Goal: Task Accomplishment & Management: Use online tool/utility

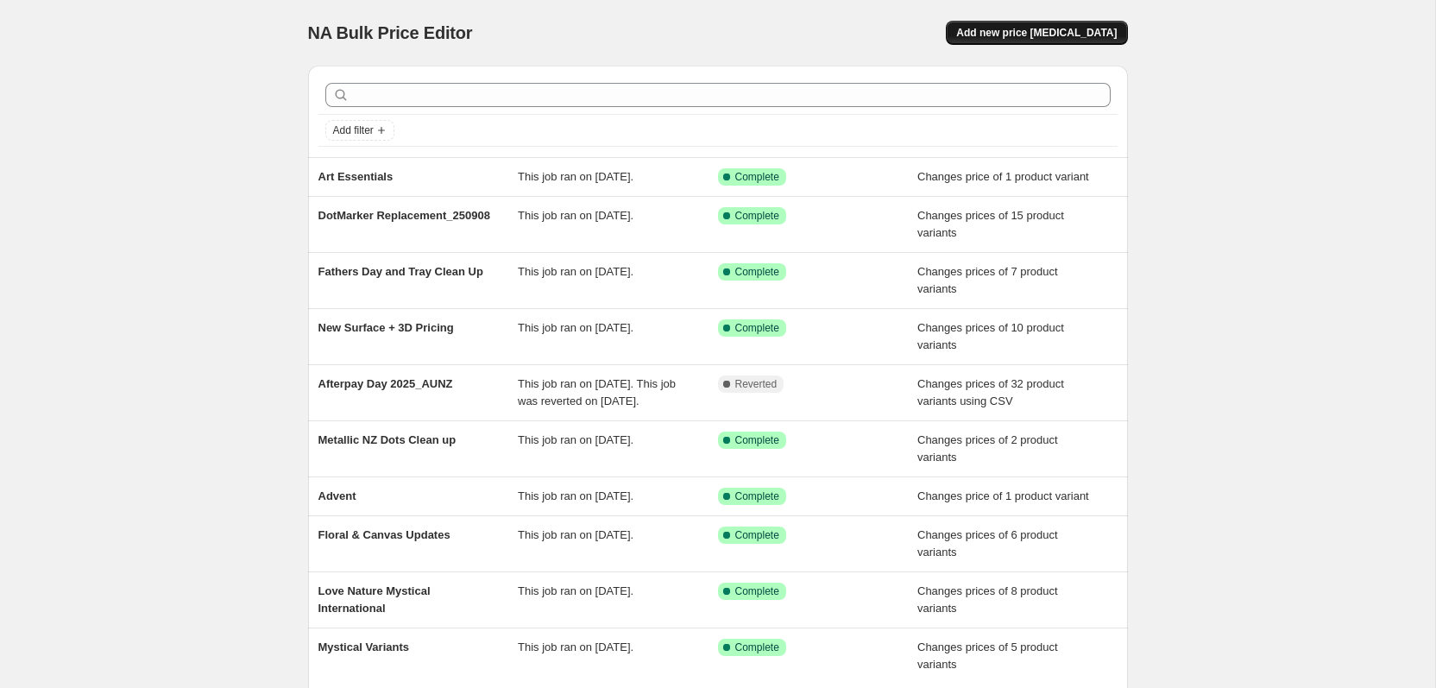
click at [1021, 35] on span "Add new price [MEDICAL_DATA]" at bounding box center [1036, 33] width 160 height 14
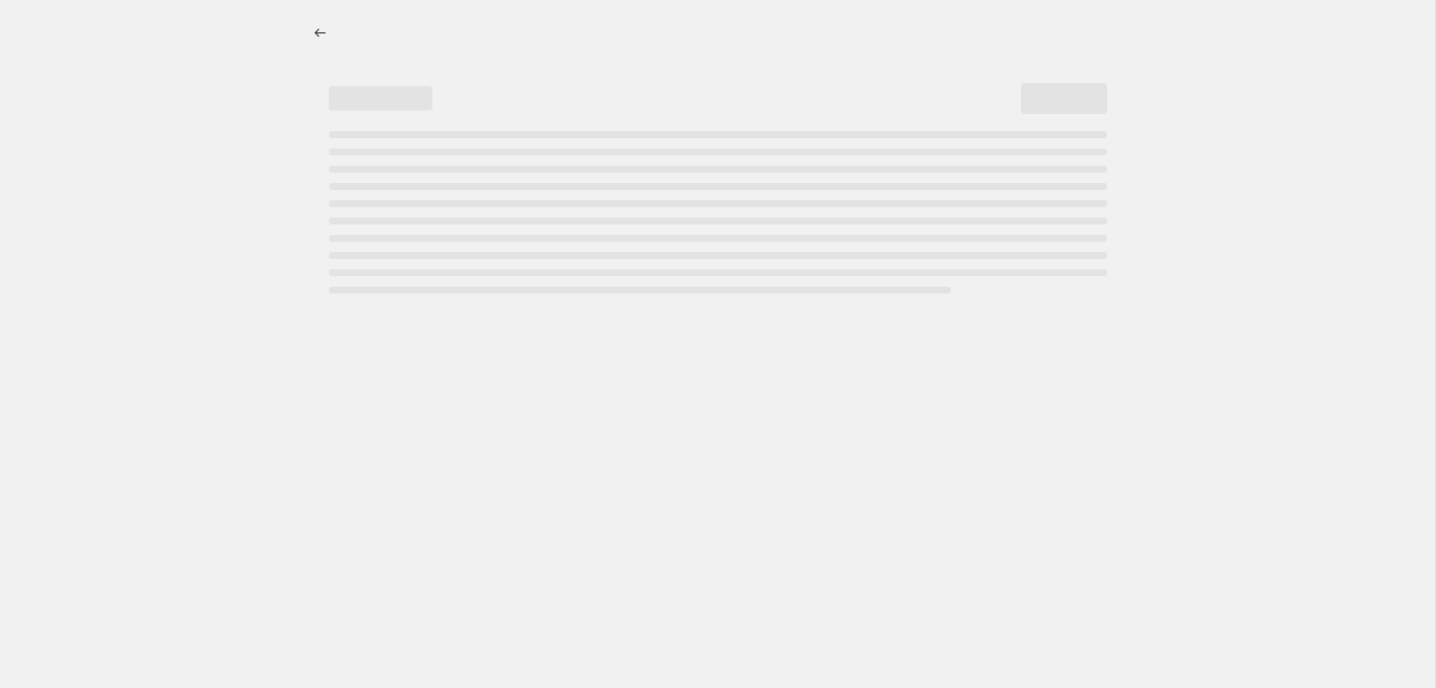
select select "percentage"
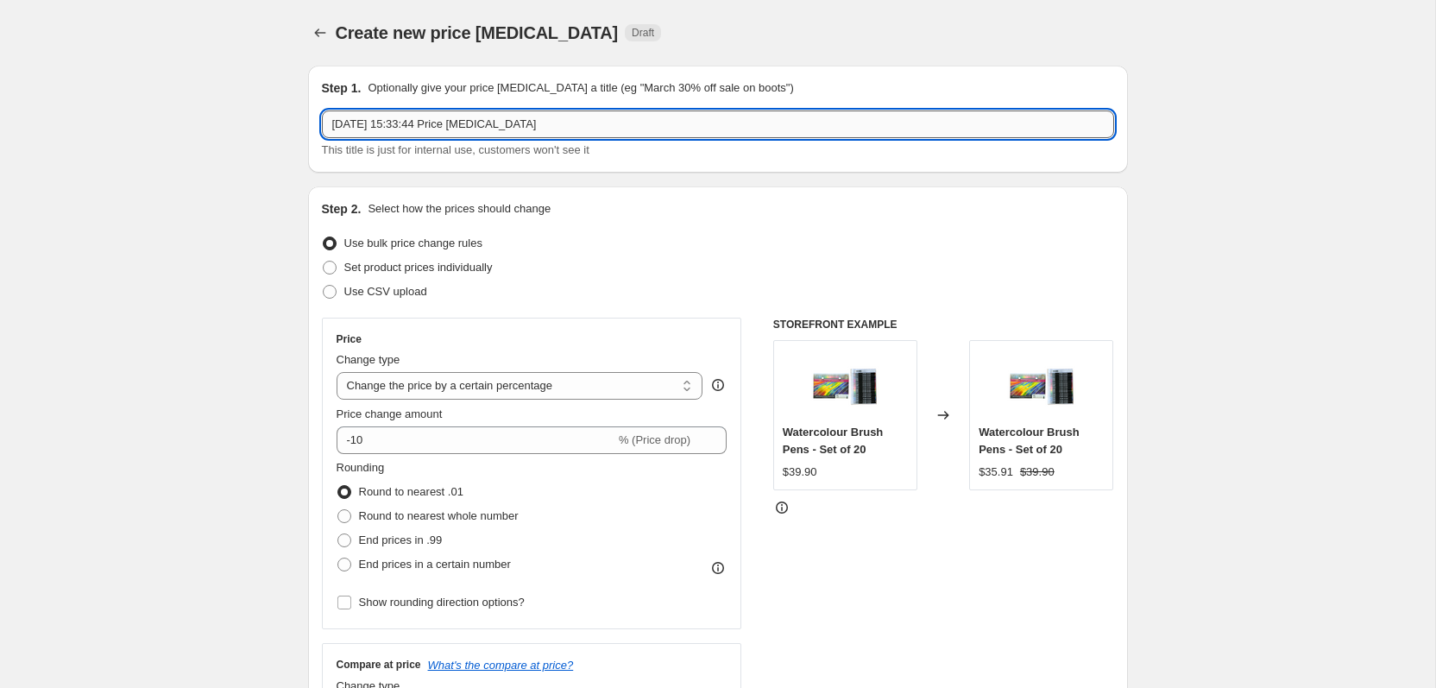
click at [416, 122] on input "9 Sept 2025, 15:33:44 Price change job" at bounding box center [718, 124] width 792 height 28
type input "Mystical Part Three"
click at [428, 267] on span "Set product prices individually" at bounding box center [418, 267] width 148 height 13
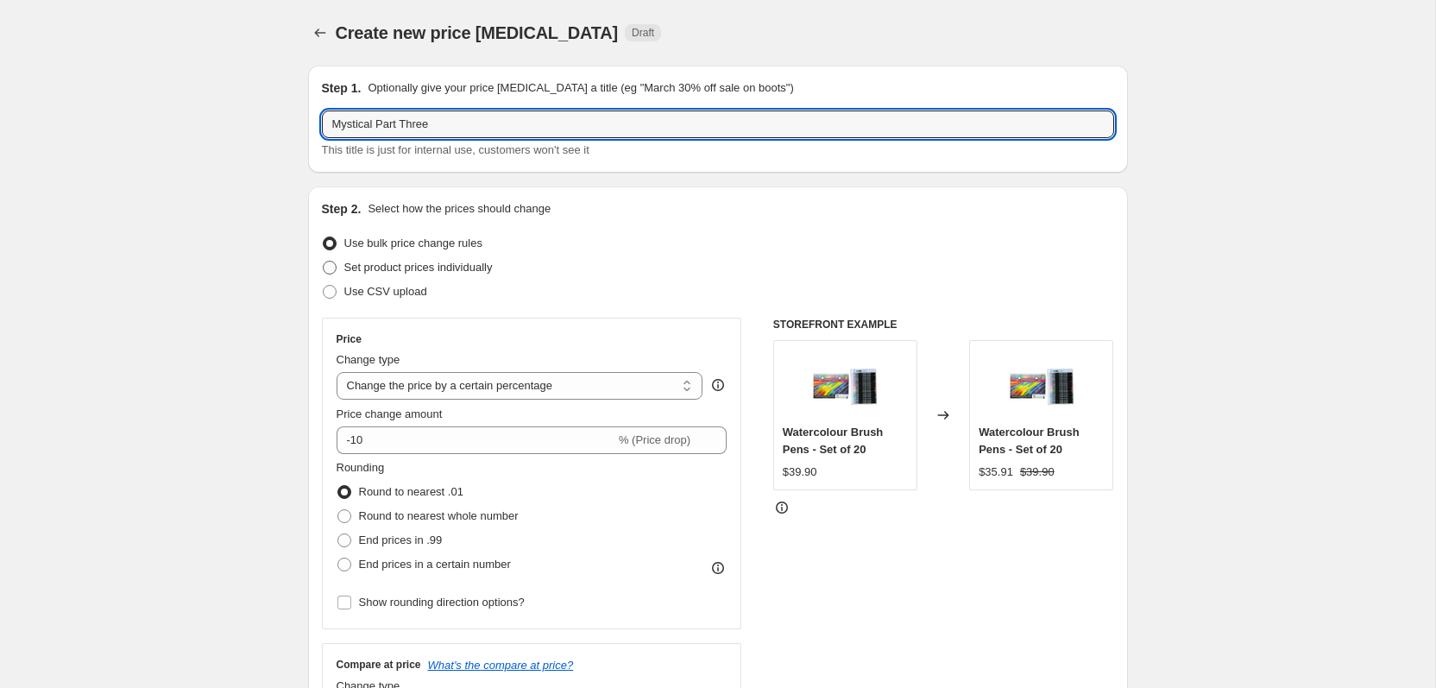
click at [324, 261] on input "Set product prices individually" at bounding box center [323, 261] width 1 height 1
radio input "true"
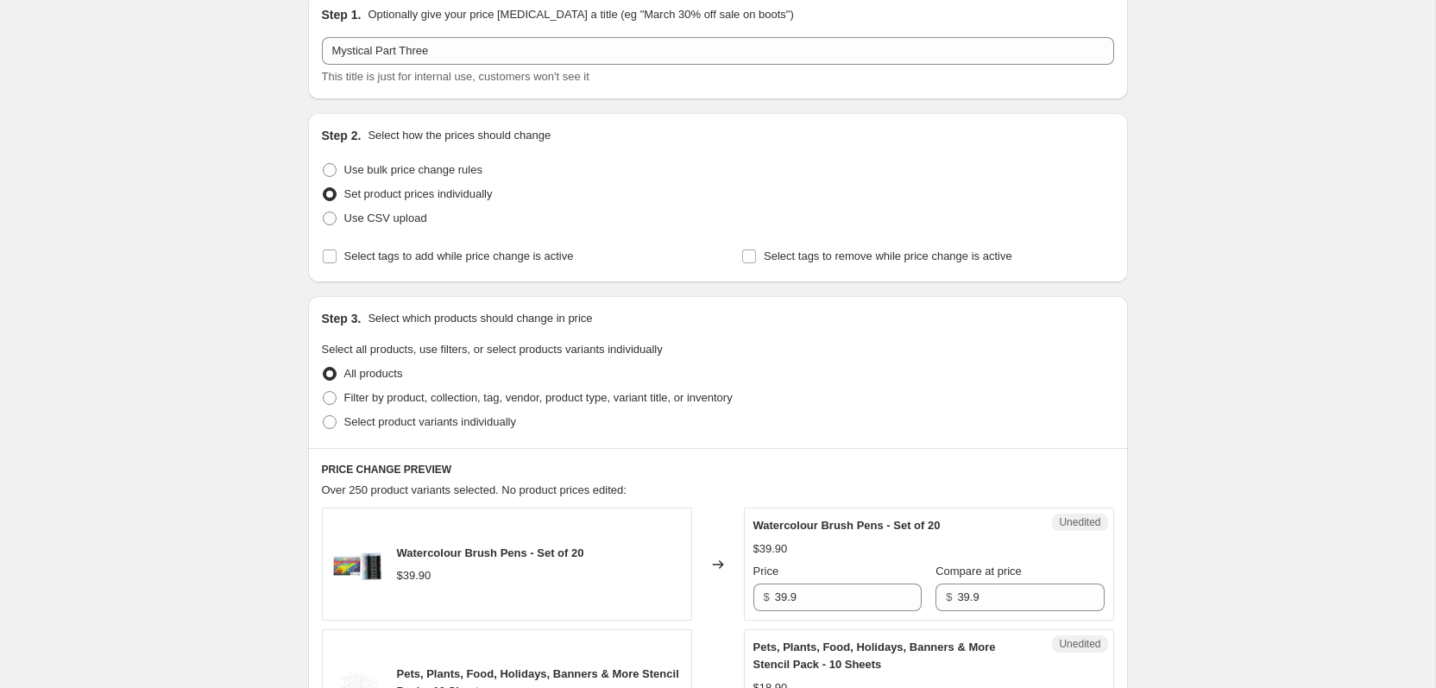
scroll to position [74, 0]
click at [452, 423] on span "Select product variants individually" at bounding box center [430, 420] width 172 height 13
click at [324, 415] on input "Select product variants individually" at bounding box center [323, 414] width 1 height 1
radio input "true"
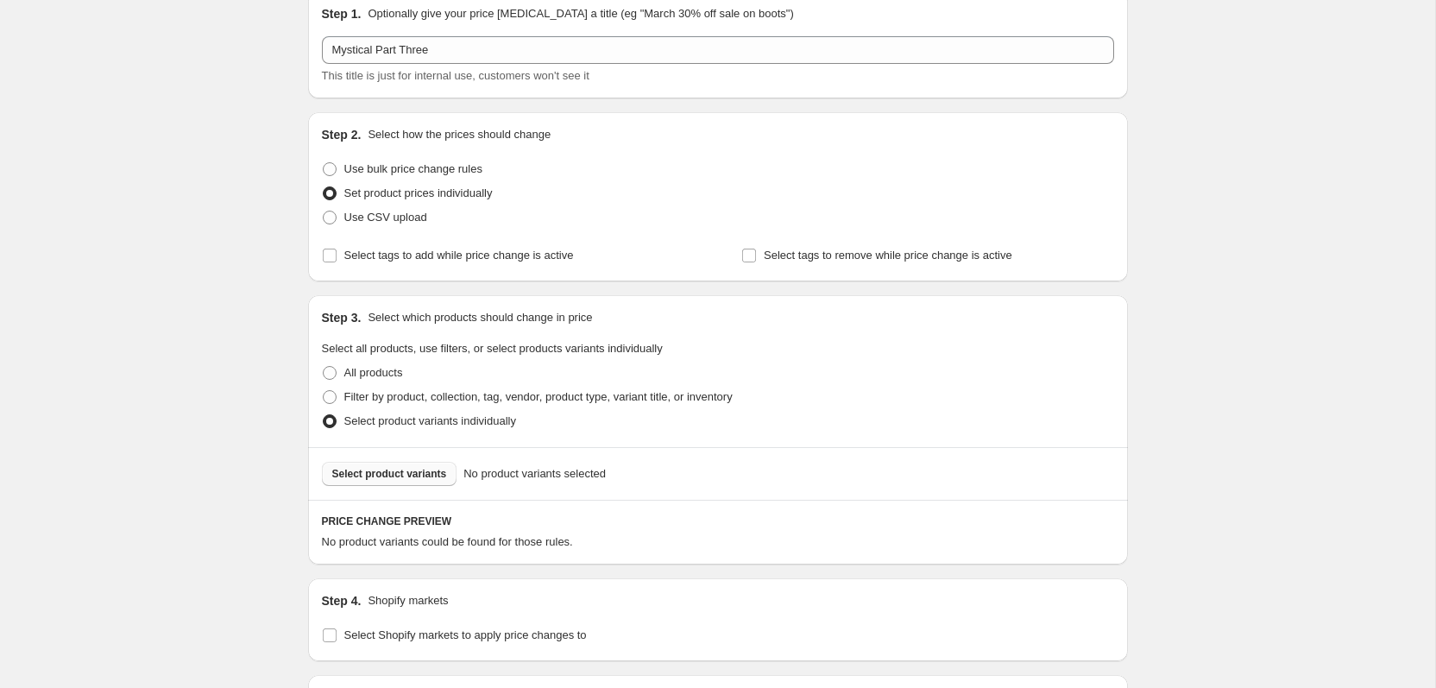
click at [405, 481] on button "Select product variants" at bounding box center [389, 474] width 135 height 24
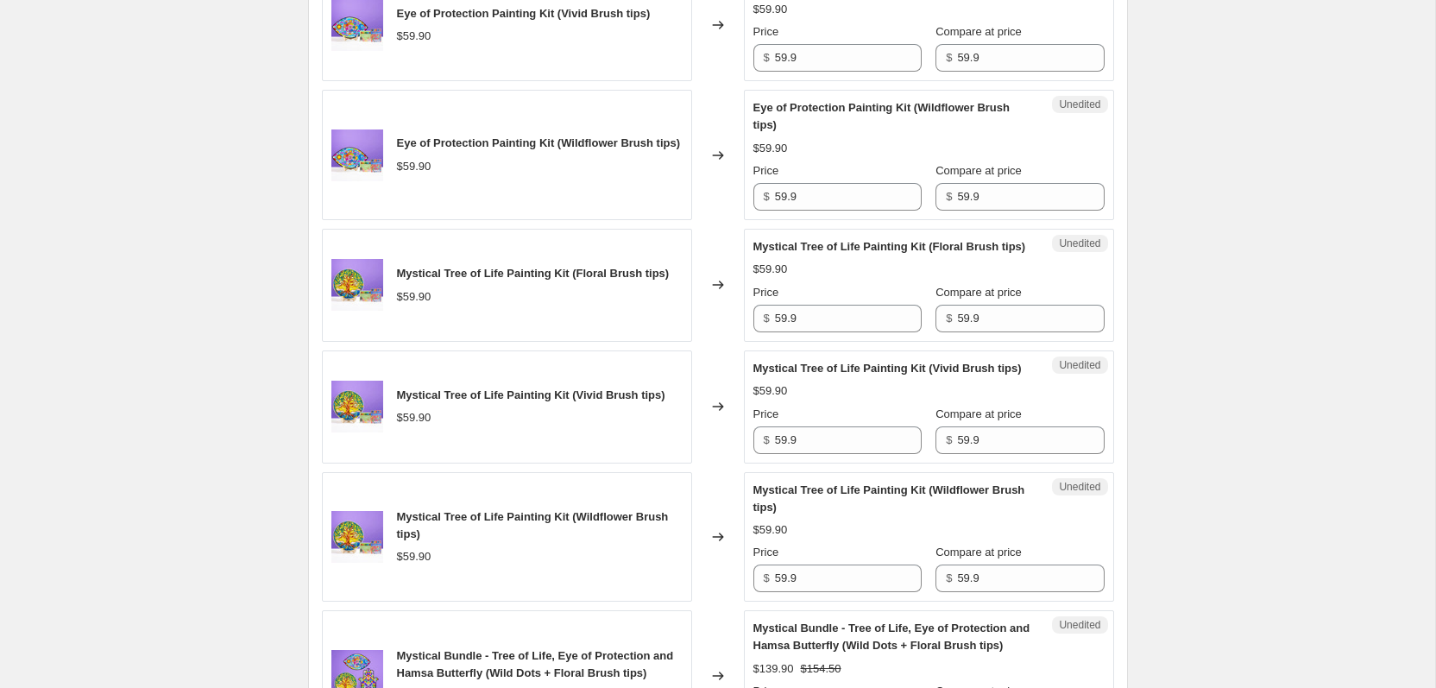
scroll to position [2035, 0]
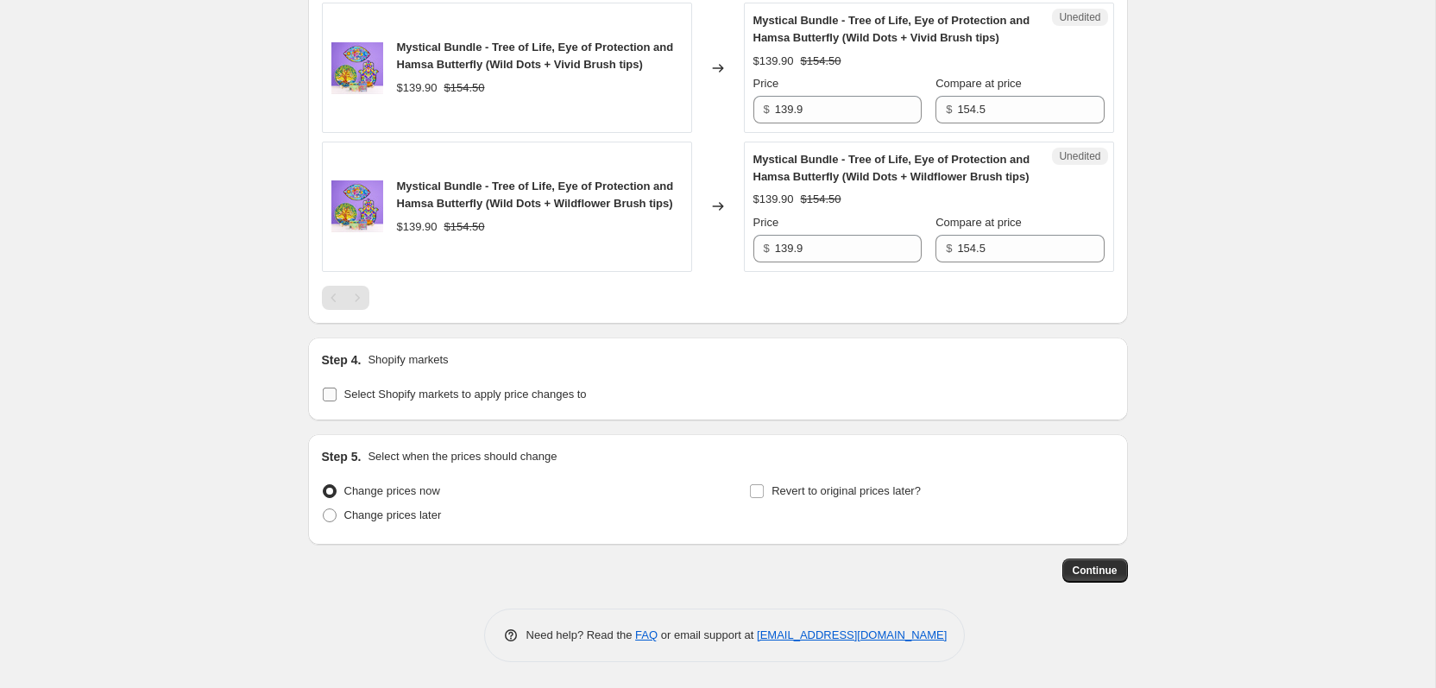
click at [337, 387] on label "Select Shopify markets to apply price changes to" at bounding box center [454, 394] width 265 height 24
click at [336, 387] on input "Select Shopify markets to apply price changes to" at bounding box center [330, 394] width 14 height 14
checkbox input "true"
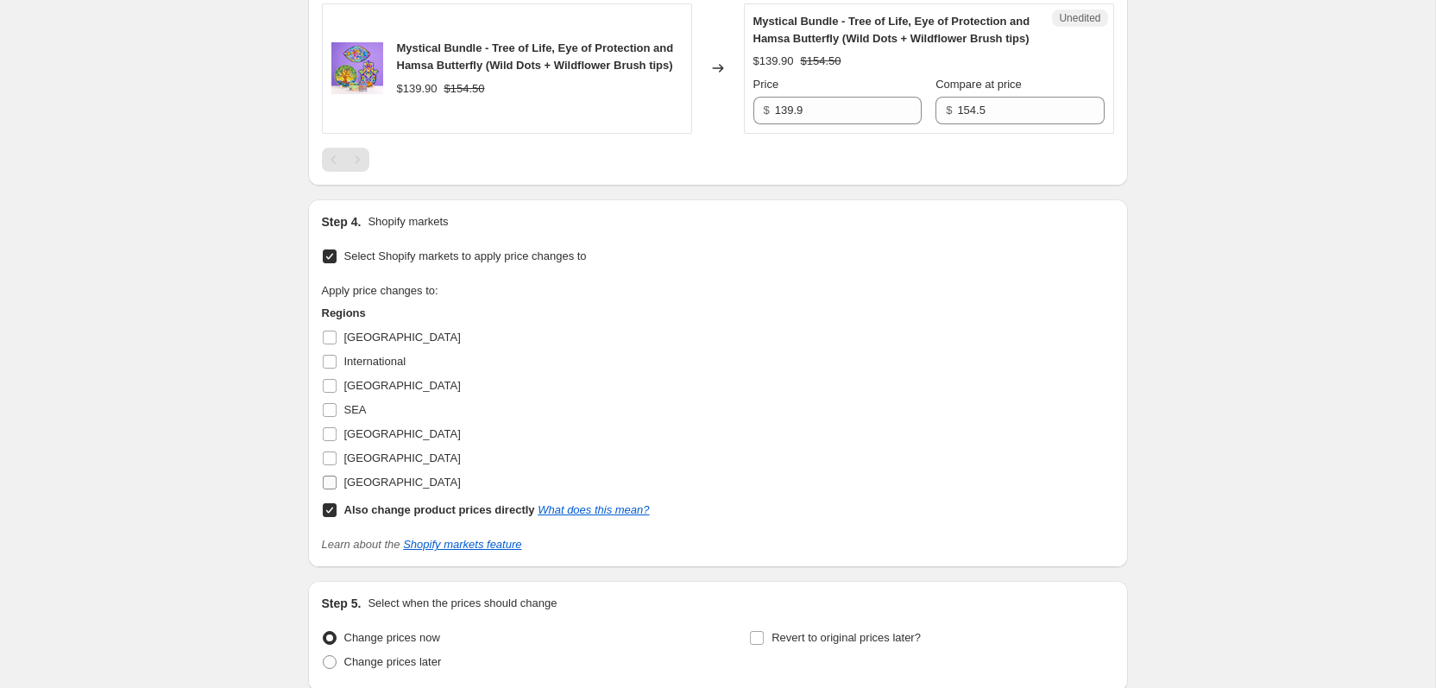
click at [359, 491] on span "United Kingdom" at bounding box center [402, 482] width 116 height 17
click at [336, 489] on input "United Kingdom" at bounding box center [330, 482] width 14 height 14
checkbox input "true"
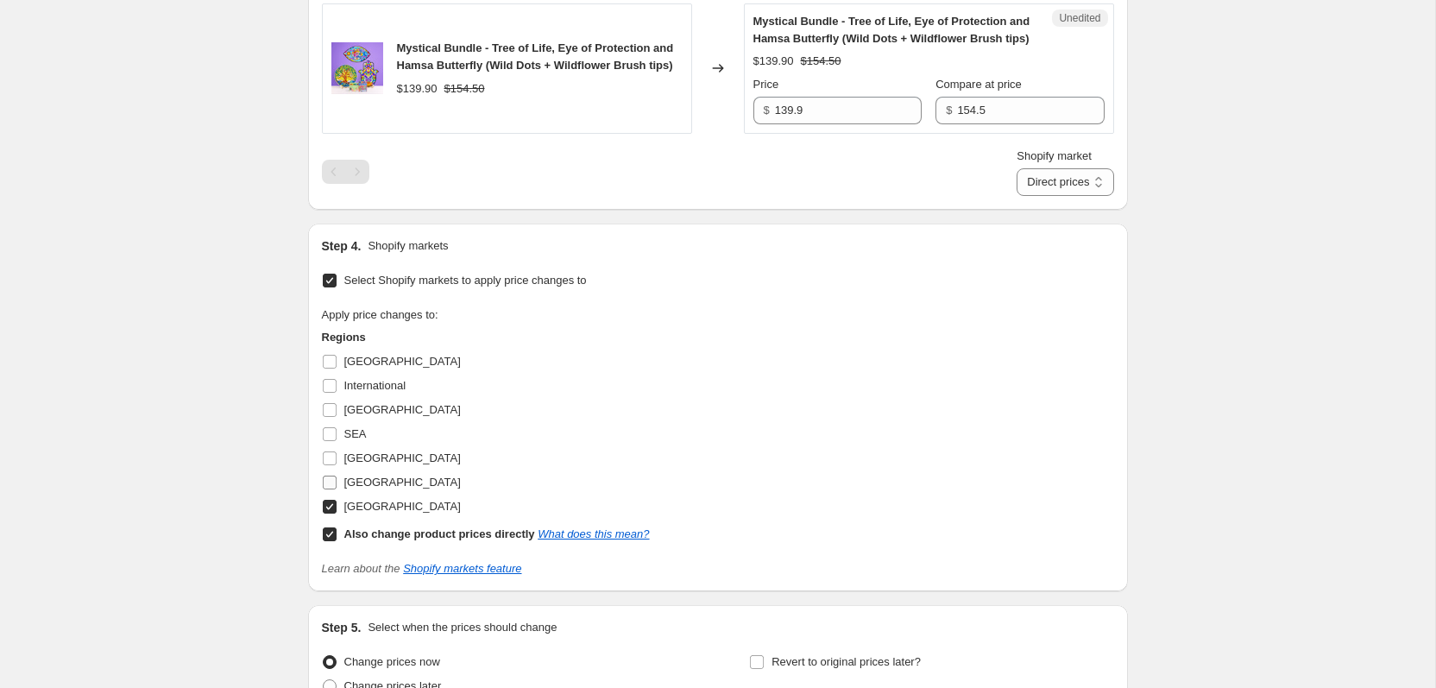
click at [359, 488] on span "USA" at bounding box center [402, 481] width 116 height 13
click at [336, 489] on input "USA" at bounding box center [330, 482] width 14 height 14
checkbox input "true"
click at [355, 540] on b "Also change product prices directly" at bounding box center [439, 533] width 191 height 13
click at [336, 541] on input "Also change product prices directly What does this mean?" at bounding box center [330, 534] width 14 height 14
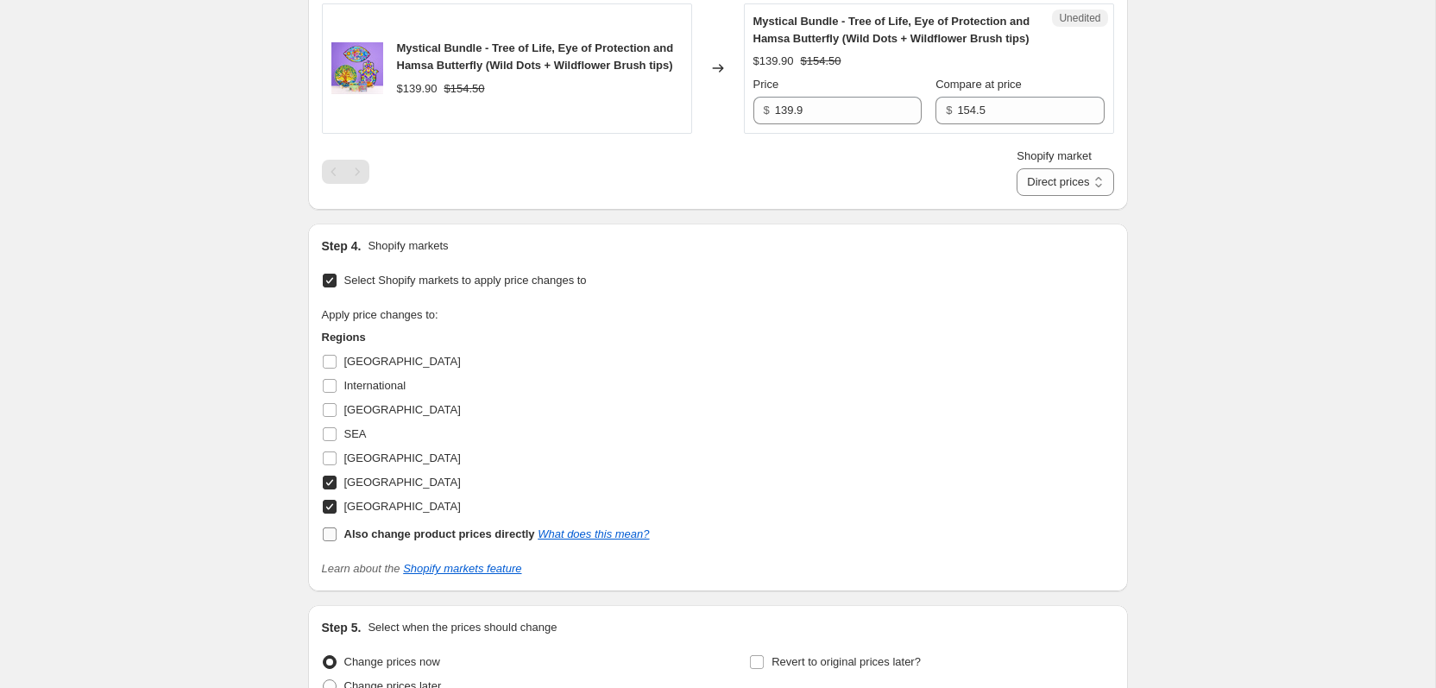
checkbox input "false"
select select "18472075482"
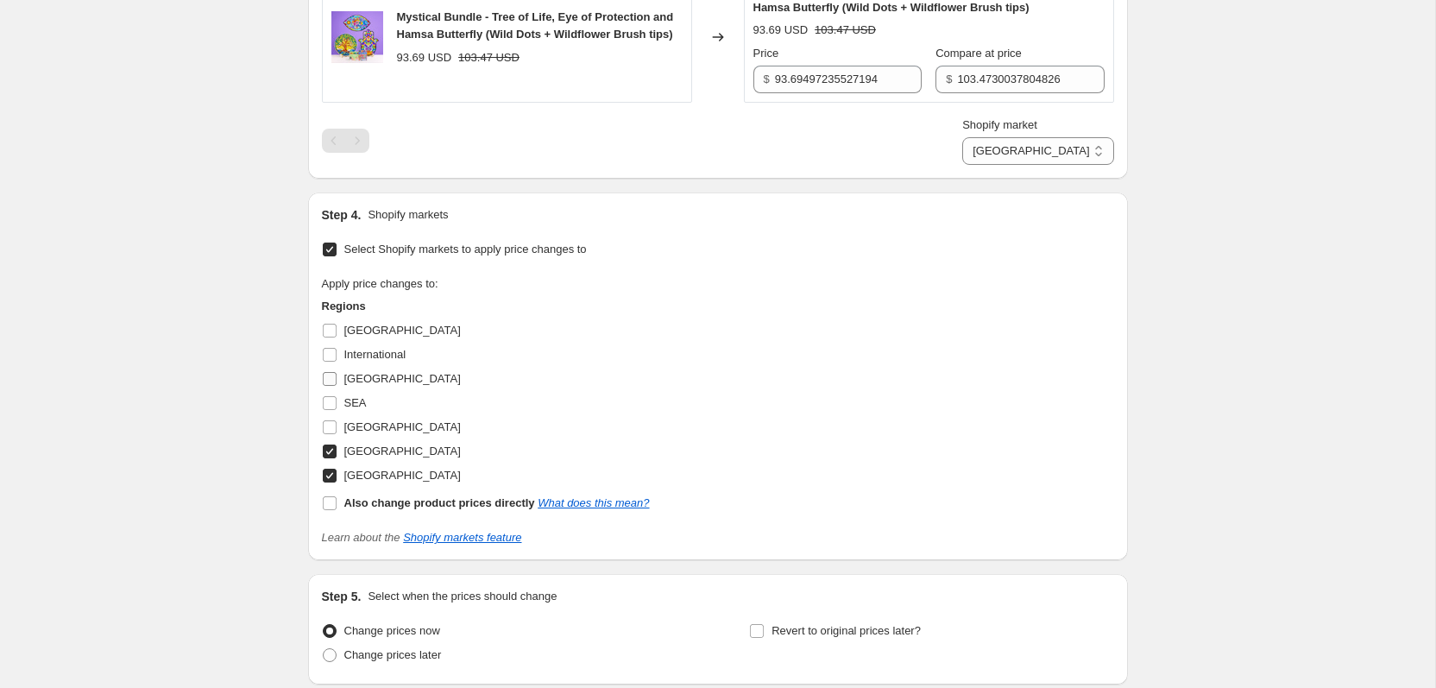
click at [390, 391] on label "New Zealand" at bounding box center [391, 379] width 139 height 24
click at [336, 386] on input "New Zealand" at bounding box center [330, 379] width 14 height 14
checkbox input "true"
select select "8419737818"
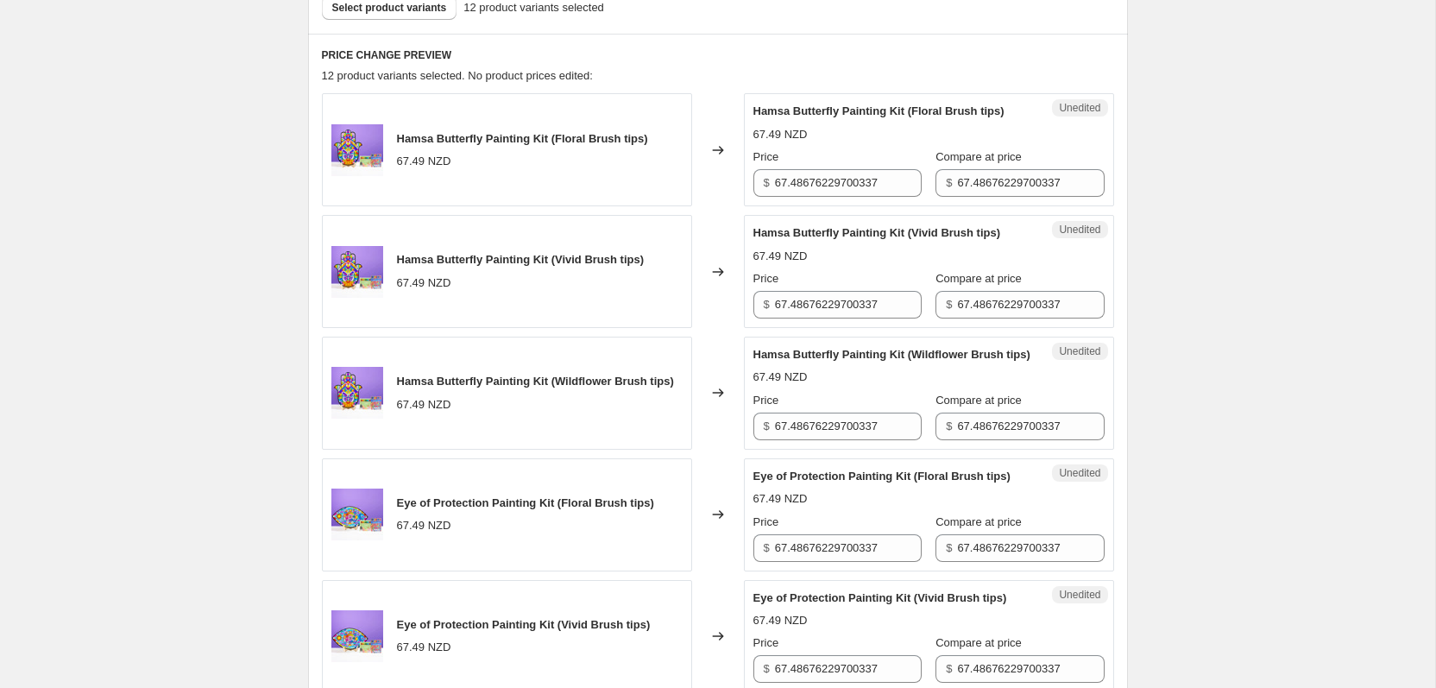
scroll to position [538, 0]
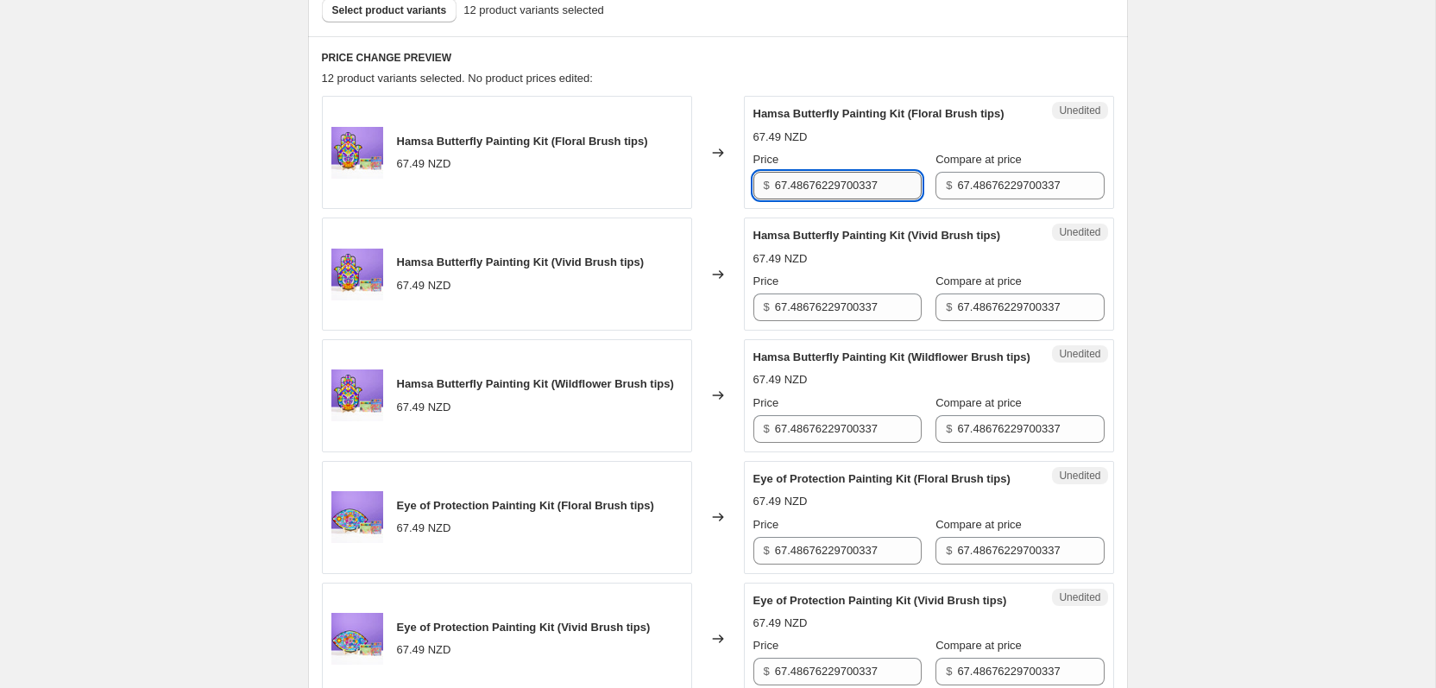
click at [861, 199] on input "67.48676229700337" at bounding box center [848, 186] width 147 height 28
type input "69.9"
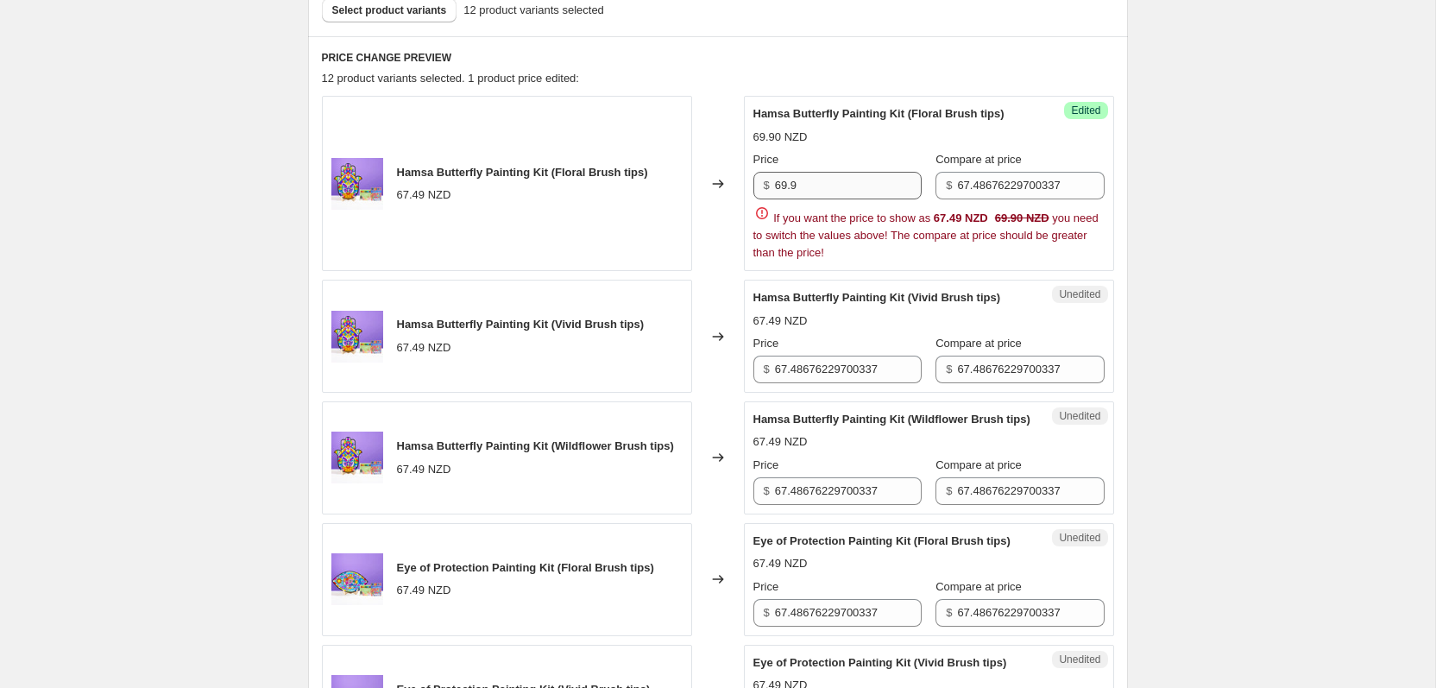
scroll to position [536, 0]
click at [1000, 197] on input "67.48676229700337" at bounding box center [1030, 187] width 147 height 28
type input "69.9"
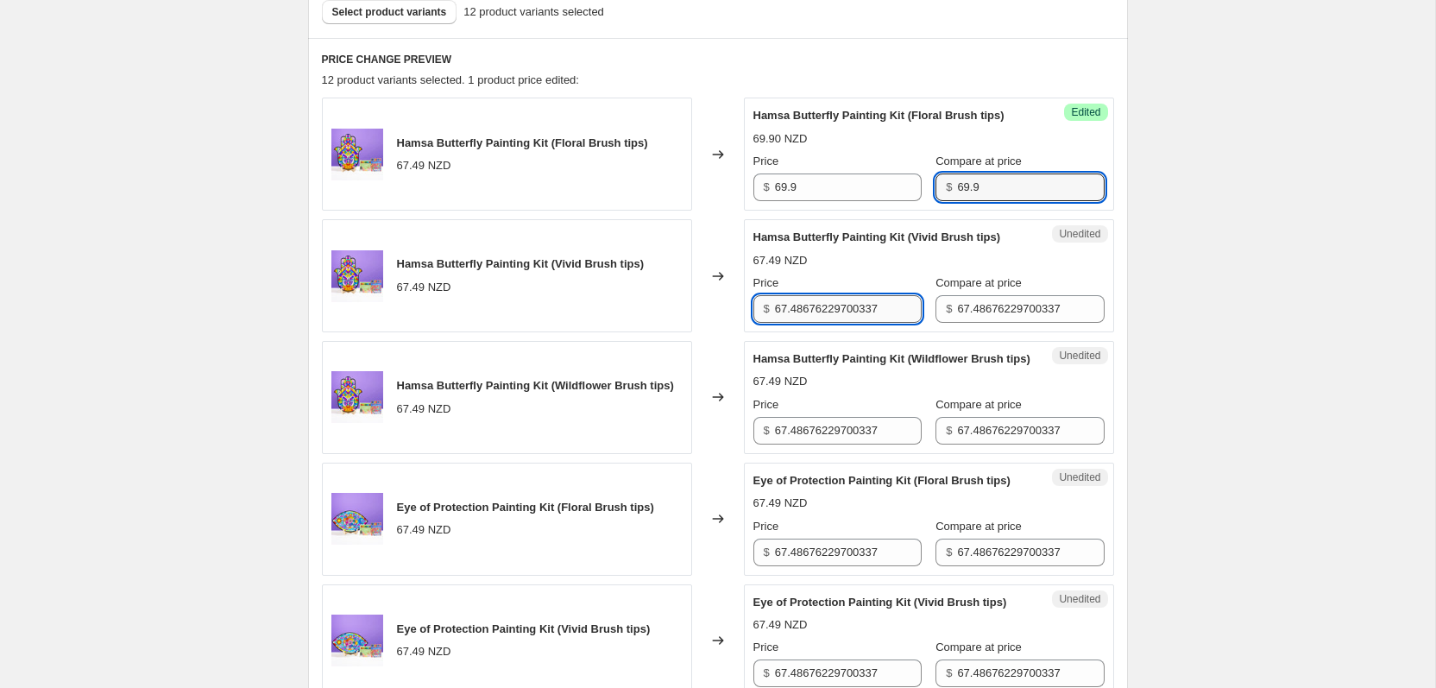
click at [827, 323] on input "67.48676229700337" at bounding box center [848, 309] width 147 height 28
paste input "9.9"
type input "69.9"
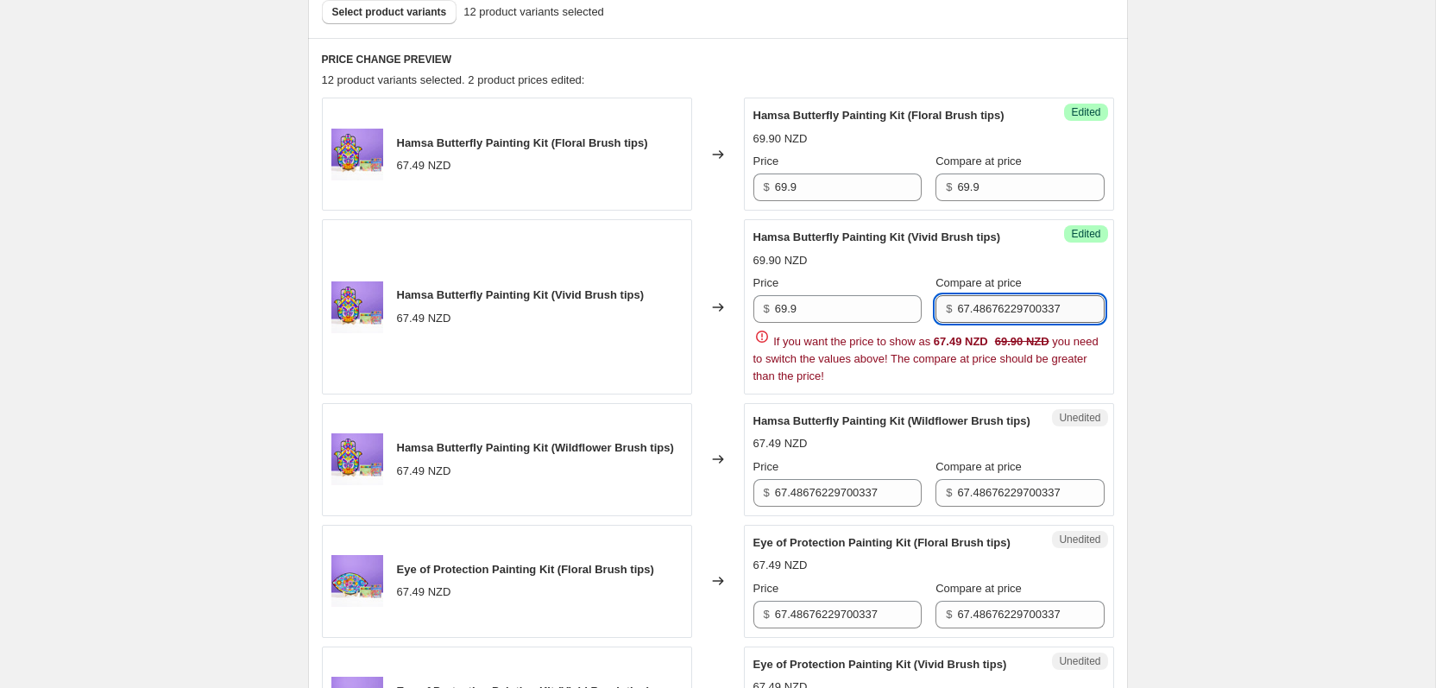
click at [964, 349] on div "Price $ 69.9 Compare at price $ 67.48676229700337 If you want the price to show…" at bounding box center [928, 329] width 351 height 110
click at [964, 349] on div "67.49 NZD" at bounding box center [961, 341] width 54 height 17
click at [985, 313] on input "67.48676229700337" at bounding box center [1030, 309] width 147 height 28
paste input "9.9"
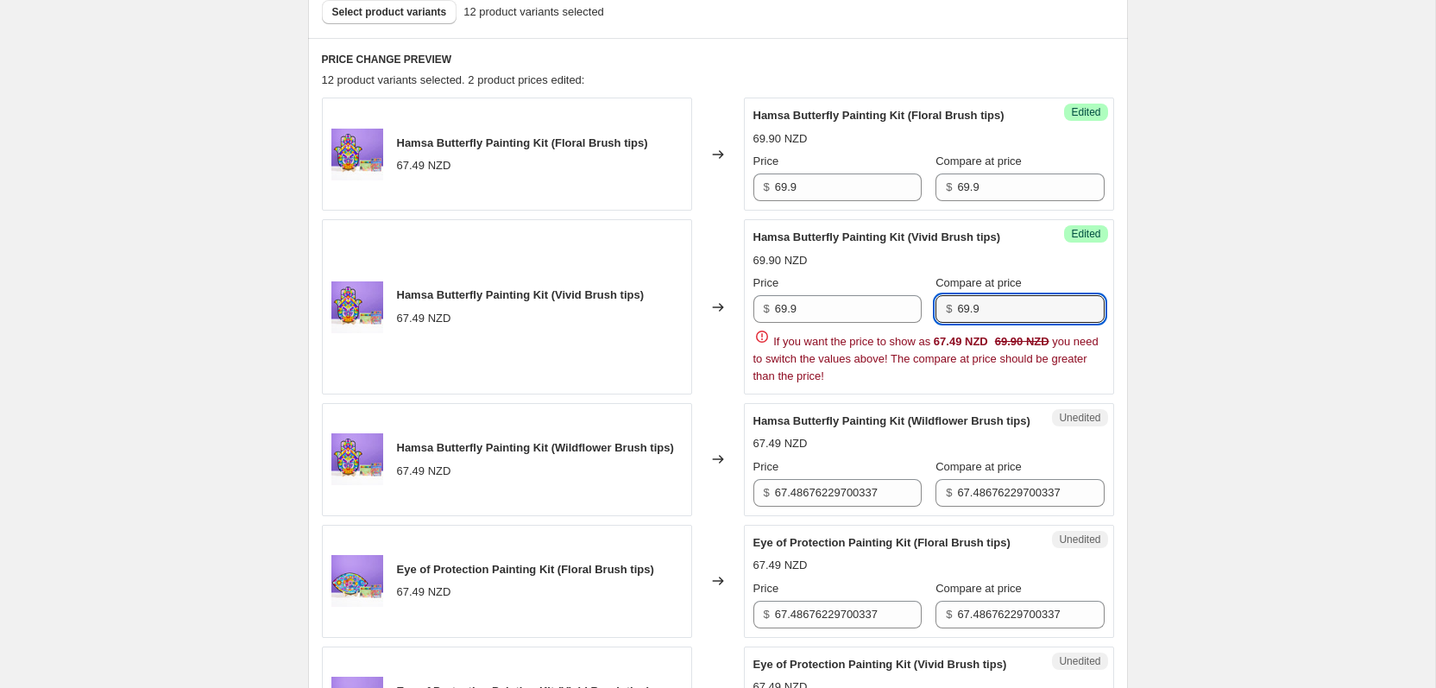
type input "69.9"
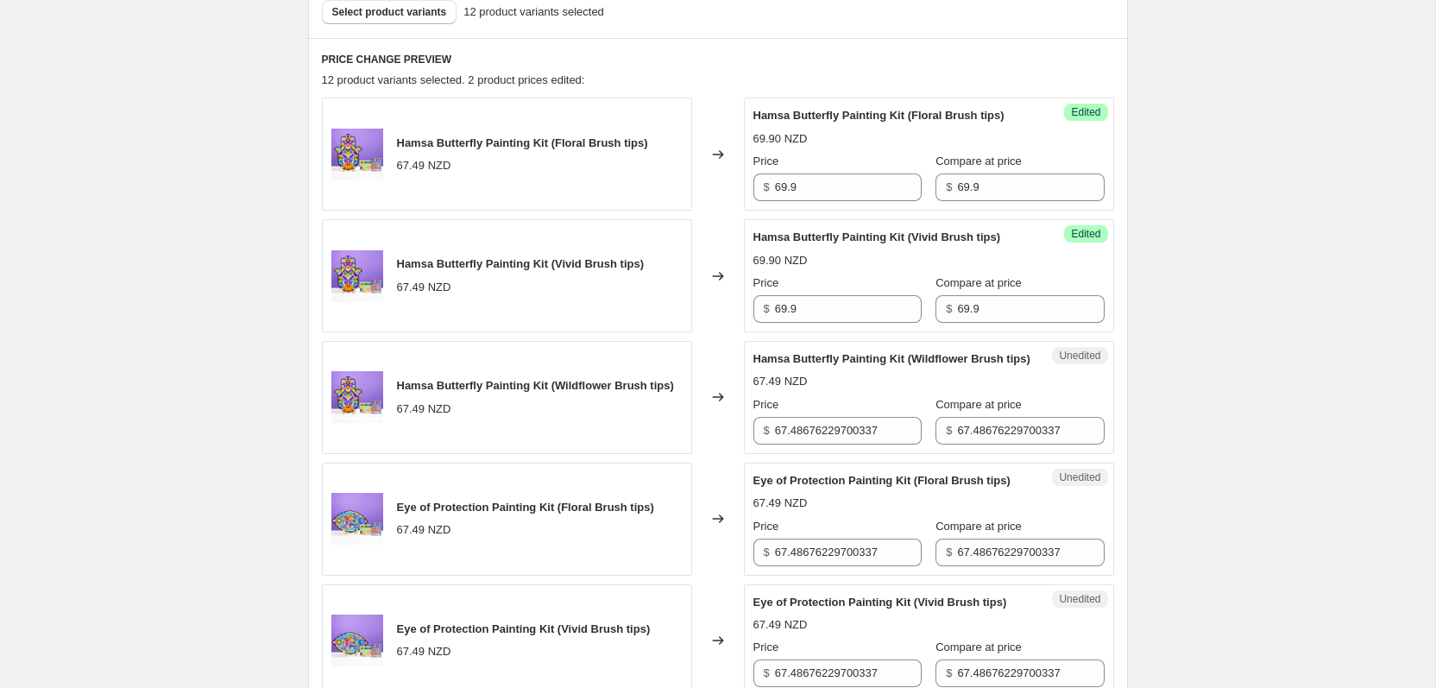
click at [771, 518] on div "Unedited Eye of Protection Painting Kit (Floral Brush tips) 67.49 NZD Price $ 6…" at bounding box center [929, 518] width 370 height 113
click at [804, 444] on input "67.48676229700337" at bounding box center [848, 431] width 147 height 28
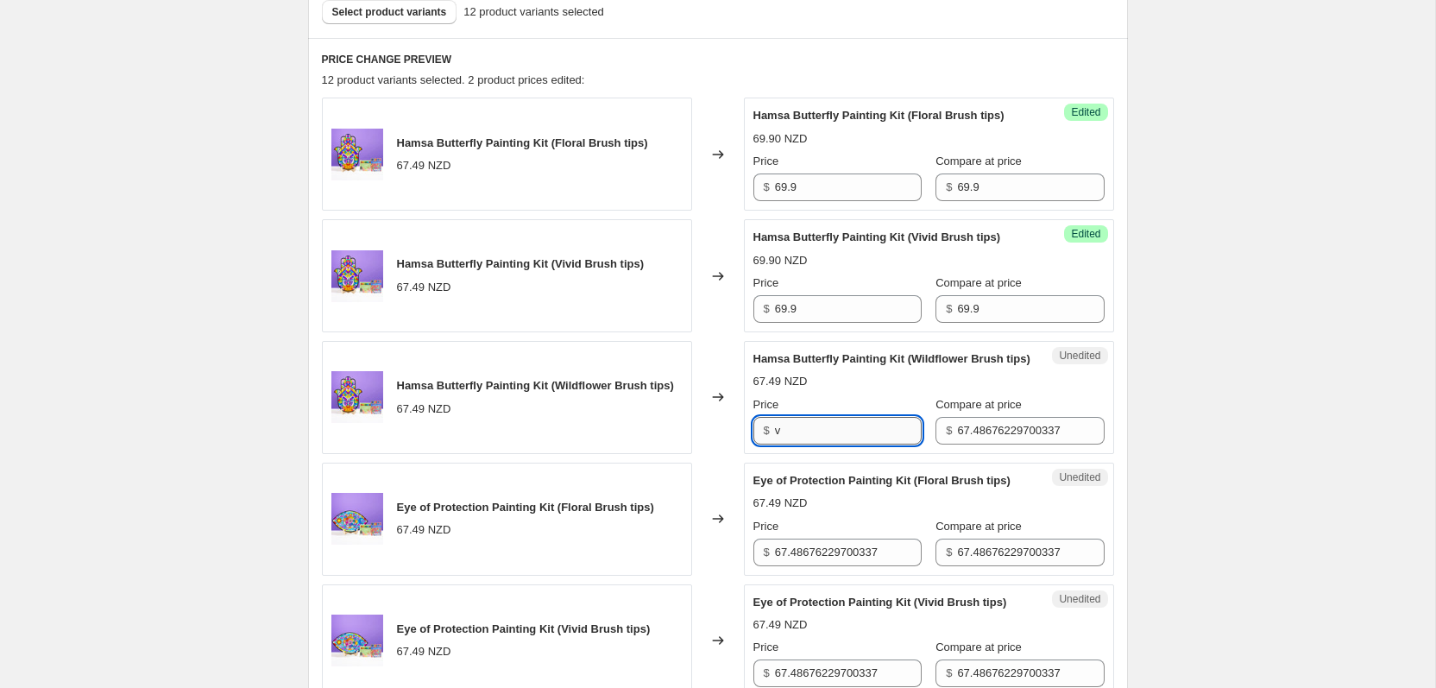
click at [844, 444] on input "v" at bounding box center [848, 431] width 147 height 28
paste input "69.9"
type input "69.9"
click at [1023, 444] on input "67.48676229700337" at bounding box center [1030, 431] width 147 height 28
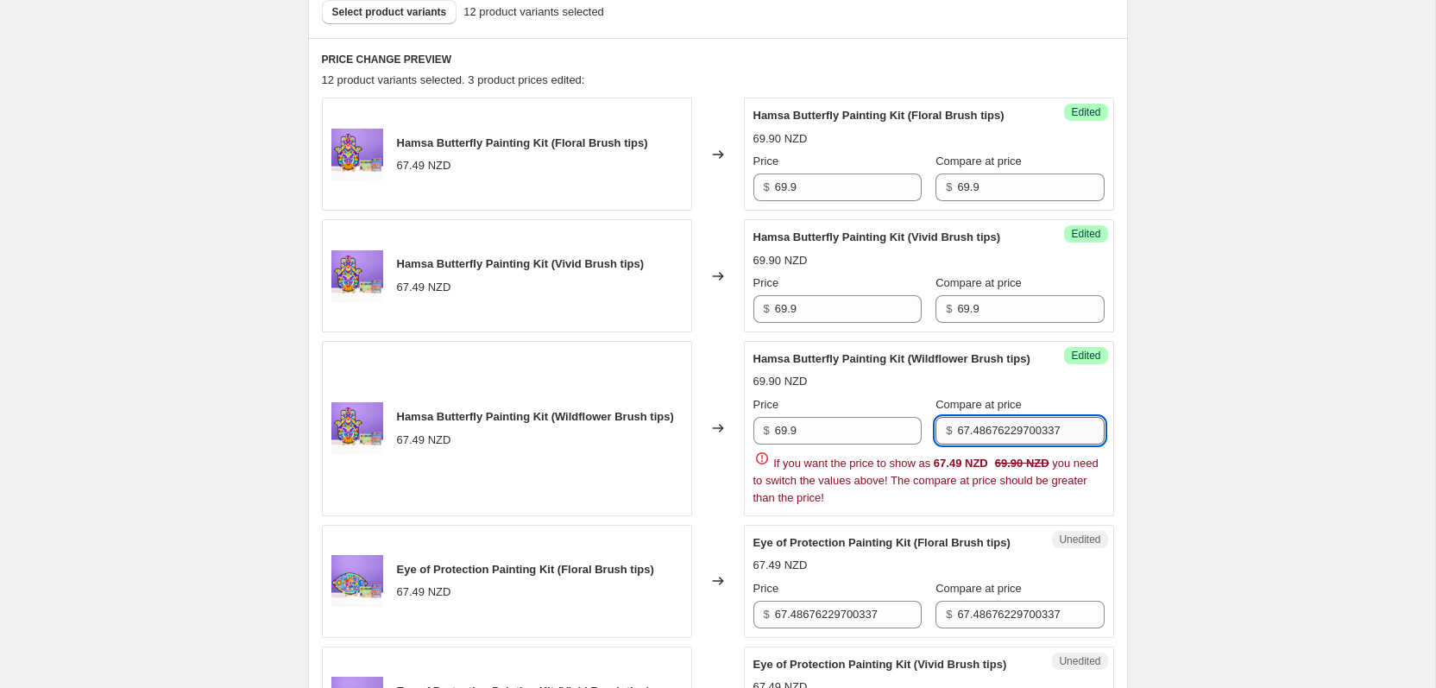
click at [1023, 444] on input "67.48676229700337" at bounding box center [1030, 431] width 147 height 28
paste input "9.9"
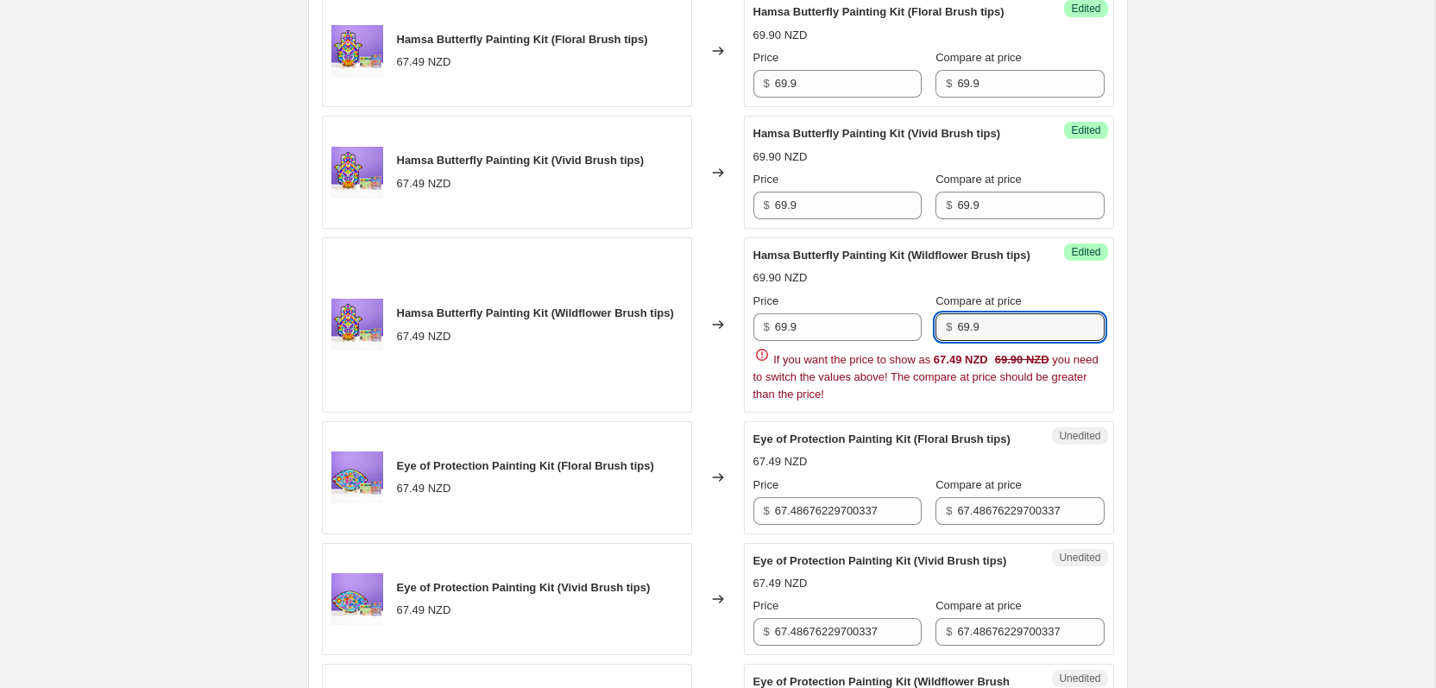
scroll to position [651, 0]
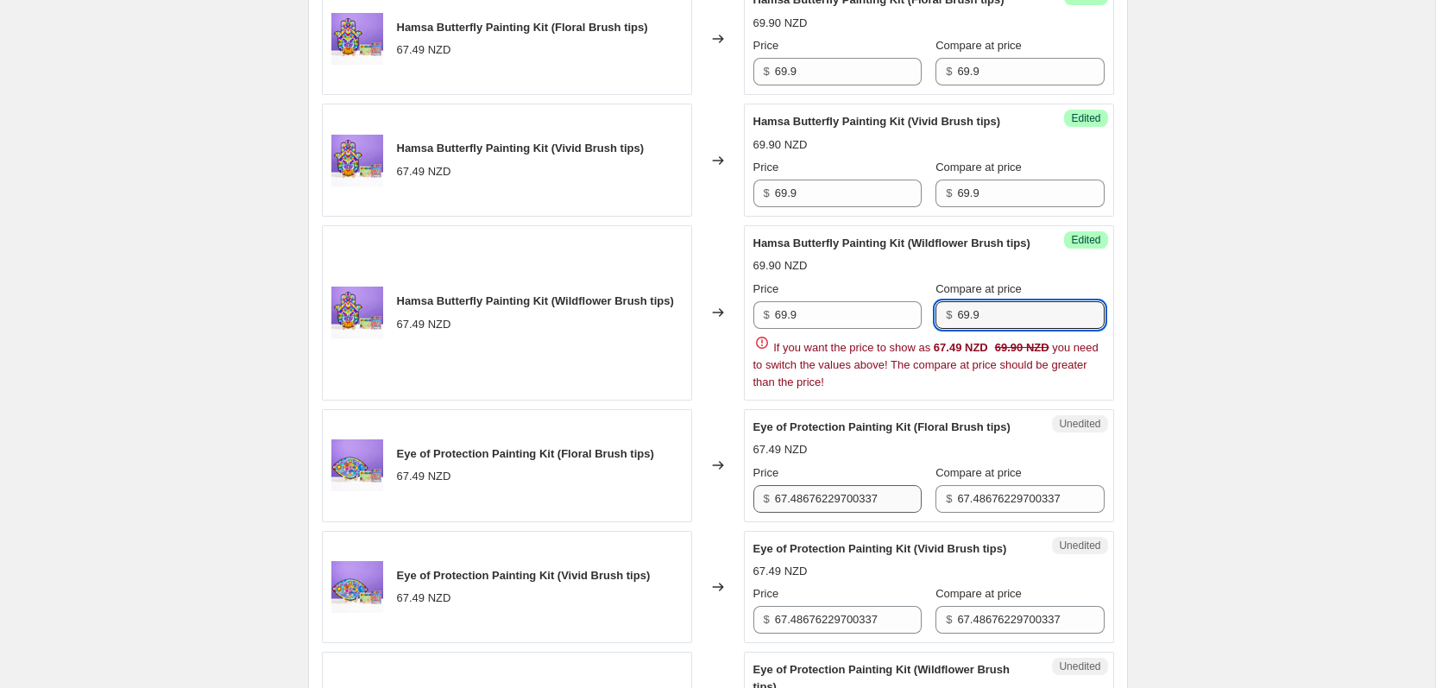
type input "69.9"
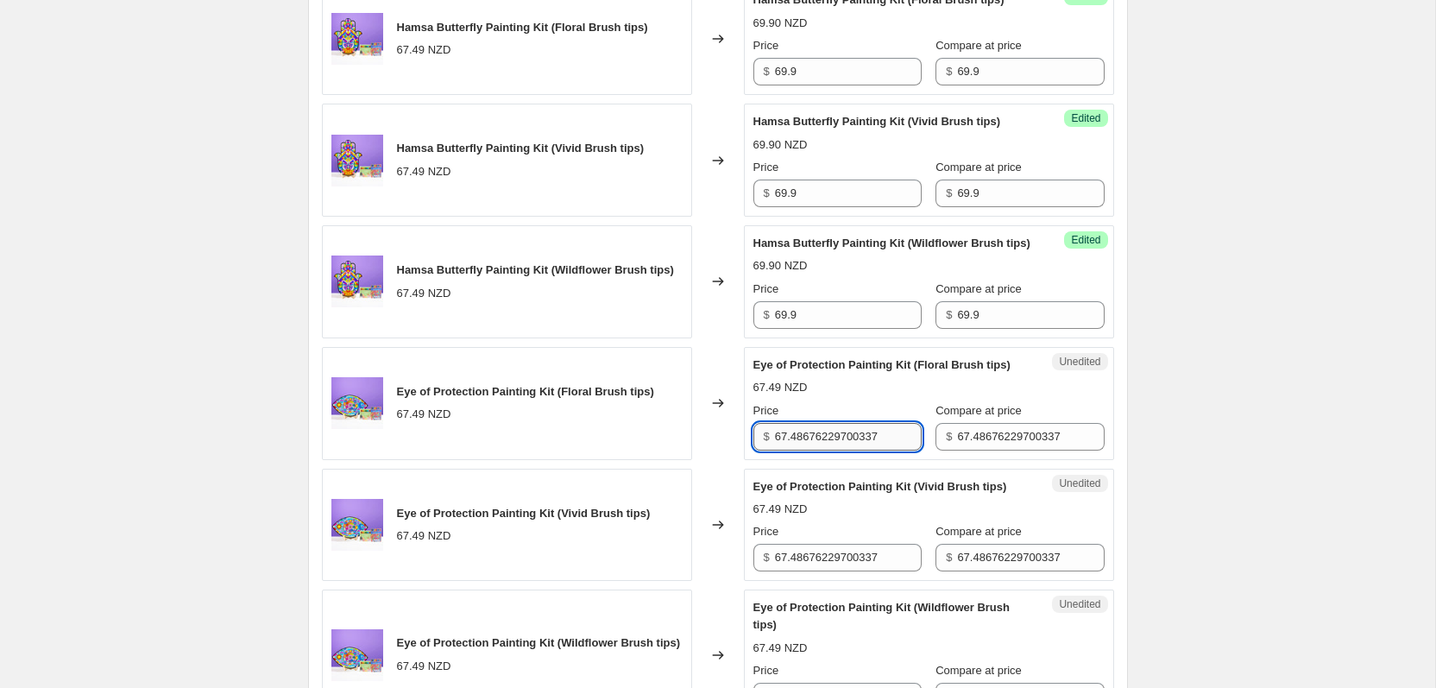
click at [776, 493] on span "Eye of Protection Painting Kit (Vivid Brush tips)" at bounding box center [880, 486] width 254 height 13
click at [801, 450] on input "67.48676229700337" at bounding box center [848, 437] width 147 height 28
paste input "9.9"
type input "69.9"
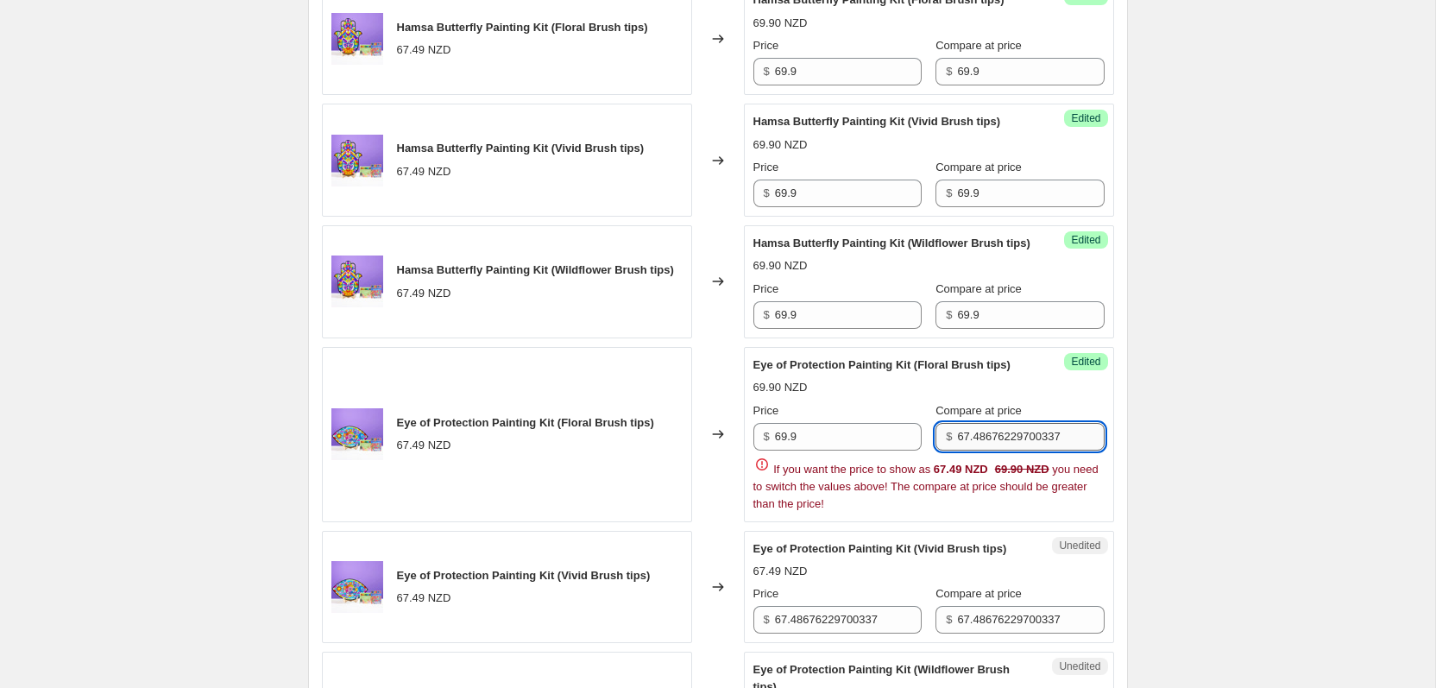
click at [984, 450] on input "67.48676229700337" at bounding box center [1030, 437] width 147 height 28
paste input "9.9"
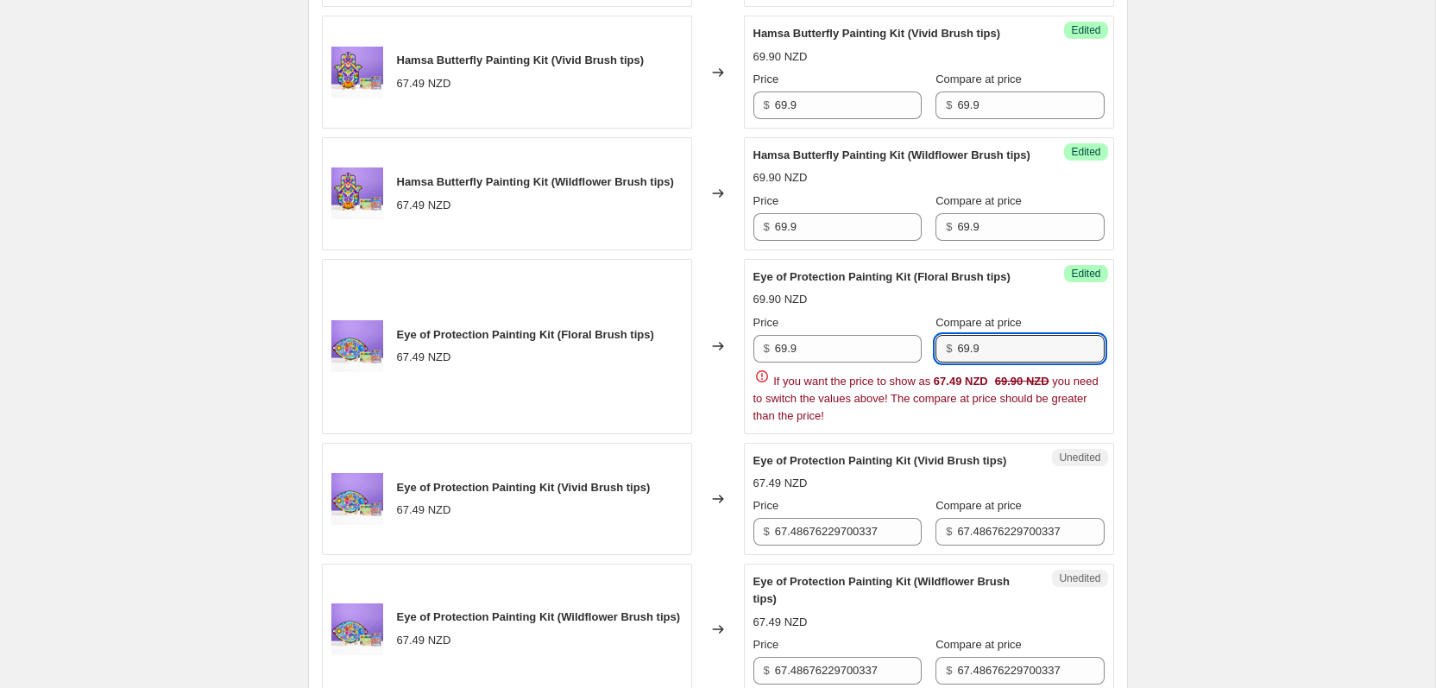
scroll to position [783, 0]
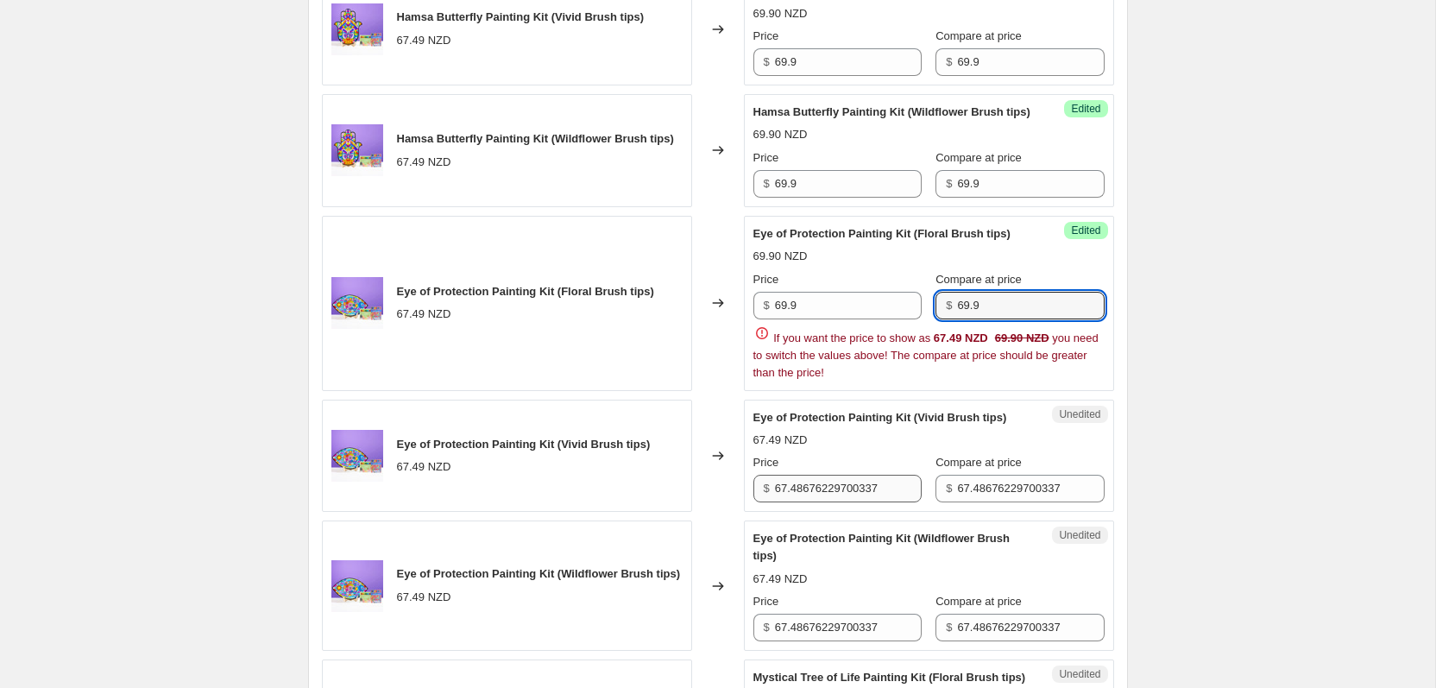
type input "69.9"
click at [802, 550] on div "Hamsa Butterfly Painting Kit (Floral Brush tips) 67.49 NZD Changed to Success E…" at bounding box center [718, 649] width 792 height 1597
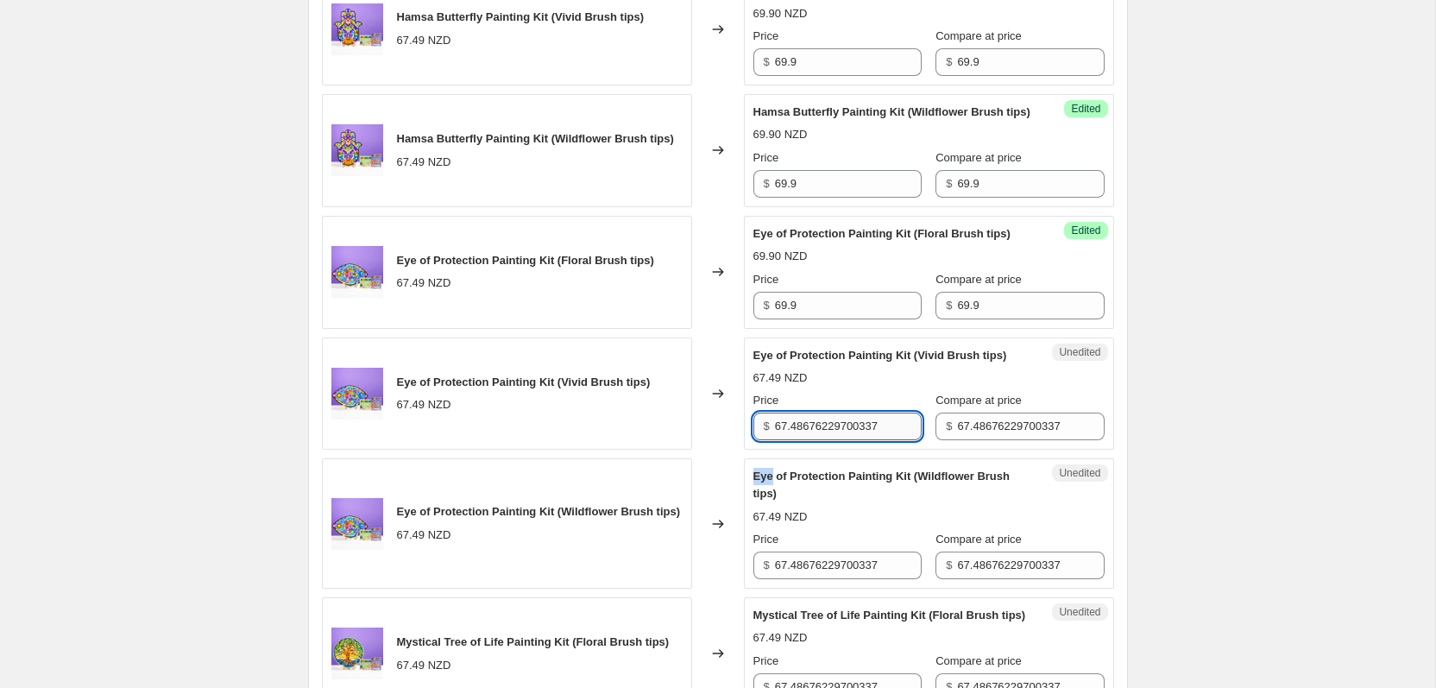
click at [802, 550] on div "Unedited Eye of Protection Painting Kit (Wildflower Brush tips) 67.49 NZD Price…" at bounding box center [929, 523] width 370 height 130
click at [820, 440] on input "67.48676229700337" at bounding box center [848, 426] width 147 height 28
paste input "9.9"
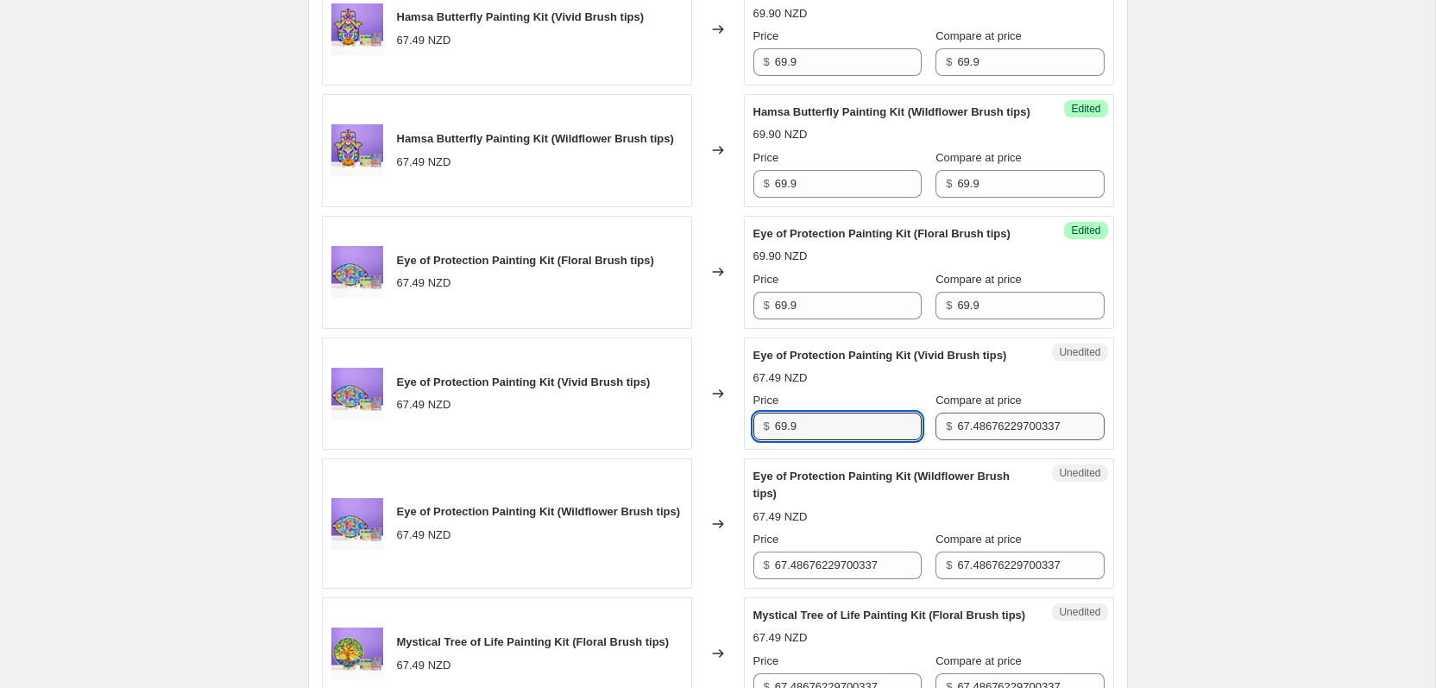
type input "69.9"
click at [972, 440] on div "Price $ 69.9 Compare at price $ 67.48676229700337" at bounding box center [928, 416] width 351 height 48
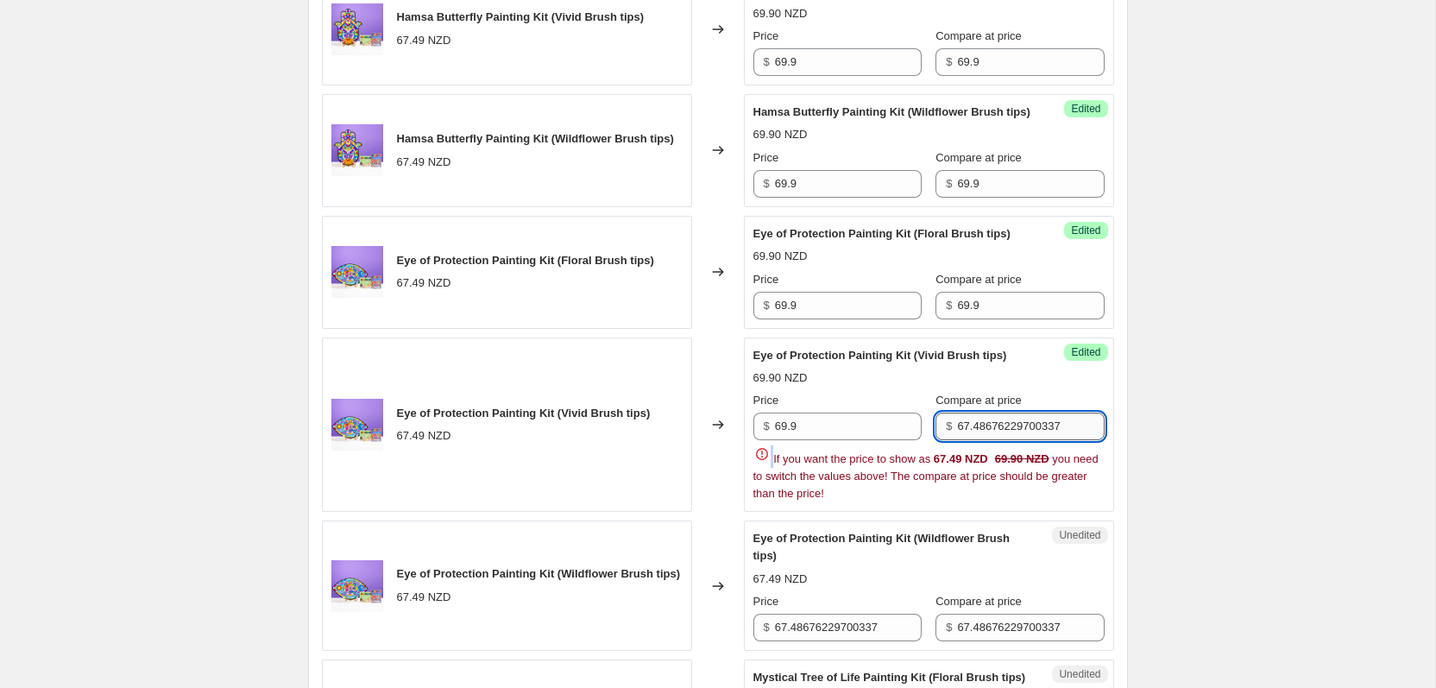
click at [972, 502] on div "Price $ 69.9 Compare at price $ 67.48676229700337 If you want the price to show…" at bounding box center [928, 447] width 351 height 110
click at [995, 440] on input "67.48676229700337" at bounding box center [1030, 426] width 147 height 28
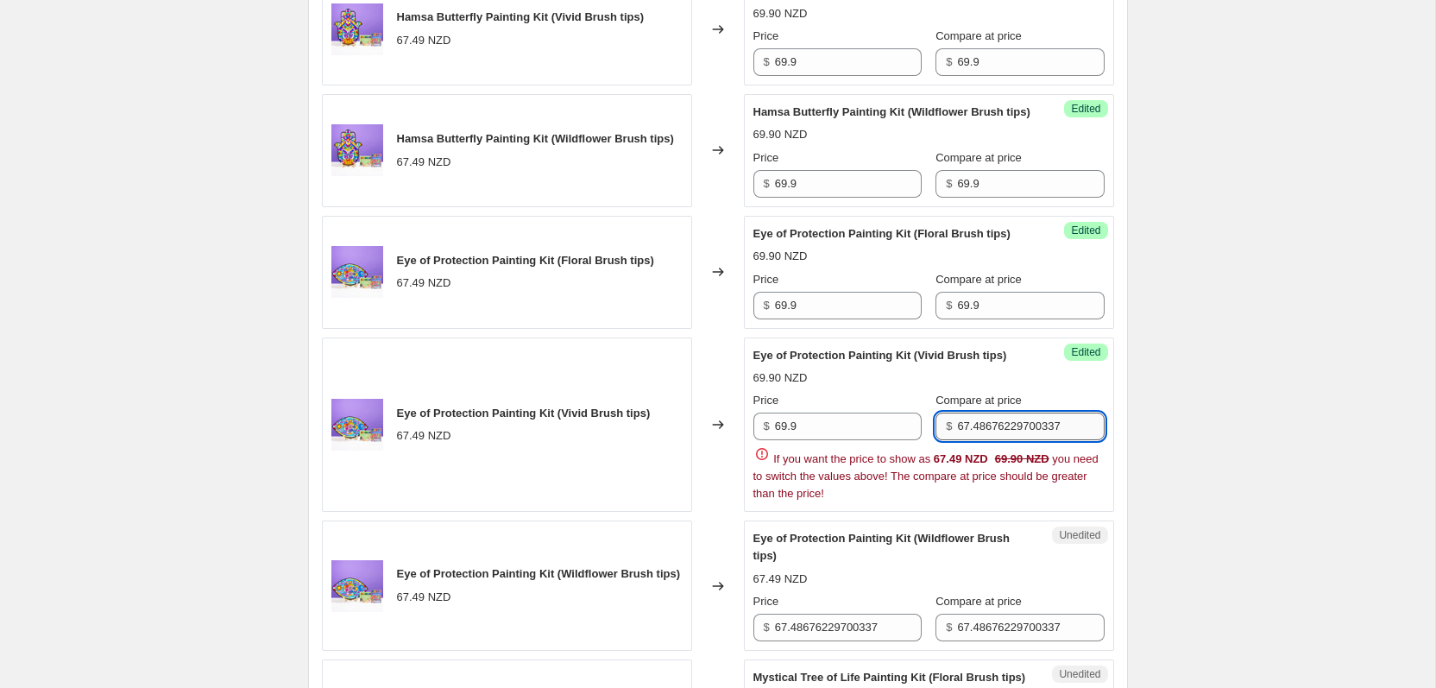
paste input "9.9"
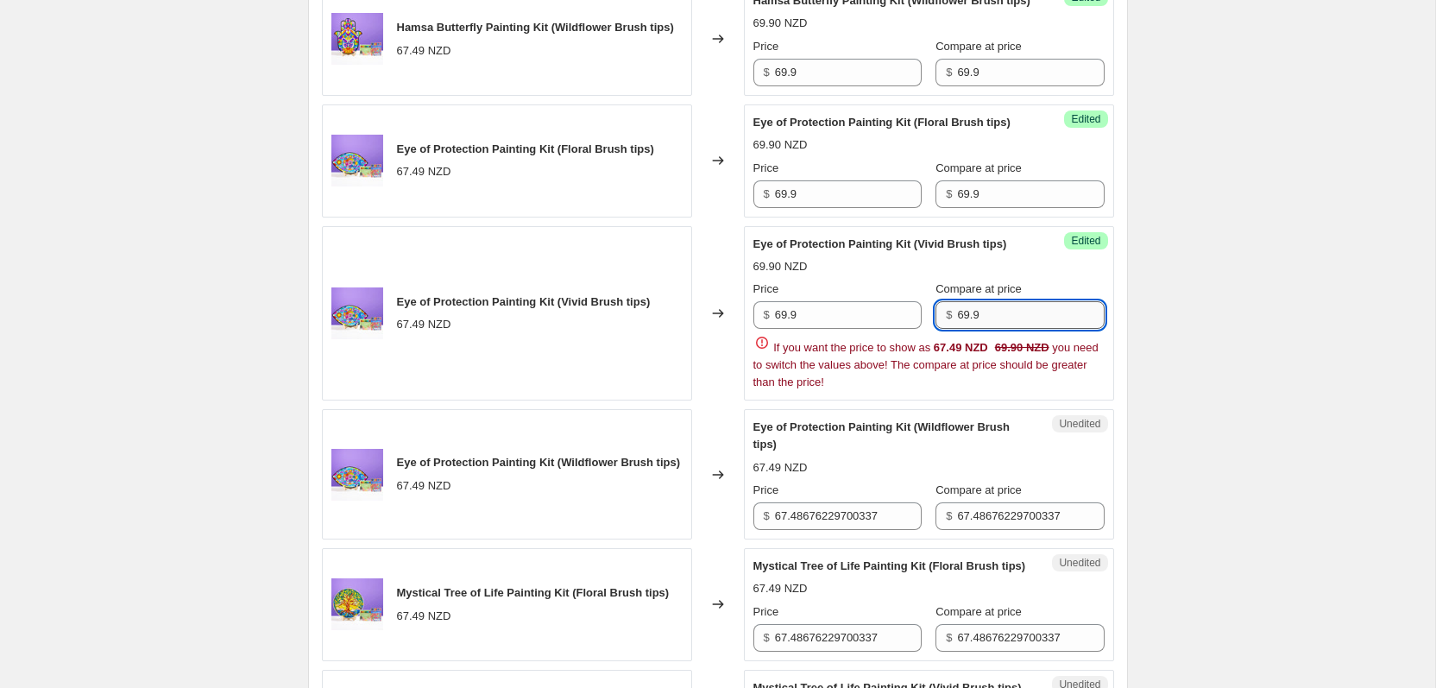
scroll to position [908, 0]
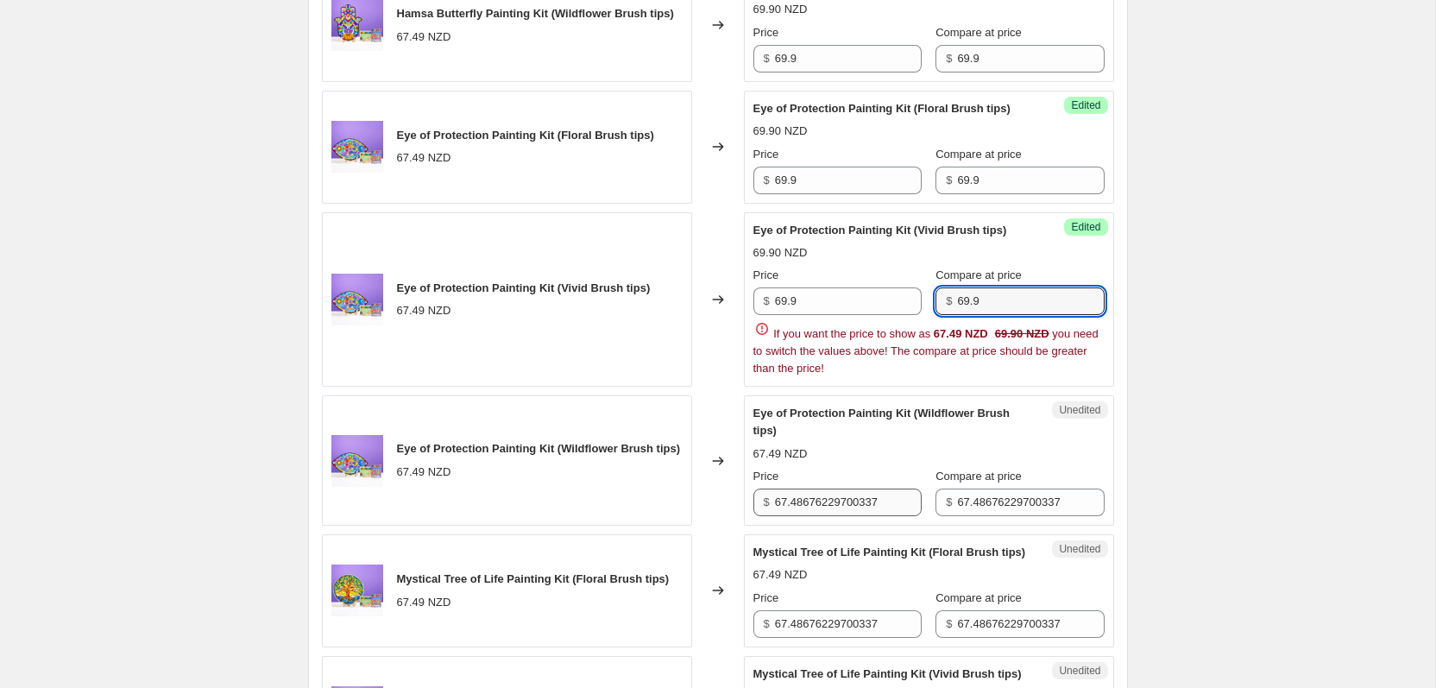
type input "69.9"
click at [814, 565] on div "Hamsa Butterfly Painting Kit (Floral Brush tips) 67.49 NZD Changed to Success E…" at bounding box center [718, 524] width 792 height 1597
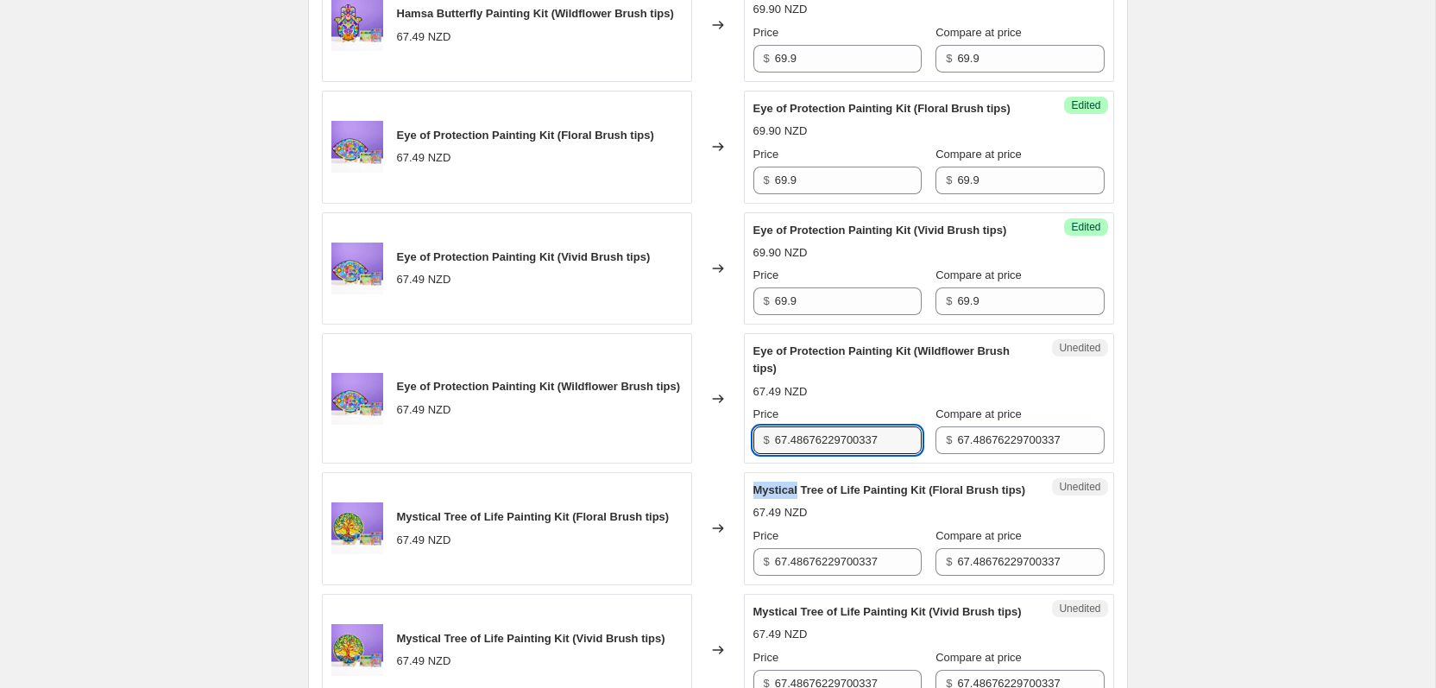
click at [814, 565] on div "Unedited Mystical Tree of Life Painting Kit (Floral Brush tips) 67.49 NZD Price…" at bounding box center [929, 528] width 370 height 113
click at [827, 454] on input "67.48676229700337" at bounding box center [848, 440] width 147 height 28
paste input "9.9"
type input "69.9"
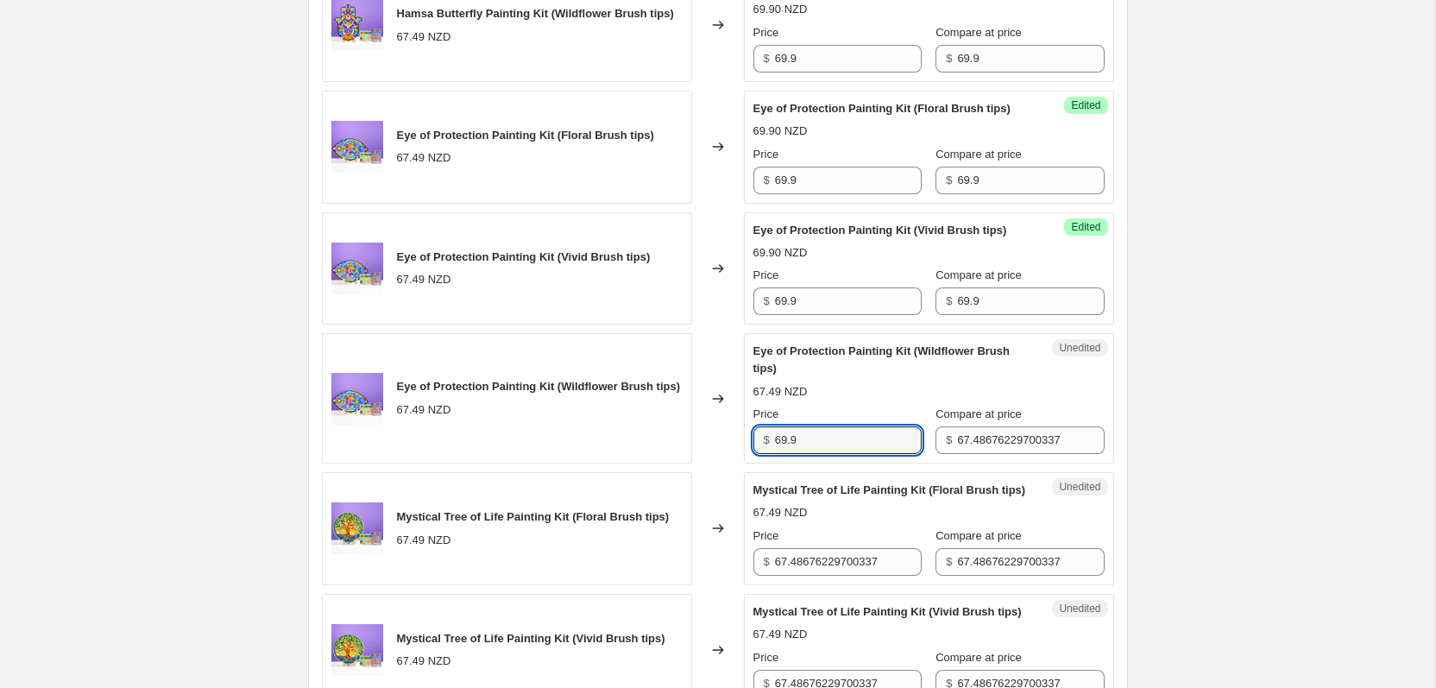
click at [990, 463] on div "Unedited Eye of Protection Painting Kit (Wildflower Brush tips) 67.49 NZD Price…" at bounding box center [929, 398] width 370 height 130
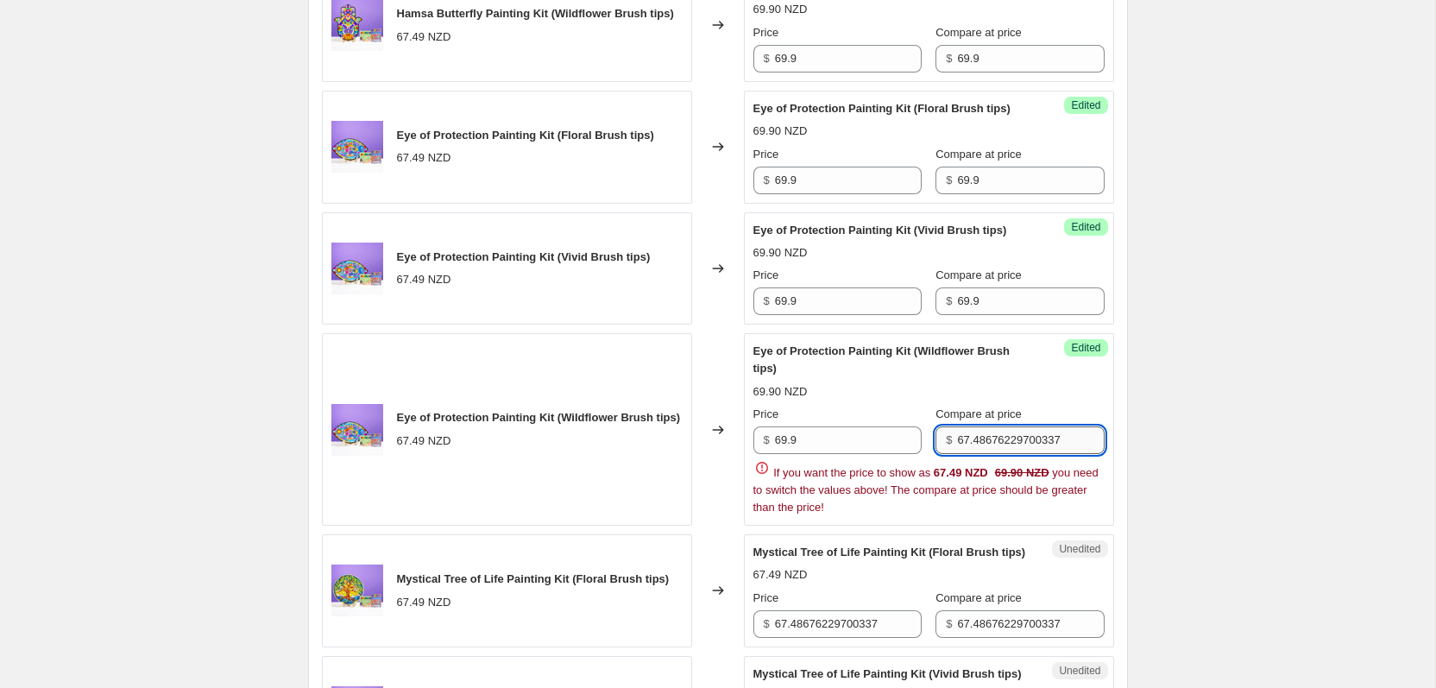
click at [1002, 454] on input "67.48676229700337" at bounding box center [1030, 440] width 147 height 28
paste input "9.9"
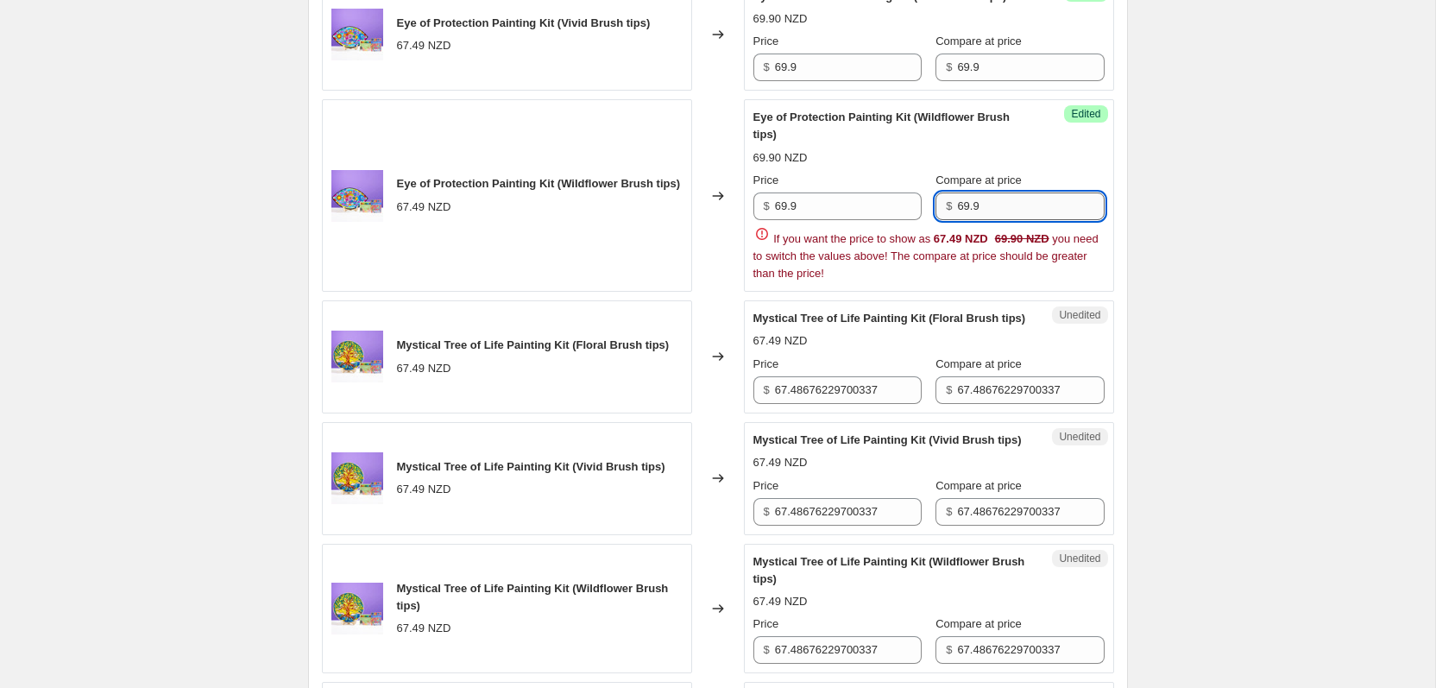
scroll to position [1154, 0]
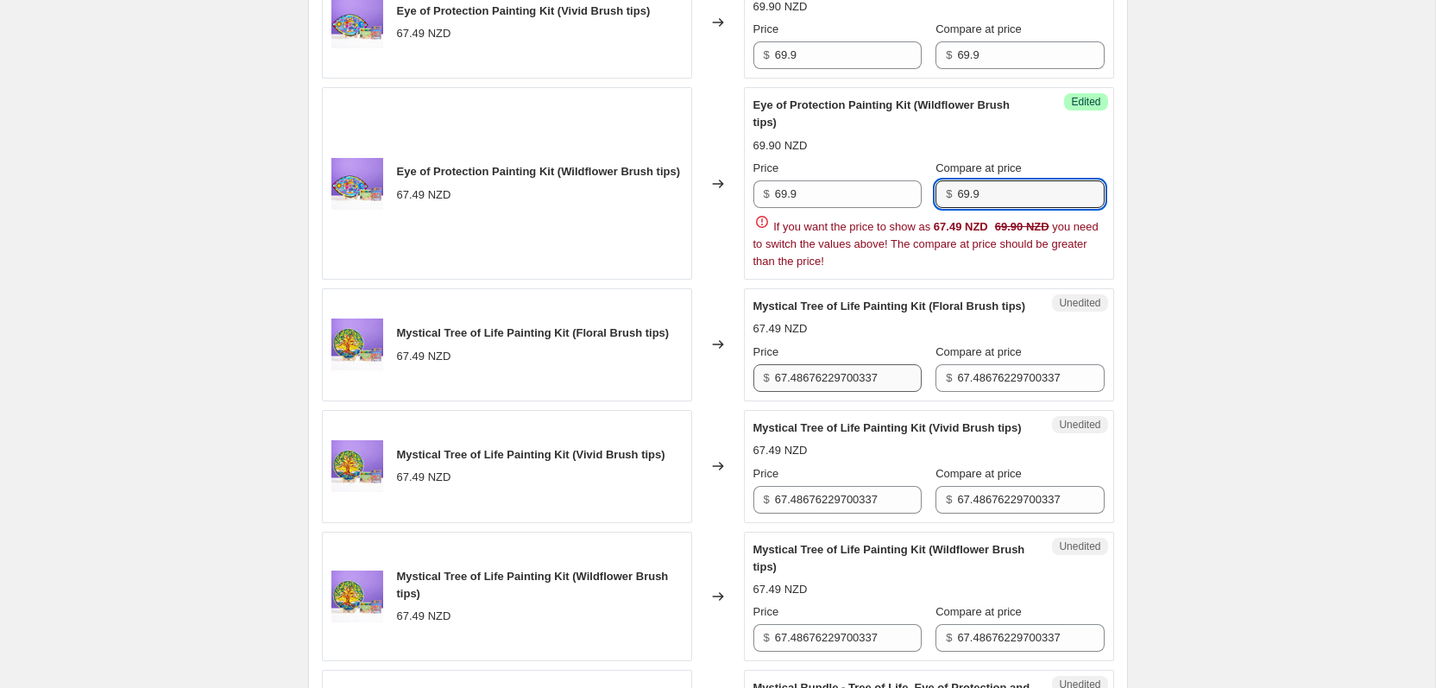
type input "69.9"
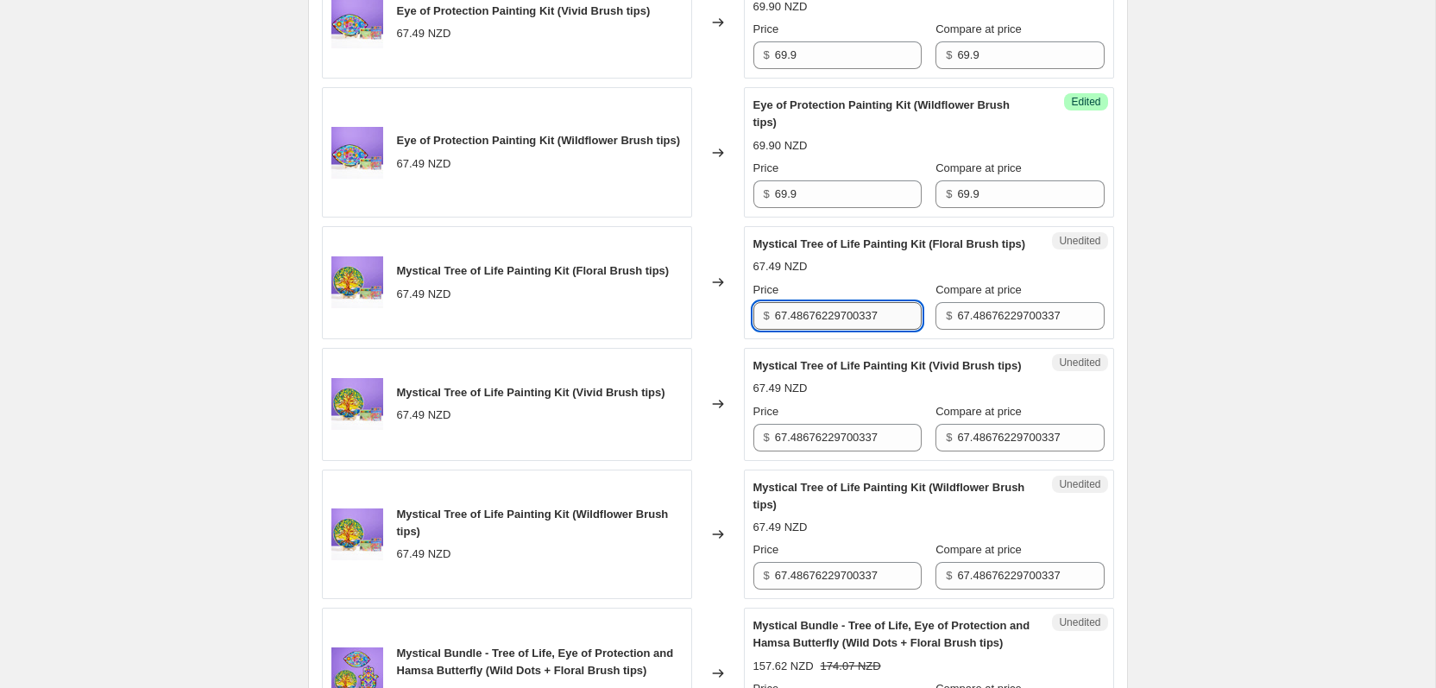
click at [865, 489] on div "Hamsa Butterfly Painting Kit (Floral Brush tips) 67.49 NZD Changed to Success E…" at bounding box center [718, 247] width 792 height 1535
click at [868, 374] on div "Mystical Tree of Life Painting Kit (Vivid Brush tips)" at bounding box center [894, 365] width 282 height 17
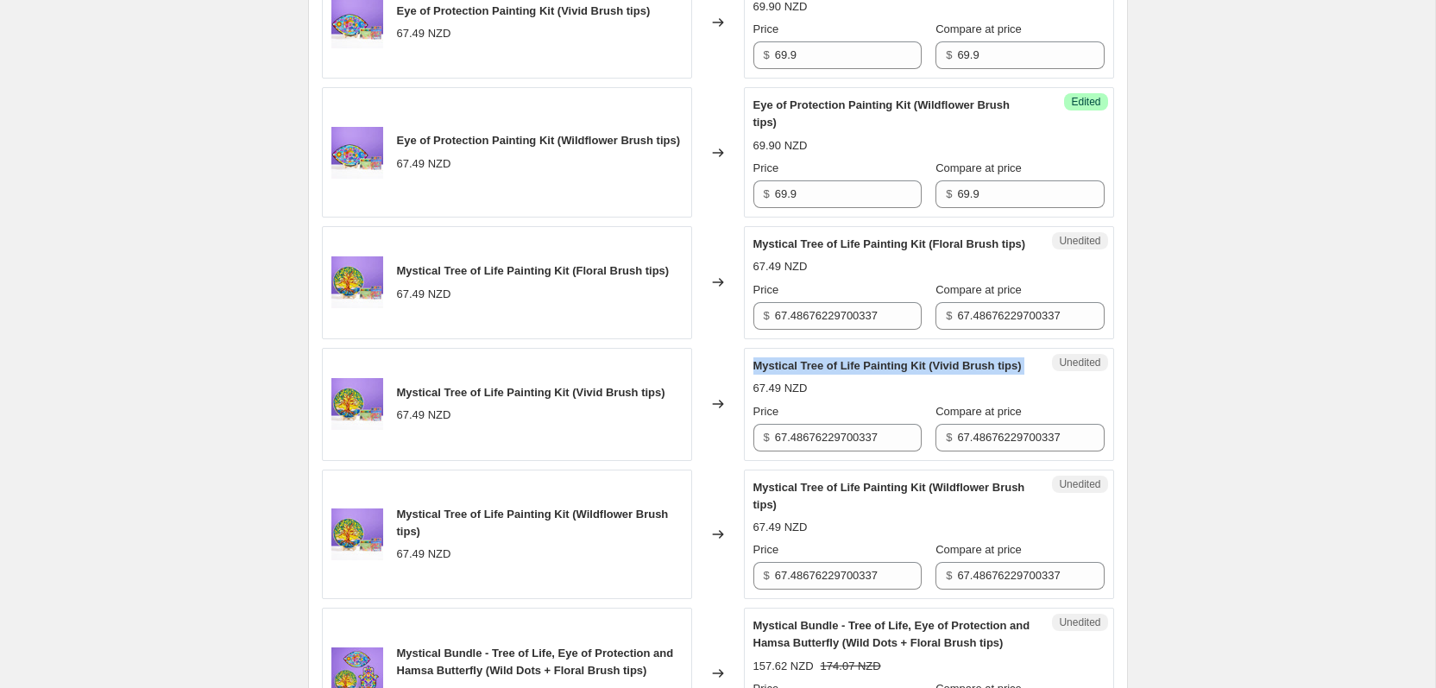
click at [868, 374] on div "Mystical Tree of Life Painting Kit (Vivid Brush tips)" at bounding box center [894, 365] width 282 height 17
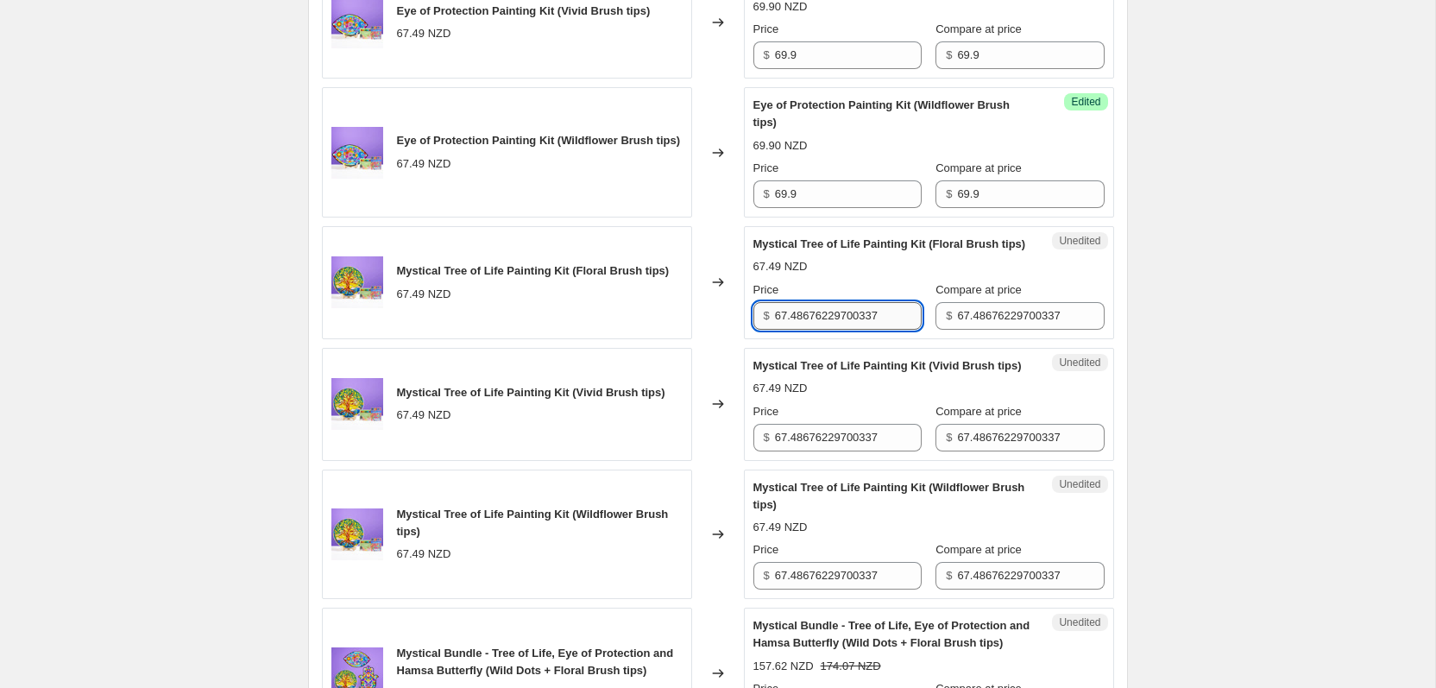
click at [866, 330] on input "67.48676229700337" at bounding box center [848, 316] width 147 height 28
type input "v"
paste input "69.9"
type input "69.9"
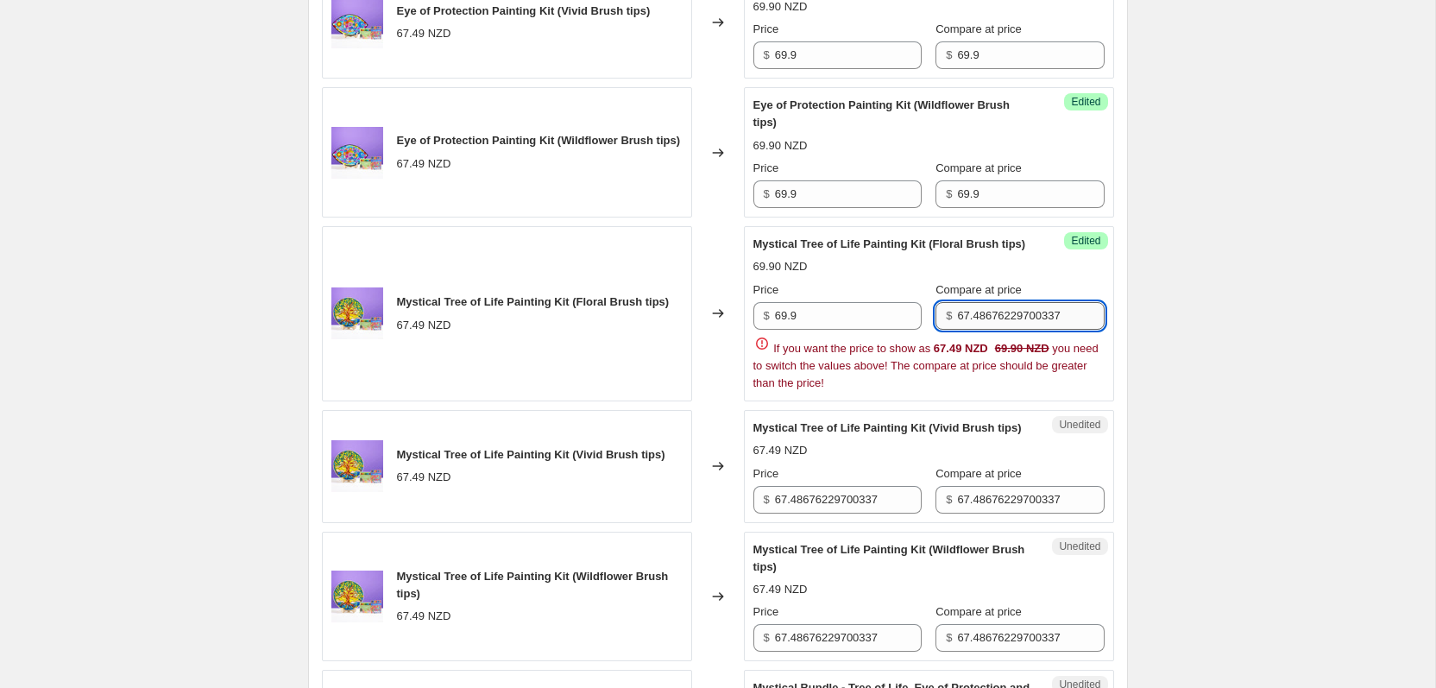
click at [943, 330] on div "$ 67.48676229700337" at bounding box center [1019, 316] width 168 height 28
click at [985, 330] on input "67.48676229700337" at bounding box center [1030, 316] width 147 height 28
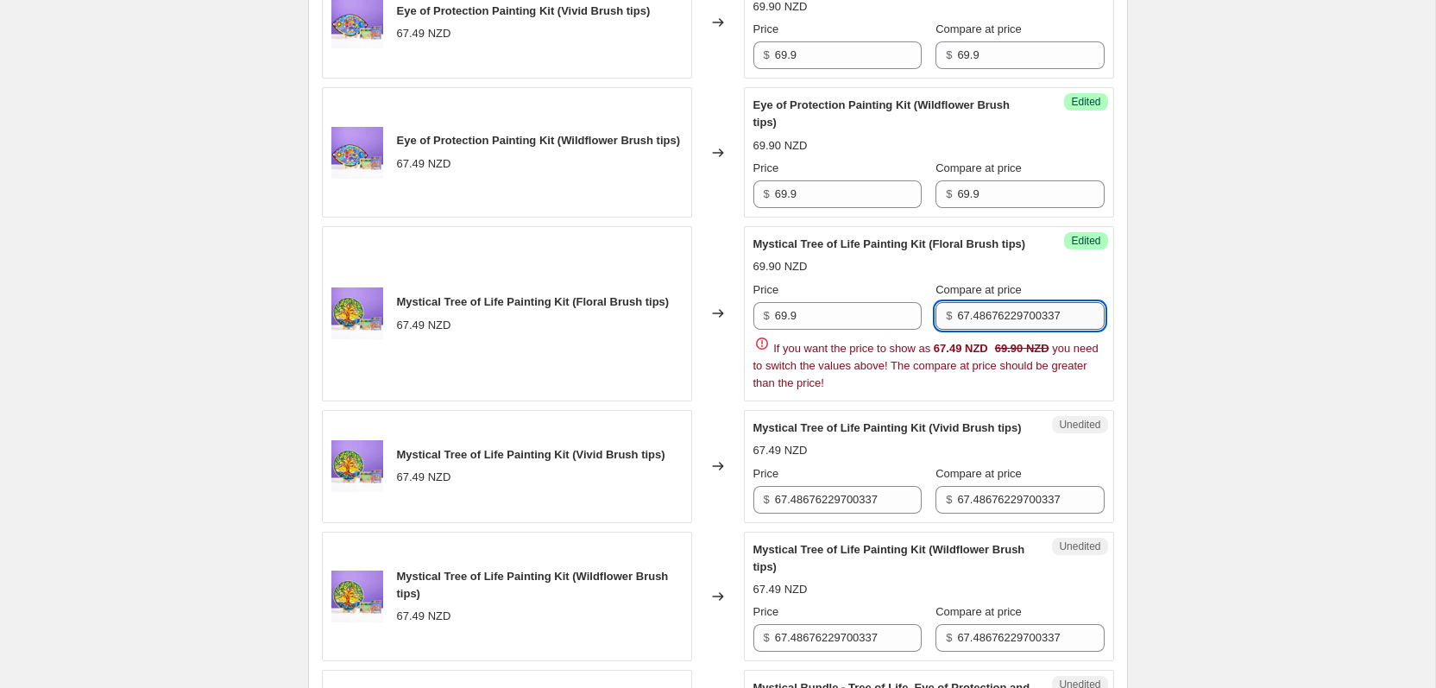
paste input "9.9"
type input "69.9"
click at [804, 600] on div "Hamsa Butterfly Painting Kit (Floral Brush tips) 67.49 NZD Changed to Success E…" at bounding box center [718, 278] width 792 height 1597
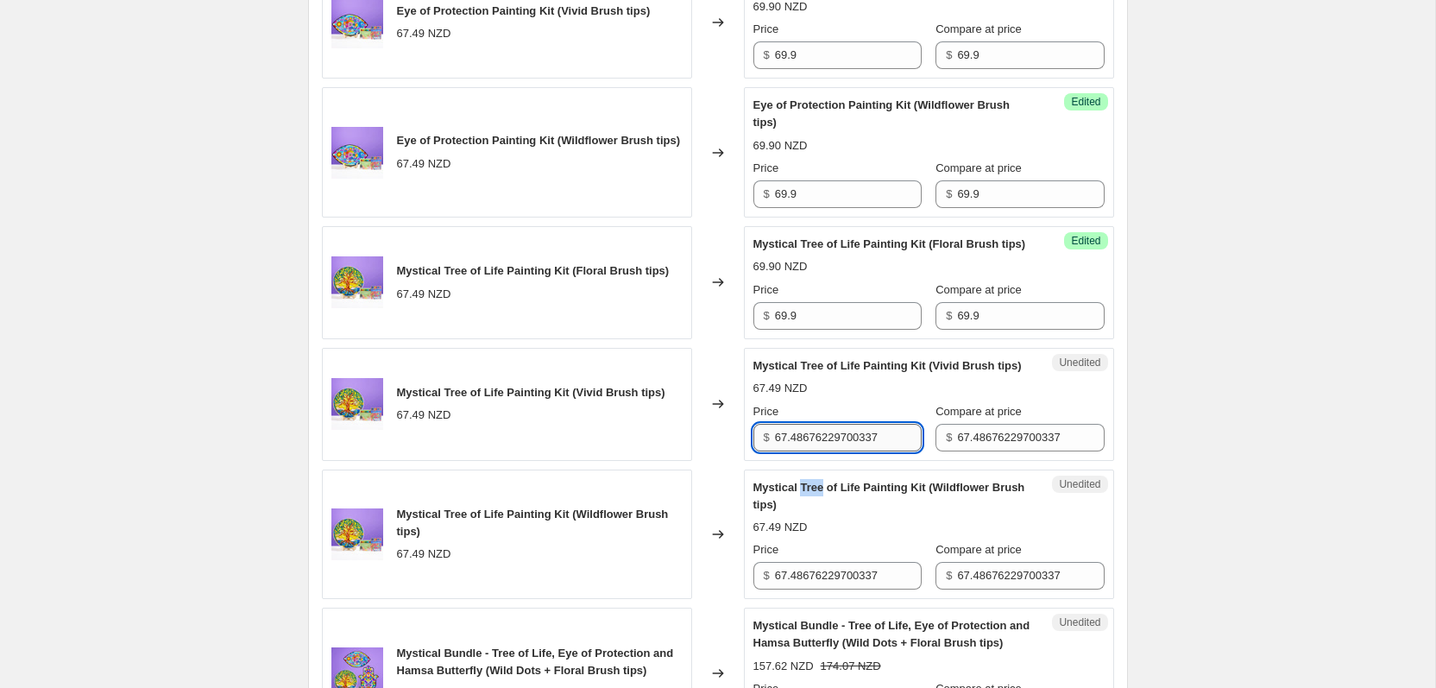
click at [804, 511] on span "Mystical Tree of Life Painting Kit (Wildflower Brush tips)" at bounding box center [889, 496] width 272 height 30
click at [823, 451] on input "67.48676229700337" at bounding box center [848, 438] width 147 height 28
paste input "9.9"
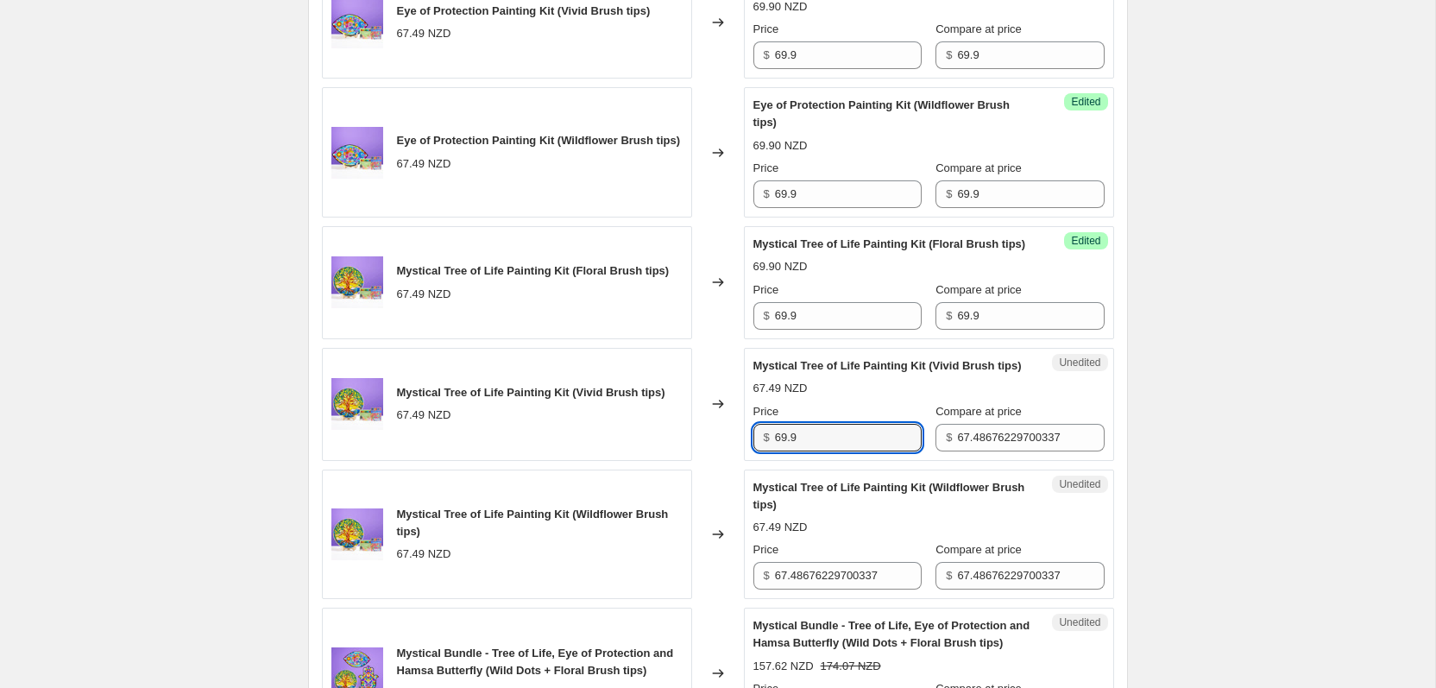
type input "69.9"
click at [981, 461] on div "Unedited Mystical Tree of Life Painting Kit (Vivid Brush tips) 67.49 NZD Price …" at bounding box center [929, 404] width 370 height 113
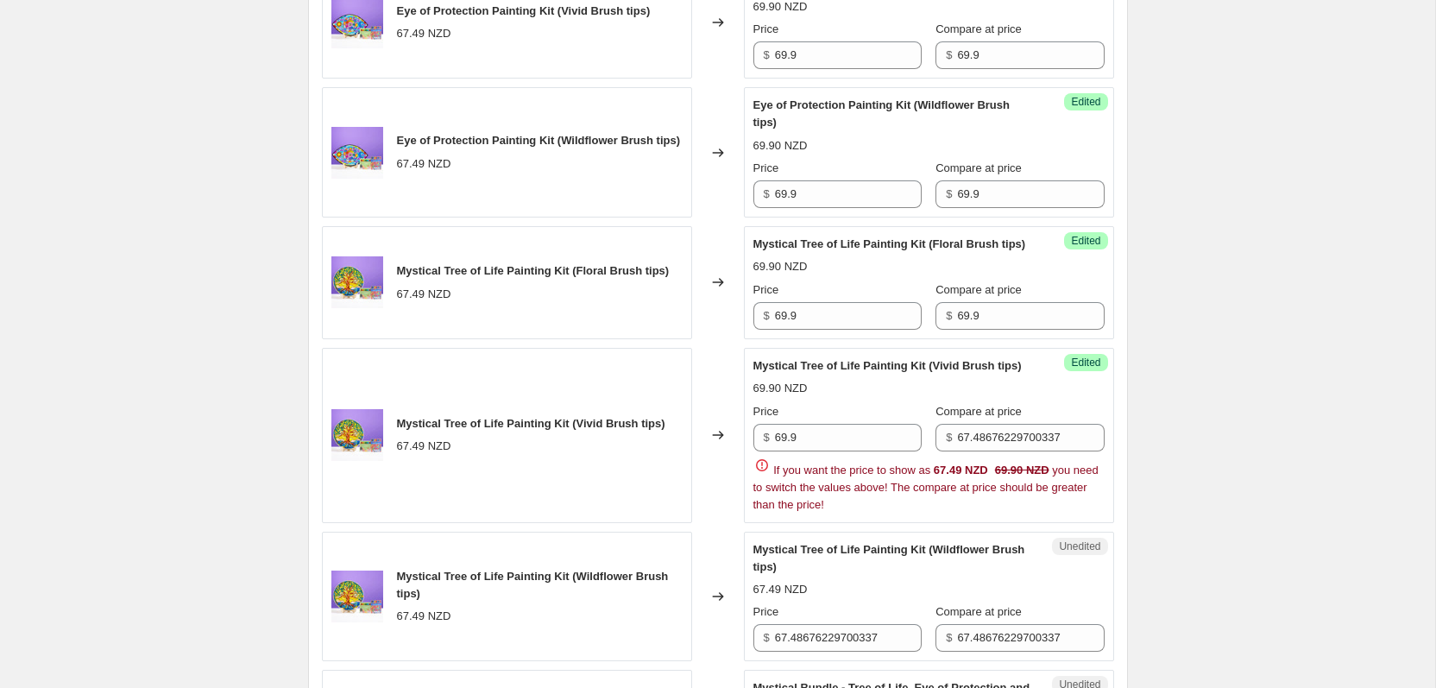
click at [989, 513] on div "Price $ 69.9 Compare at price $ 67.48676229700337 If you want the price to show…" at bounding box center [928, 458] width 351 height 110
click at [994, 451] on input "67.48676229700337" at bounding box center [1030, 438] width 147 height 28
paste input "9.9"
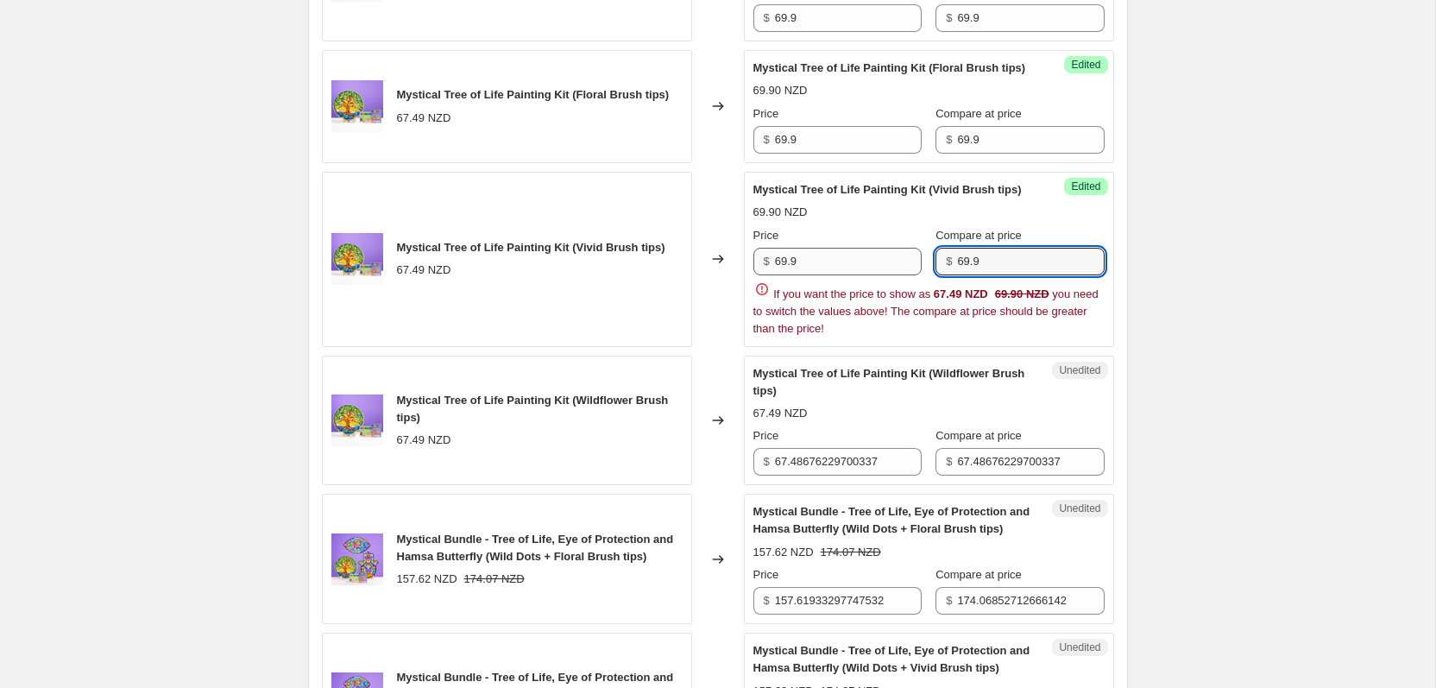
scroll to position [1338, 0]
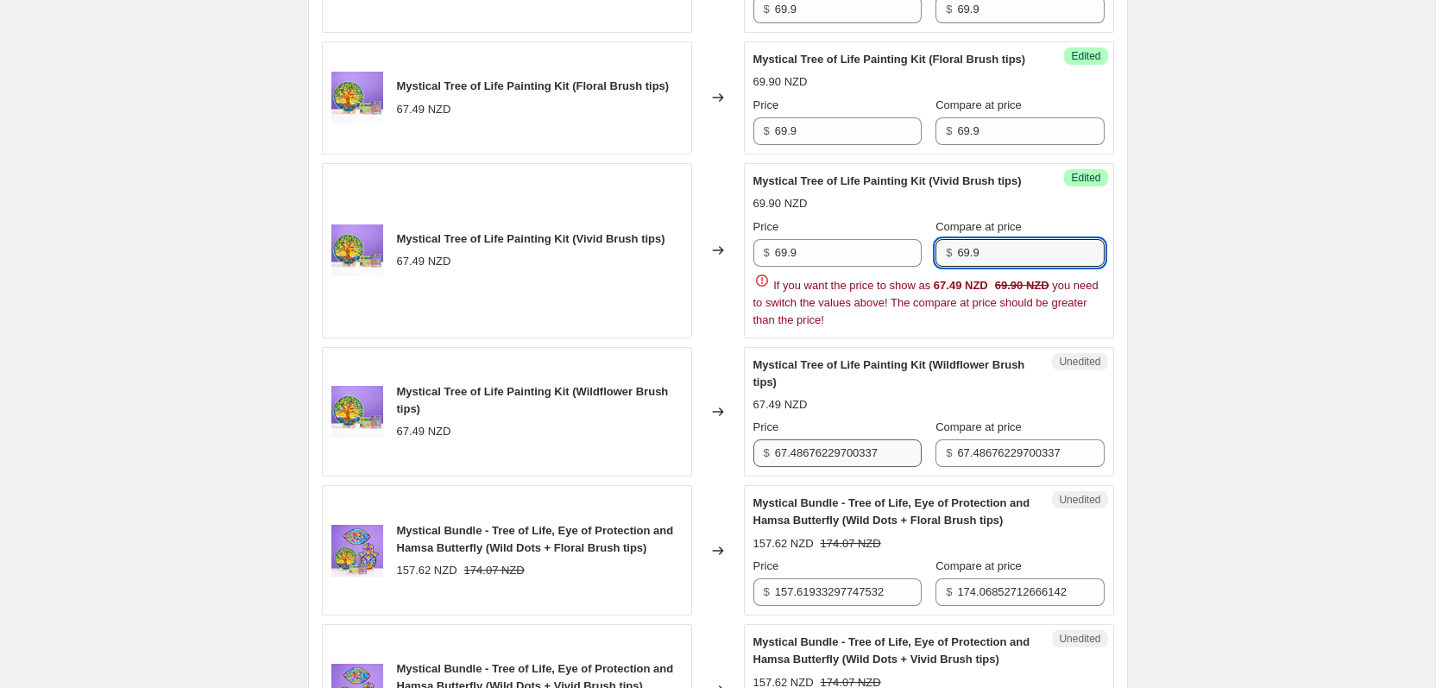
type input "69.9"
click at [833, 555] on div "Hamsa Butterfly Painting Kit (Floral Brush tips) 67.49 NZD Changed to Success E…" at bounding box center [718, 93] width 792 height 1597
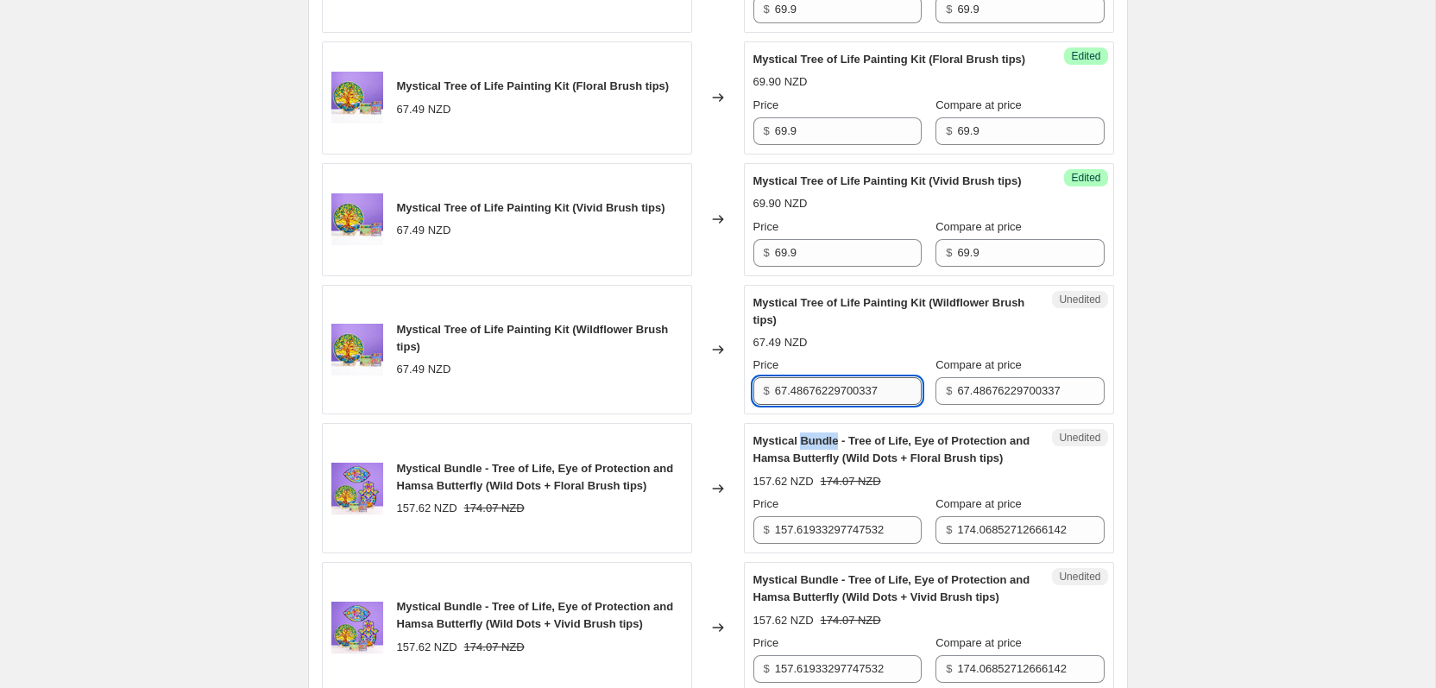
click at [833, 464] on span "Mystical Bundle - Tree of Life, Eye of Protection and Hamsa Butterfly (Wild Dot…" at bounding box center [891, 449] width 277 height 30
click at [845, 405] on input "67.48676229700337" at bounding box center [848, 391] width 147 height 28
paste input "9.9"
type input "69.9"
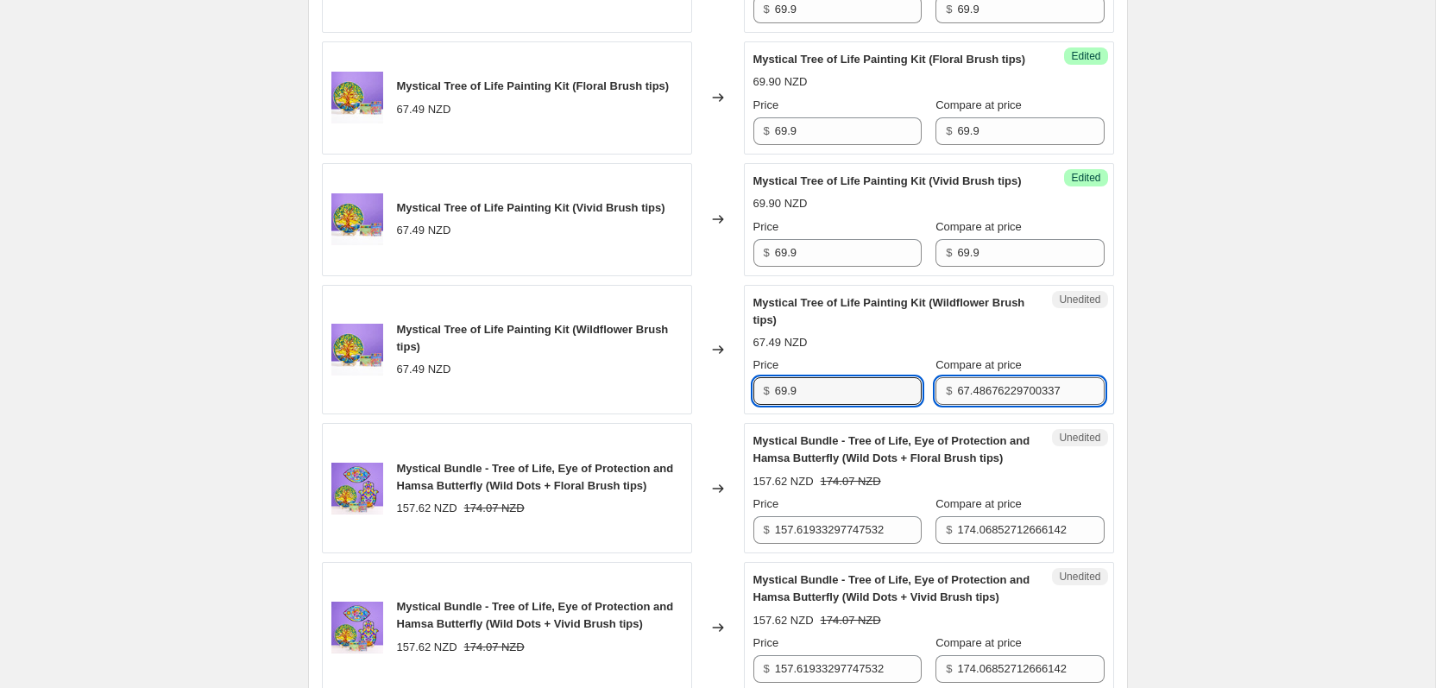
click at [1014, 405] on input "67.48676229700337" at bounding box center [1030, 391] width 147 height 28
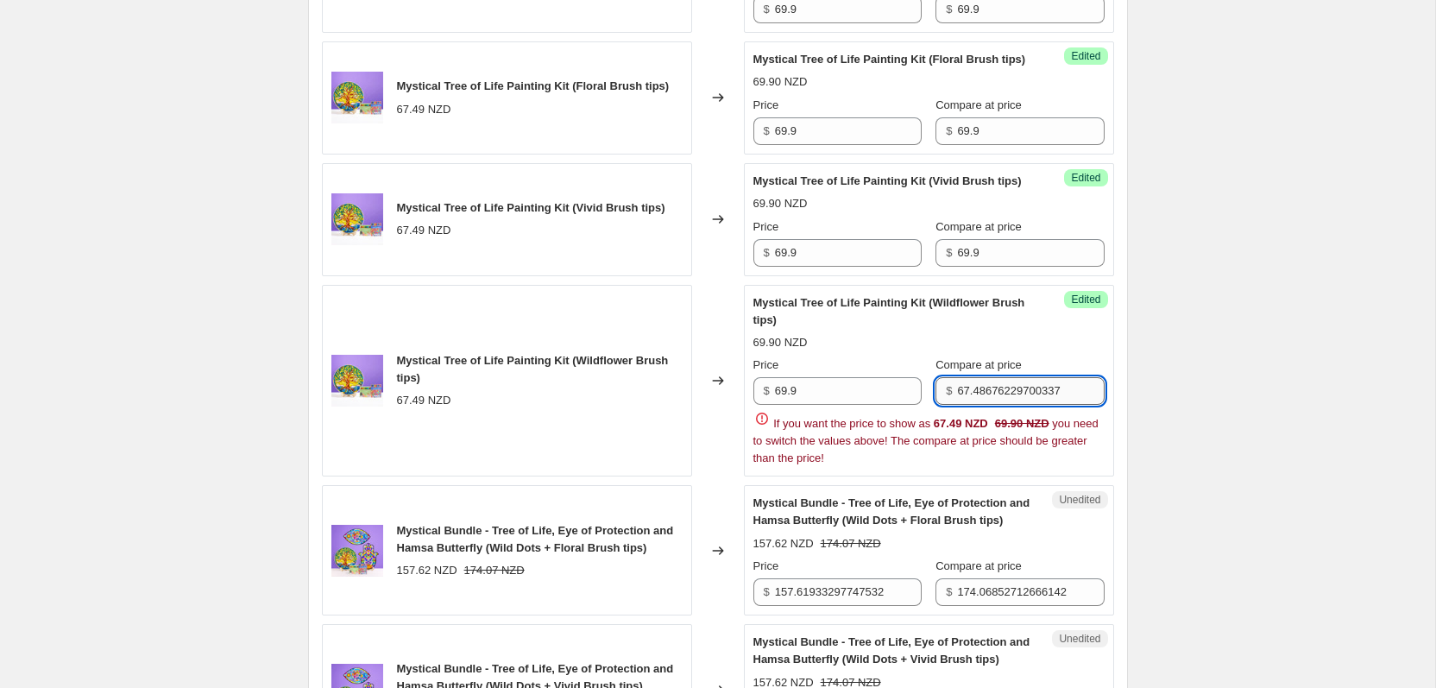
click at [1014, 405] on input "67.48676229700337" at bounding box center [1030, 391] width 147 height 28
paste input "9.9"
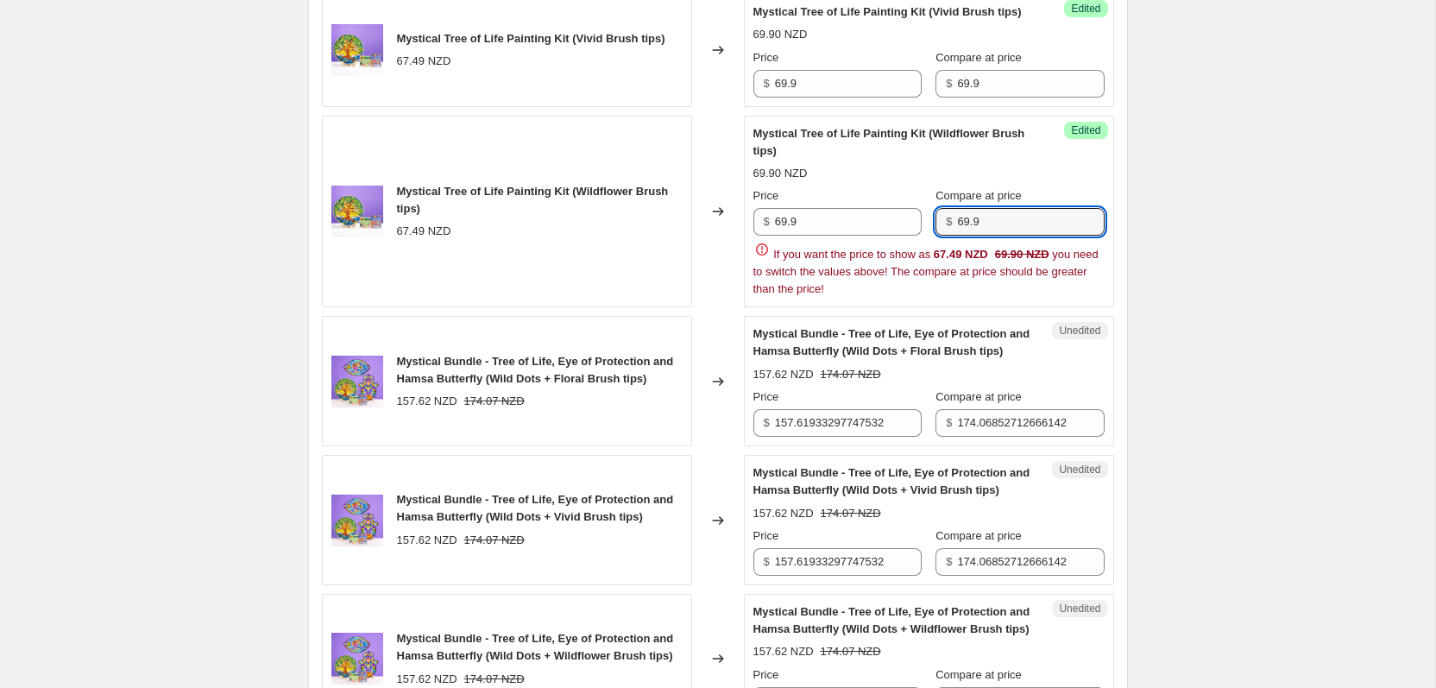
scroll to position [1514, 0]
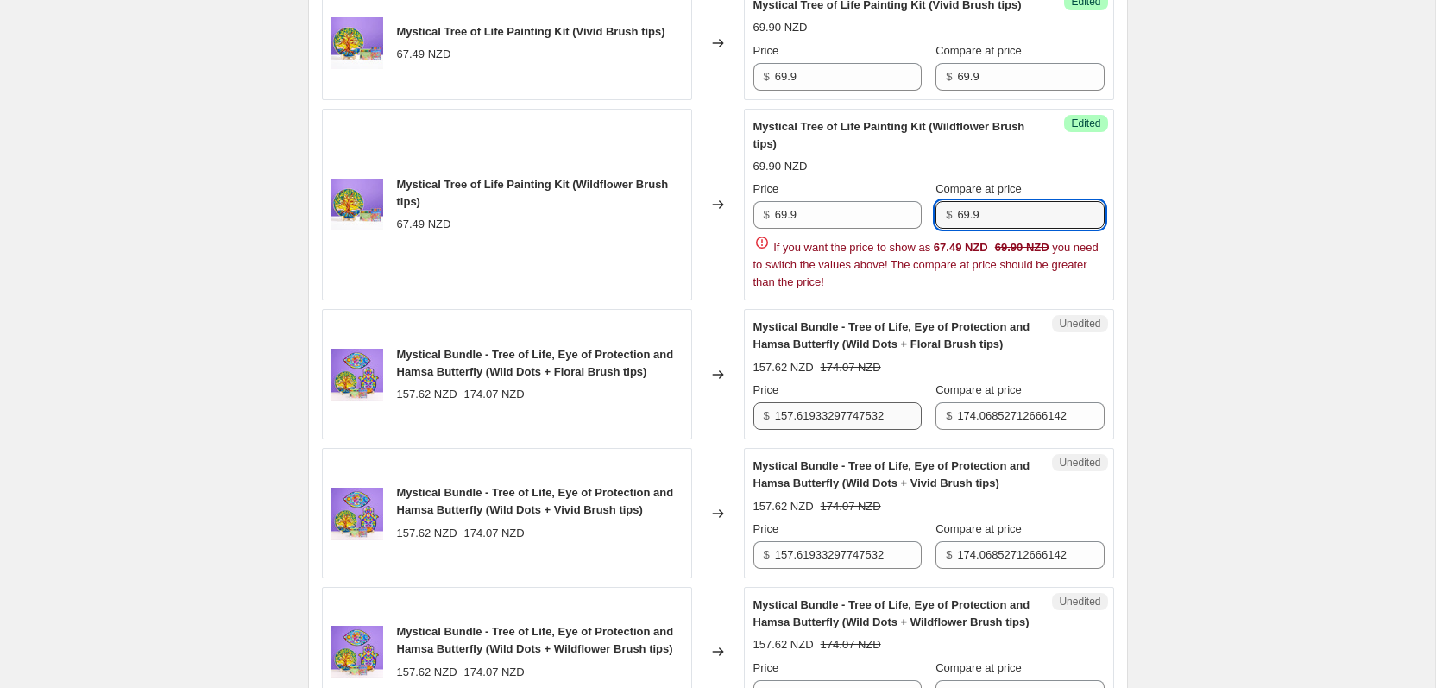
type input "69.9"
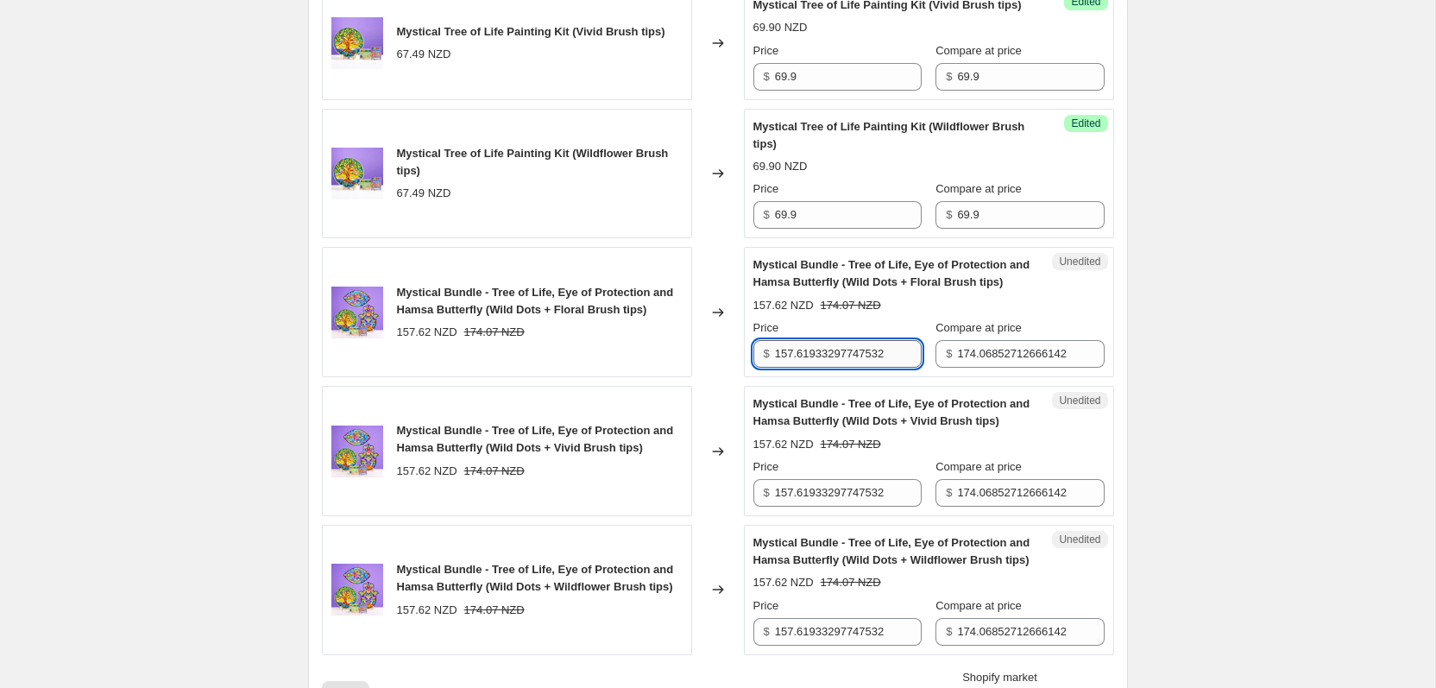
click at [833, 427] on span "Mystical Bundle - Tree of Life, Eye of Protection and Hamsa Butterfly (Wild Dot…" at bounding box center [891, 412] width 277 height 30
click at [839, 368] on input "157.61933297747532" at bounding box center [848, 354] width 147 height 28
type input "159.9"
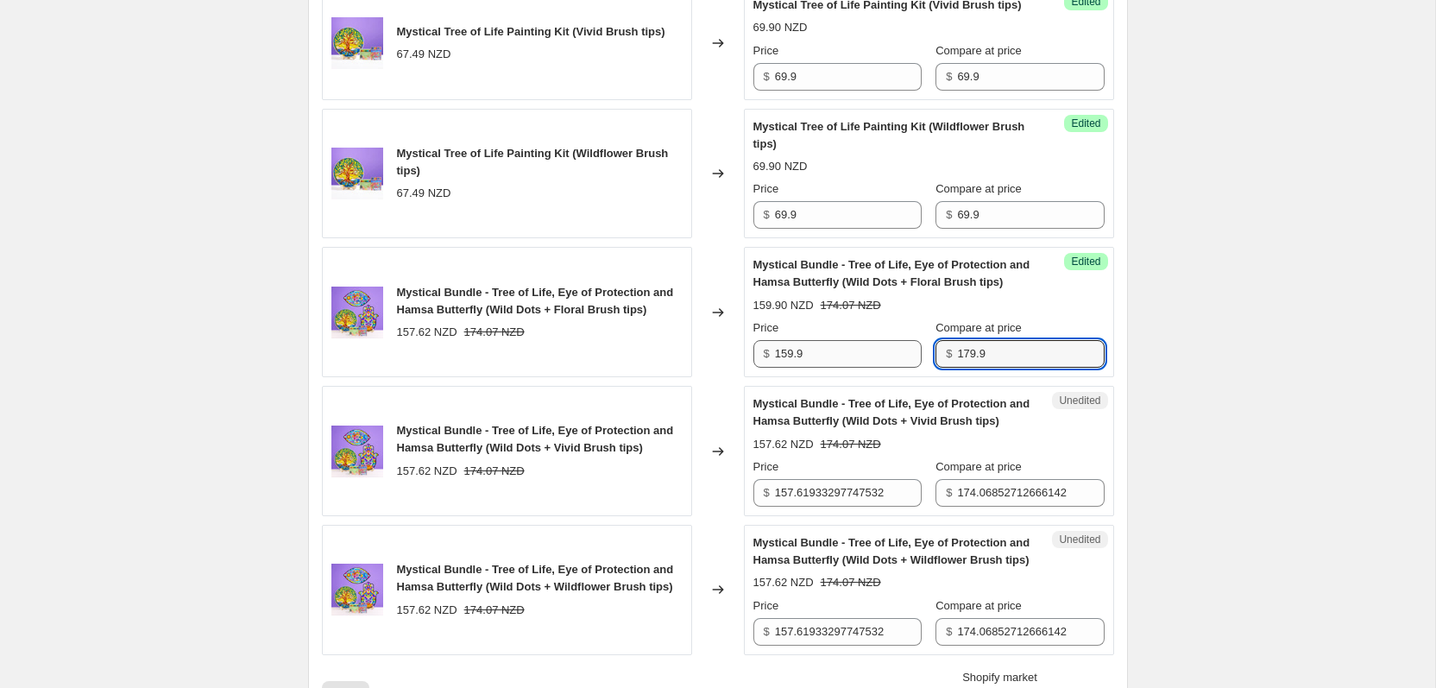
type input "179.9"
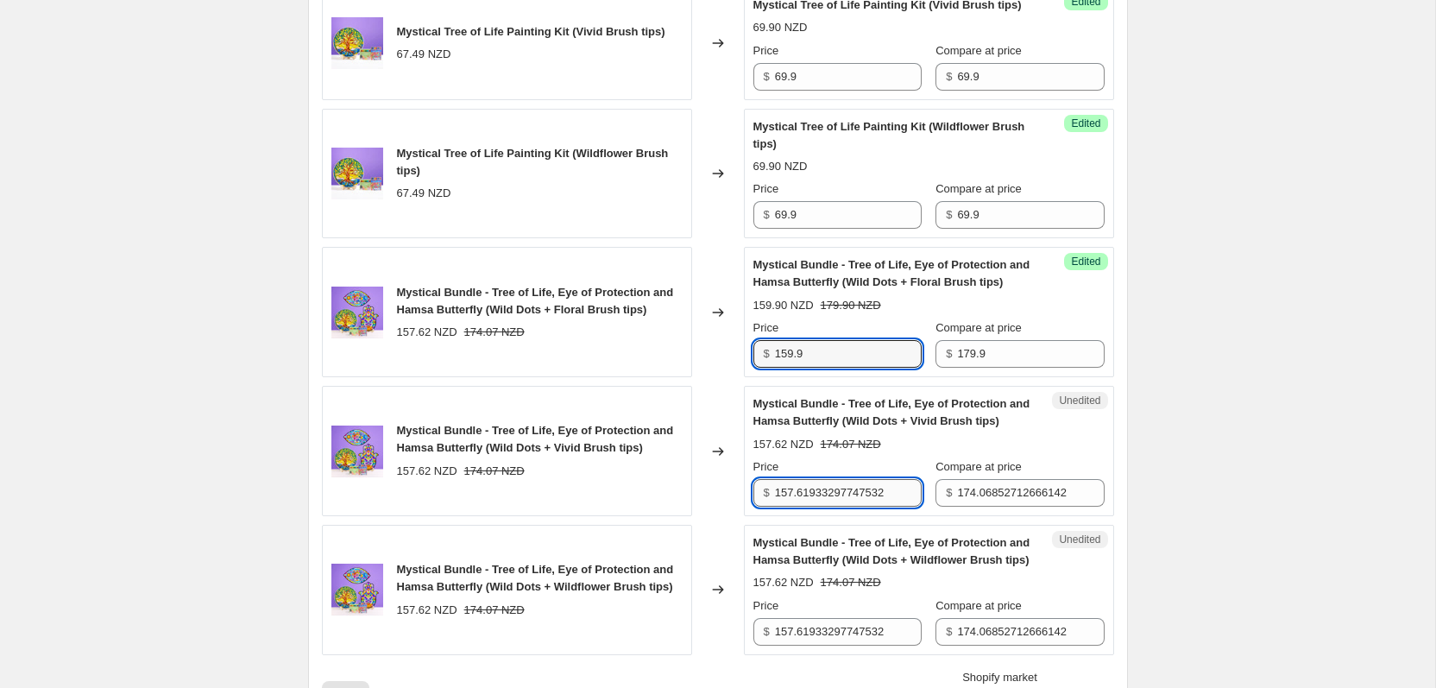
click at [831, 506] on input "157.61933297747532" at bounding box center [848, 493] width 147 height 28
paste input "9.9"
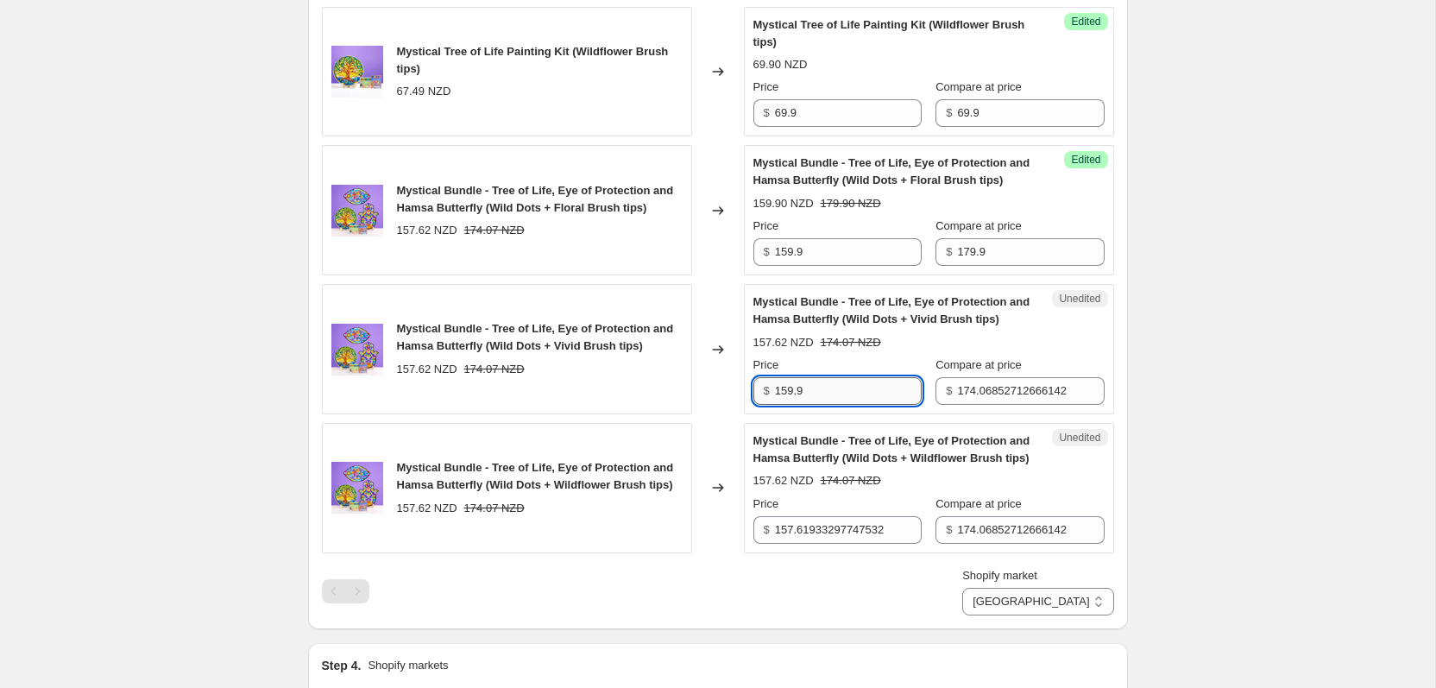
scroll to position [1631, 0]
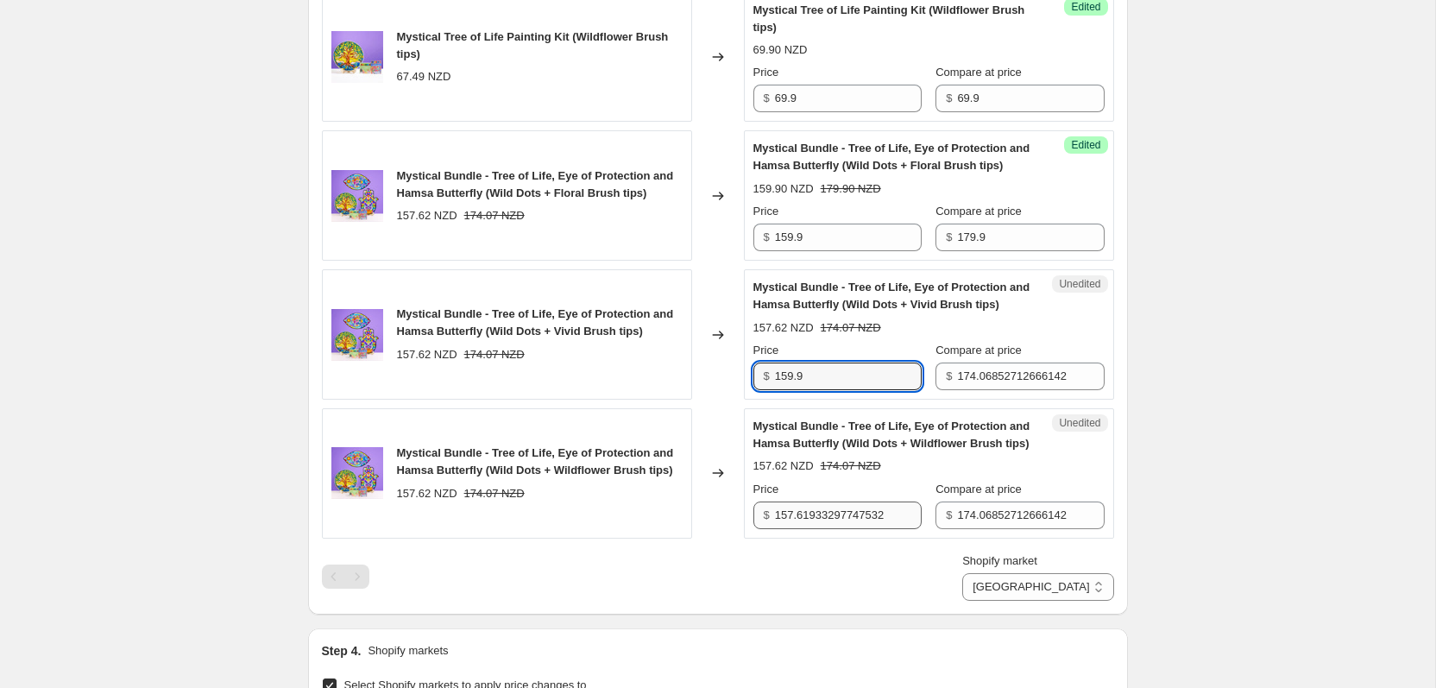
type input "159.9"
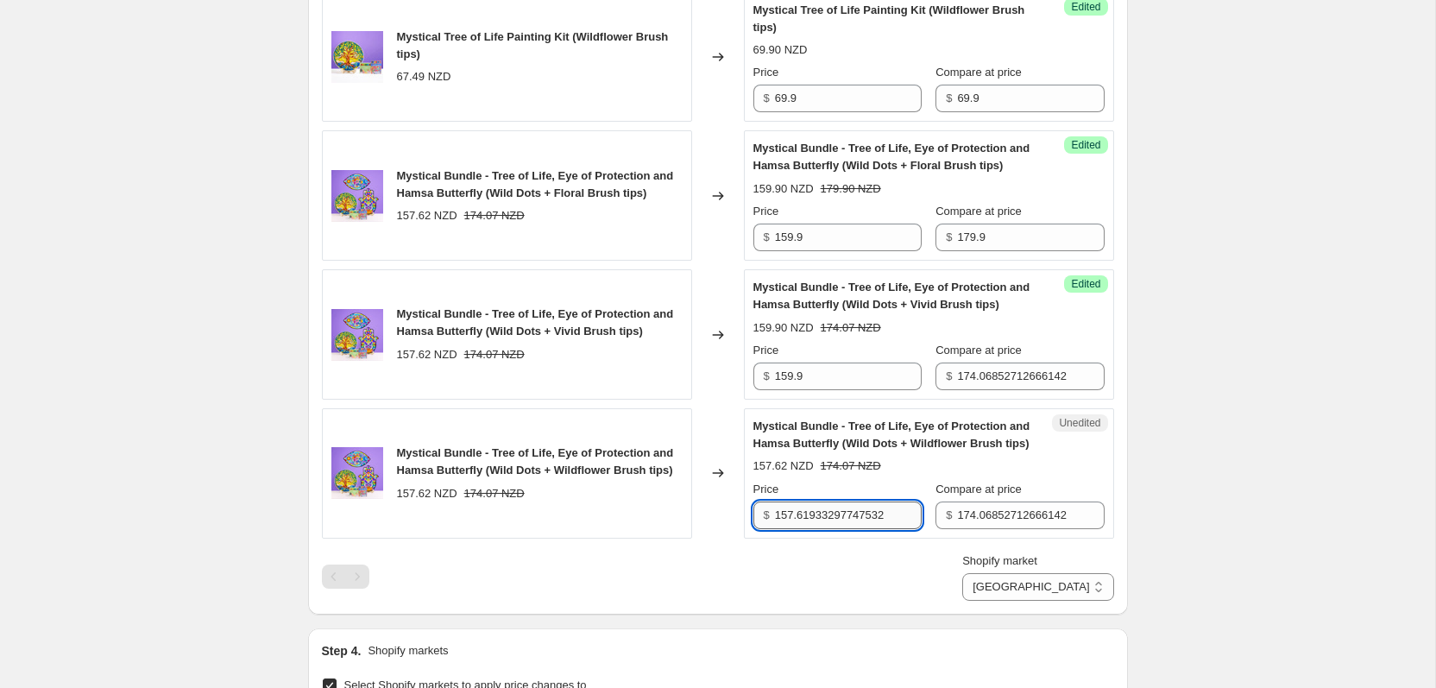
click at [819, 529] on input "157.61933297747532" at bounding box center [848, 515] width 147 height 28
paste input "9.9"
type input "159.9"
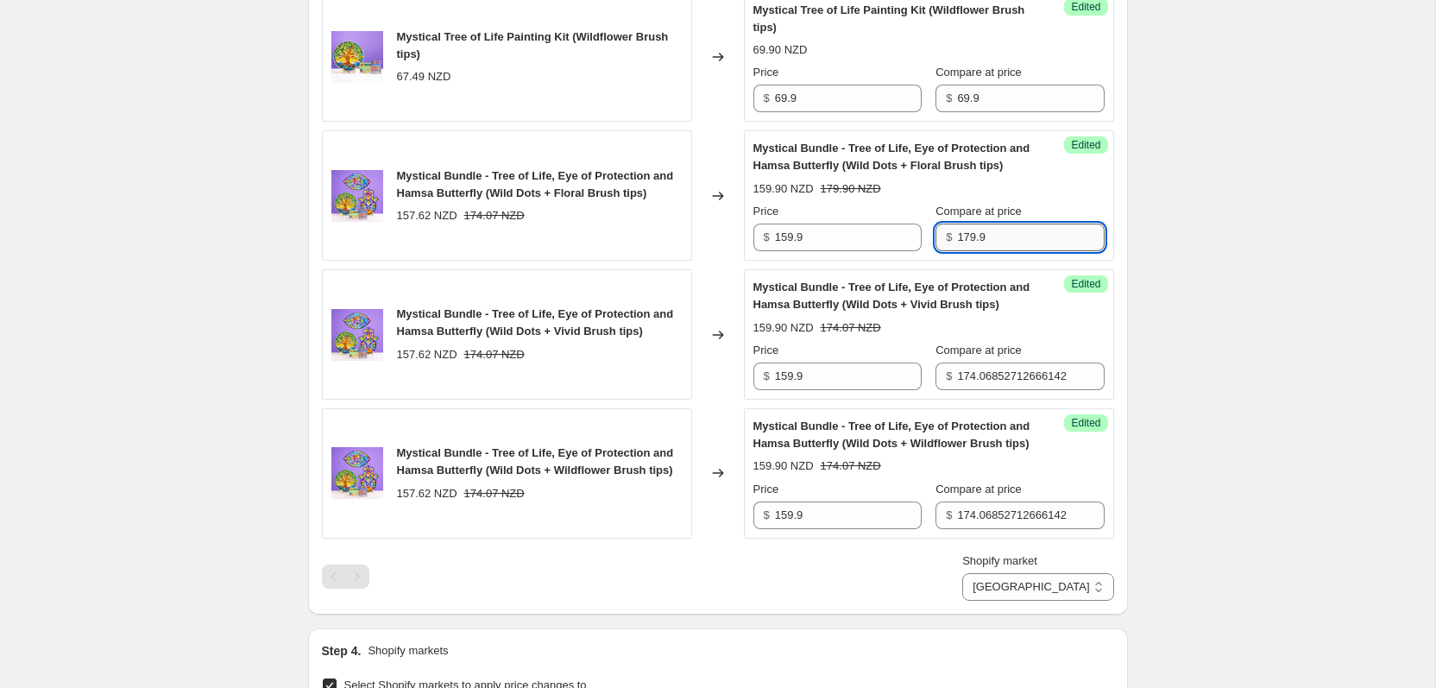
click at [978, 251] on input "179.9" at bounding box center [1030, 237] width 147 height 28
click at [954, 390] on div "$ 174.06852712666142" at bounding box center [1019, 376] width 168 height 28
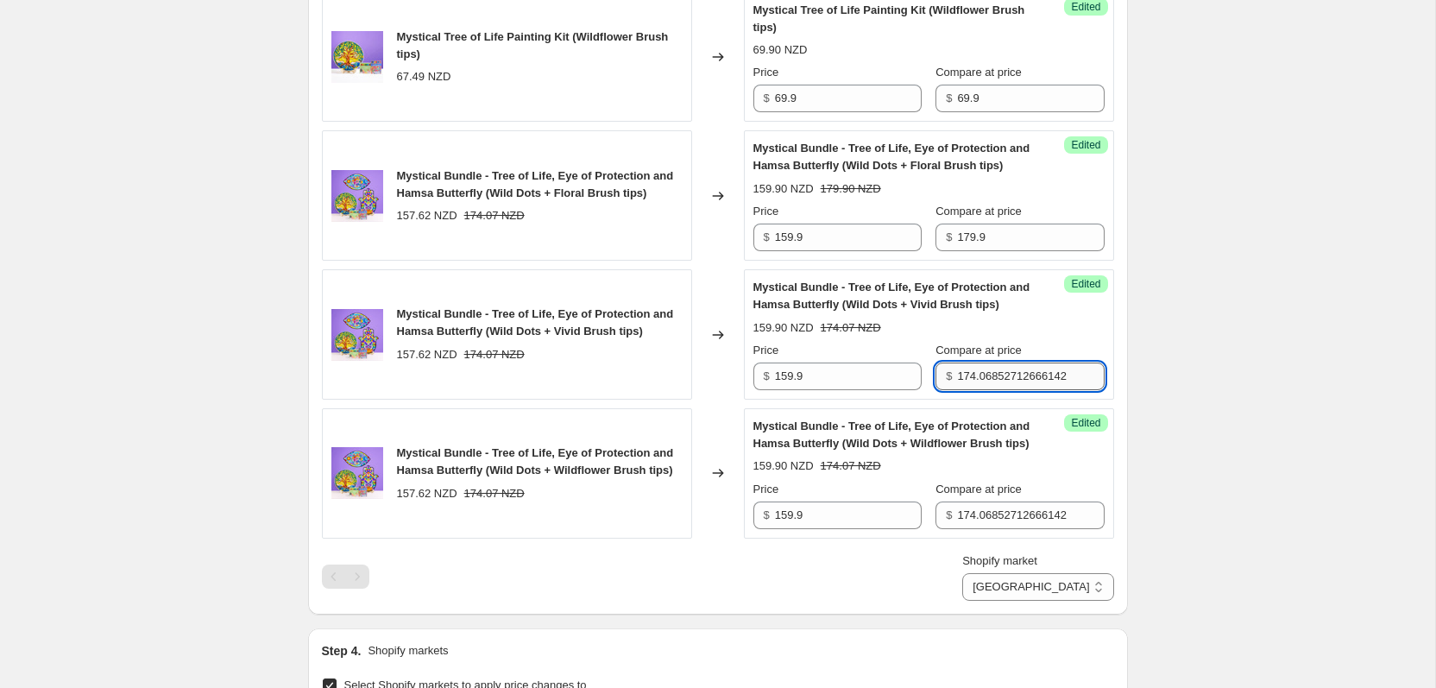
click at [963, 390] on input "174.06852712666142" at bounding box center [1030, 376] width 147 height 28
paste input "9.9"
type input "179.9"
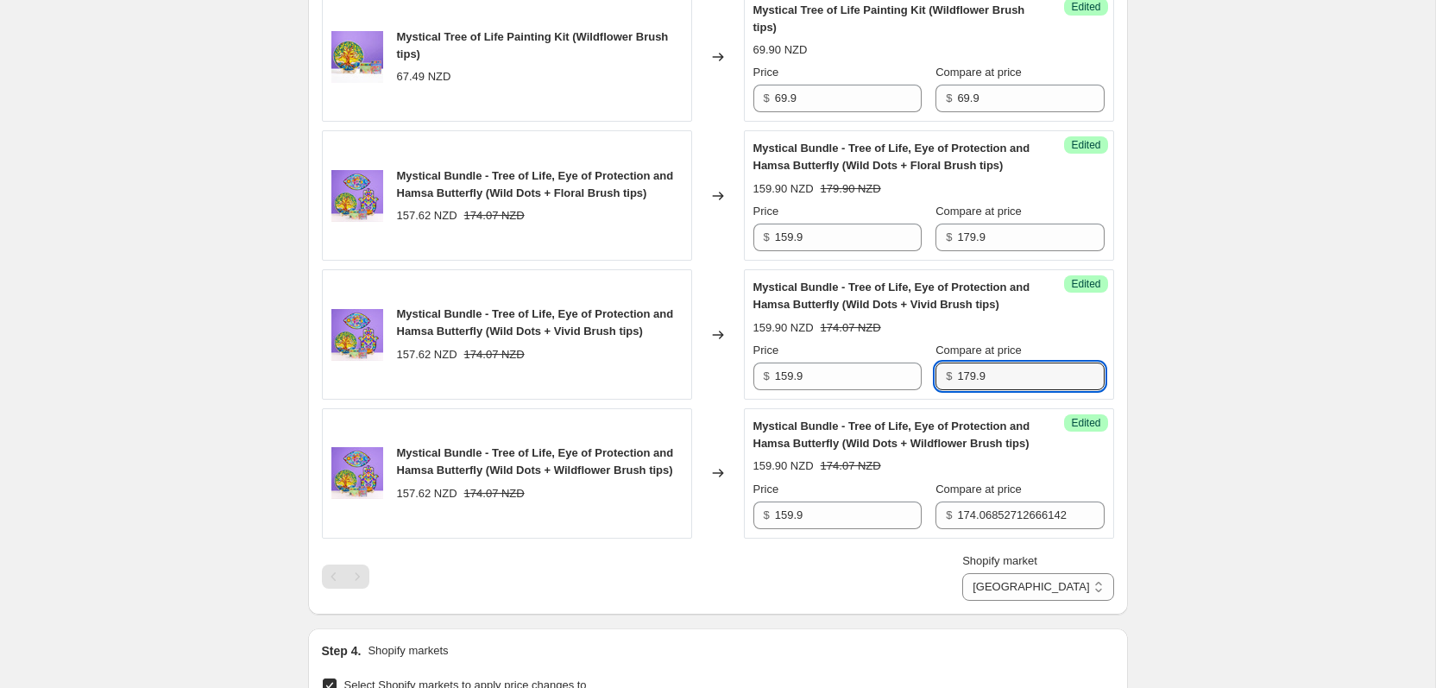
click at [968, 538] on div "Success Edited Mystical Bundle - Tree of Life, Eye of Protection and Hamsa Butt…" at bounding box center [929, 473] width 370 height 130
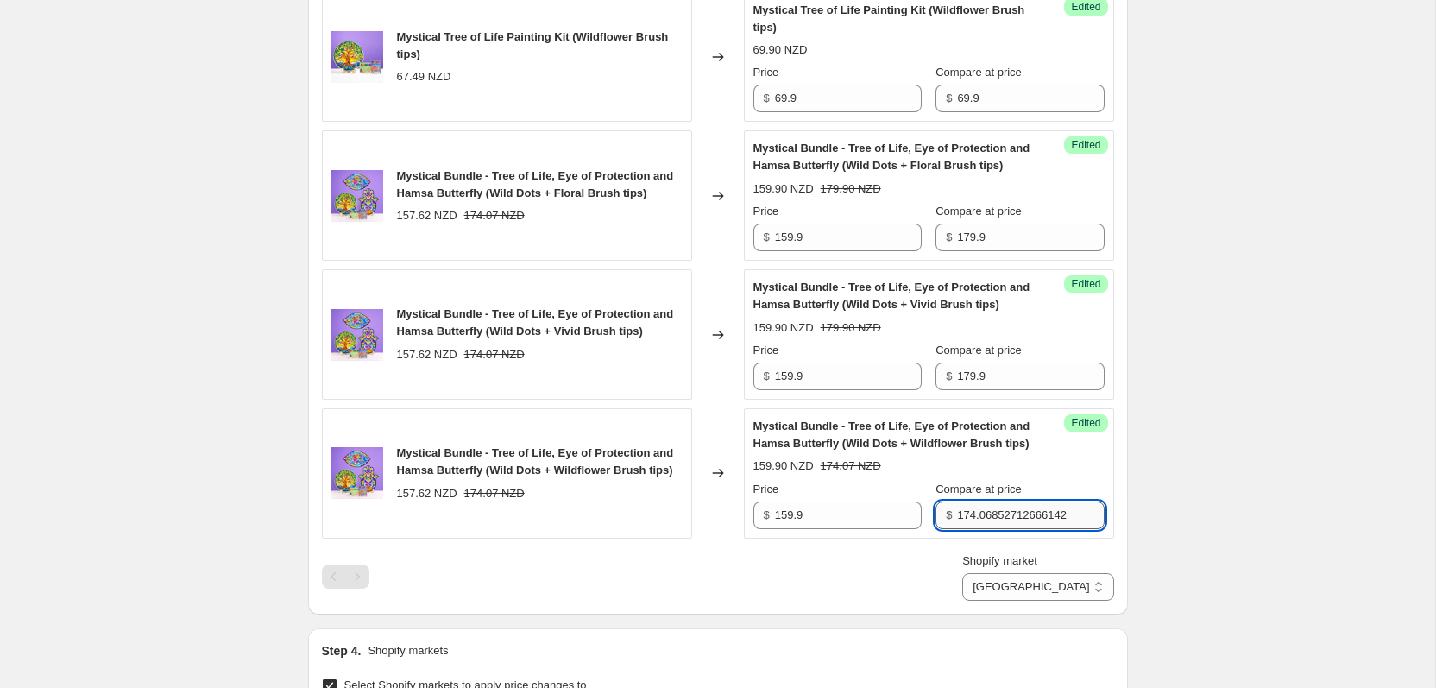
click at [970, 529] on input "174.06852712666142" at bounding box center [1030, 515] width 147 height 28
paste input "9.9"
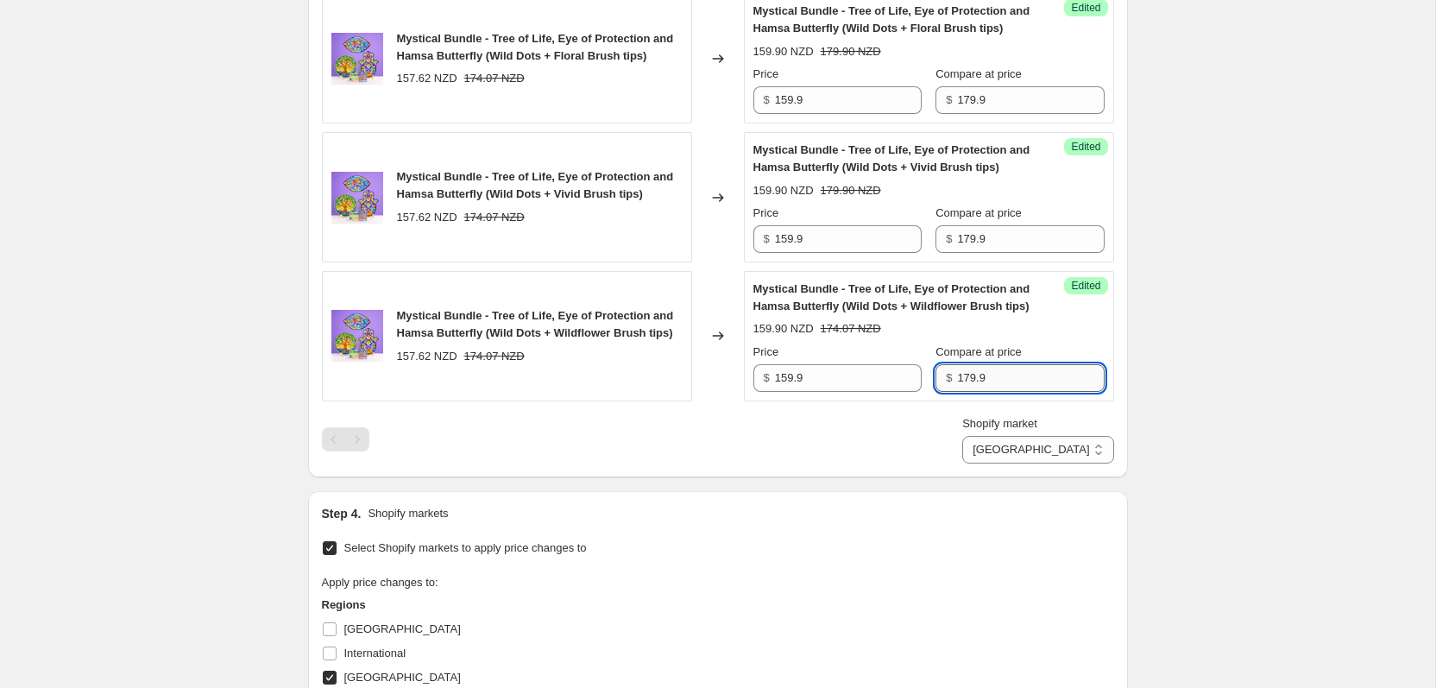
scroll to position [1890, 0]
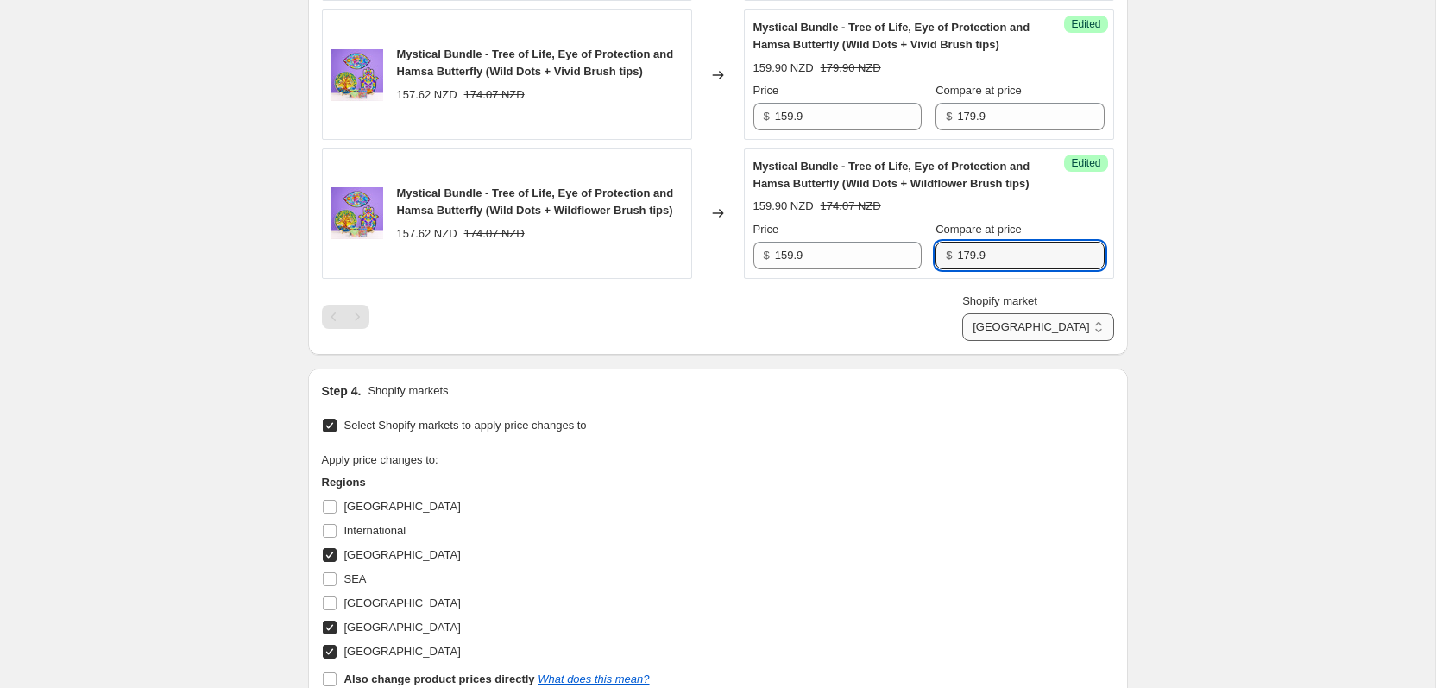
type input "179.9"
click at [1097, 341] on select "New Zealand USA United Kingdom" at bounding box center [1037, 327] width 151 height 28
select select "18472075482"
click at [1033, 341] on select "New Zealand USA United Kingdom" at bounding box center [1037, 327] width 151 height 28
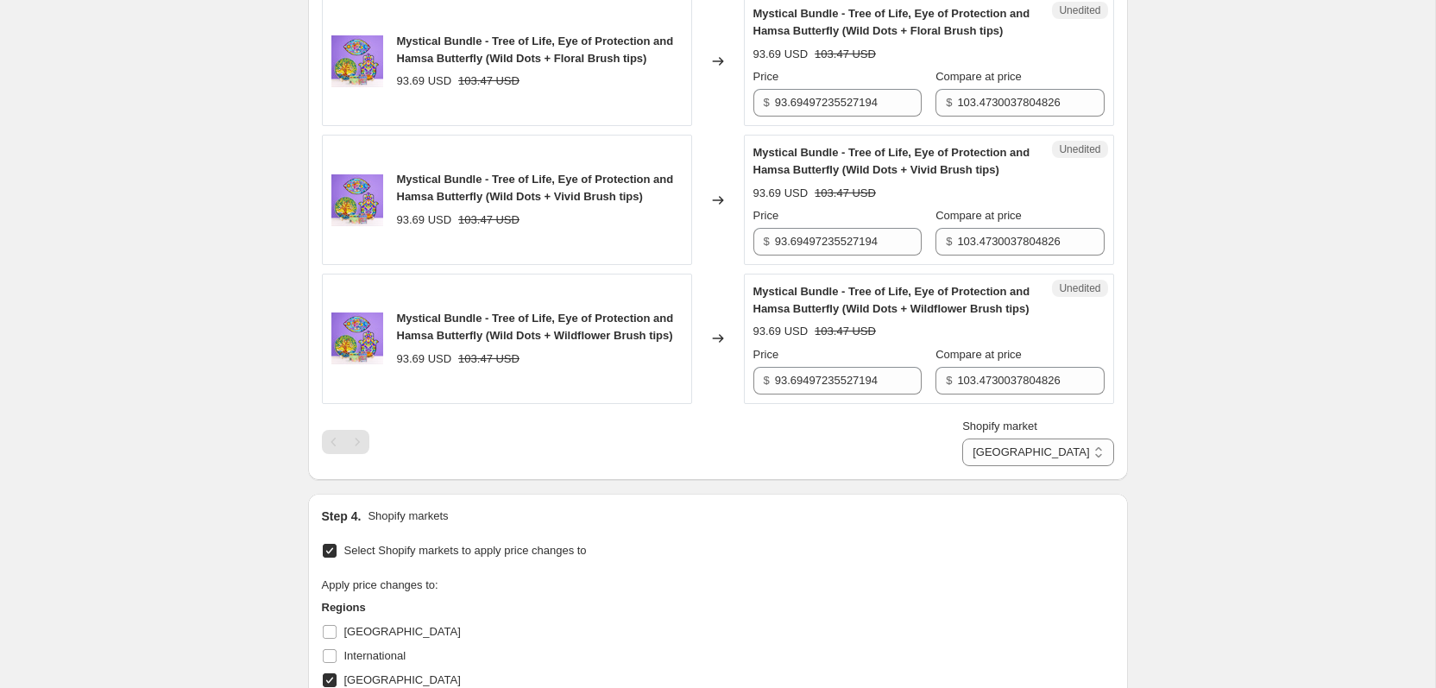
scroll to position [1825, 0]
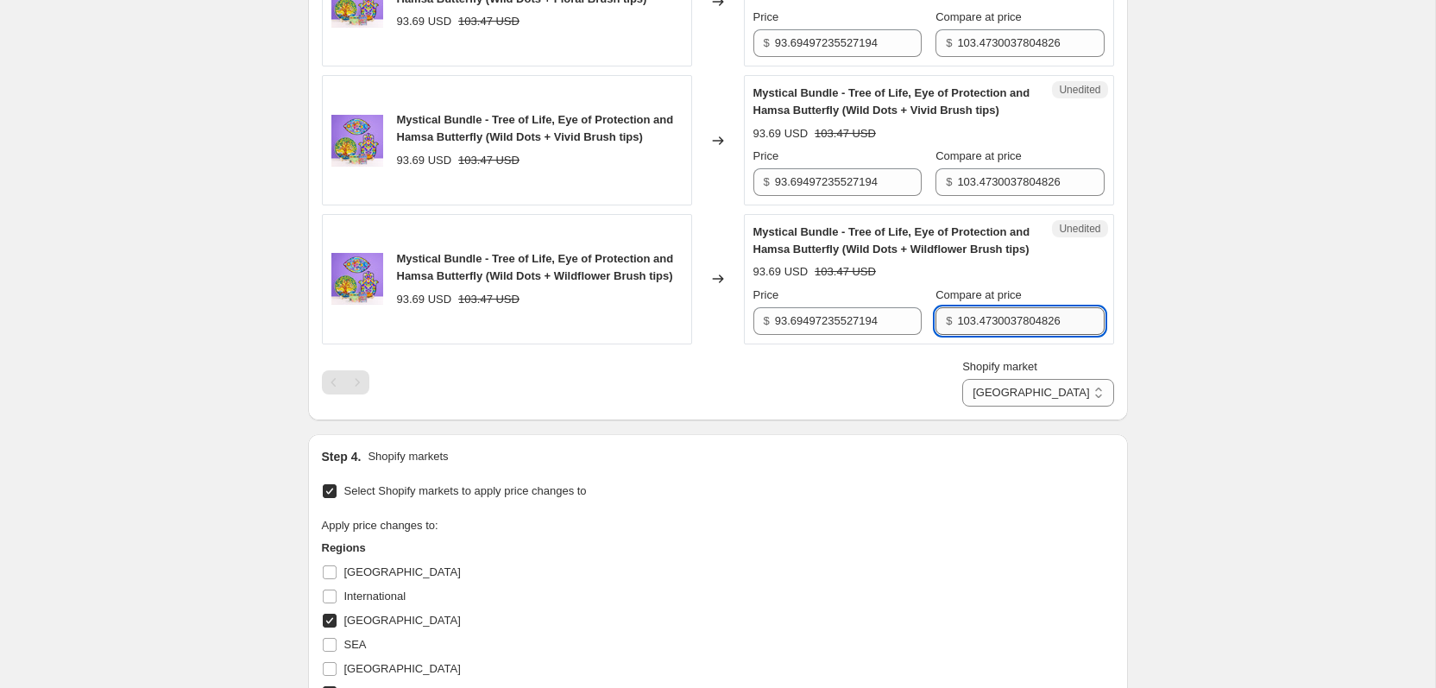
click at [992, 335] on input "103.4730037804826" at bounding box center [1030, 321] width 147 height 28
type input "99.5"
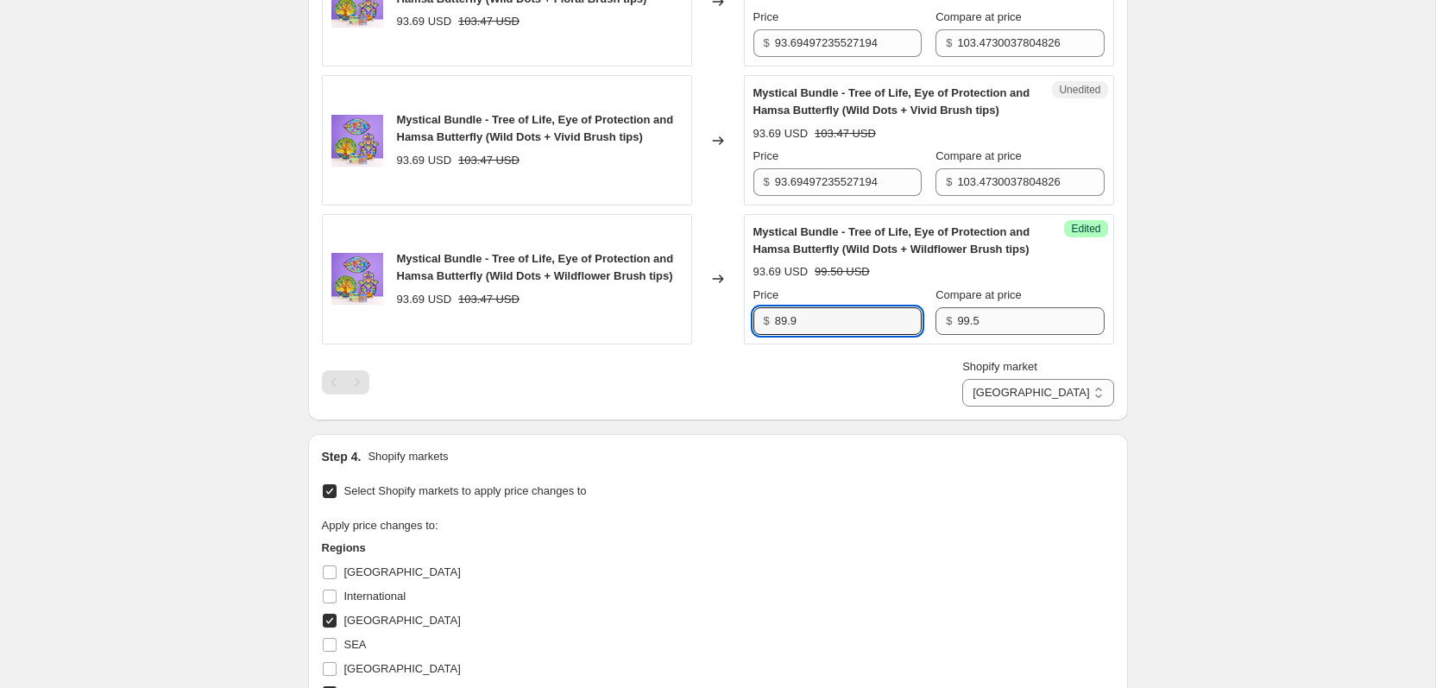
type input "89.9"
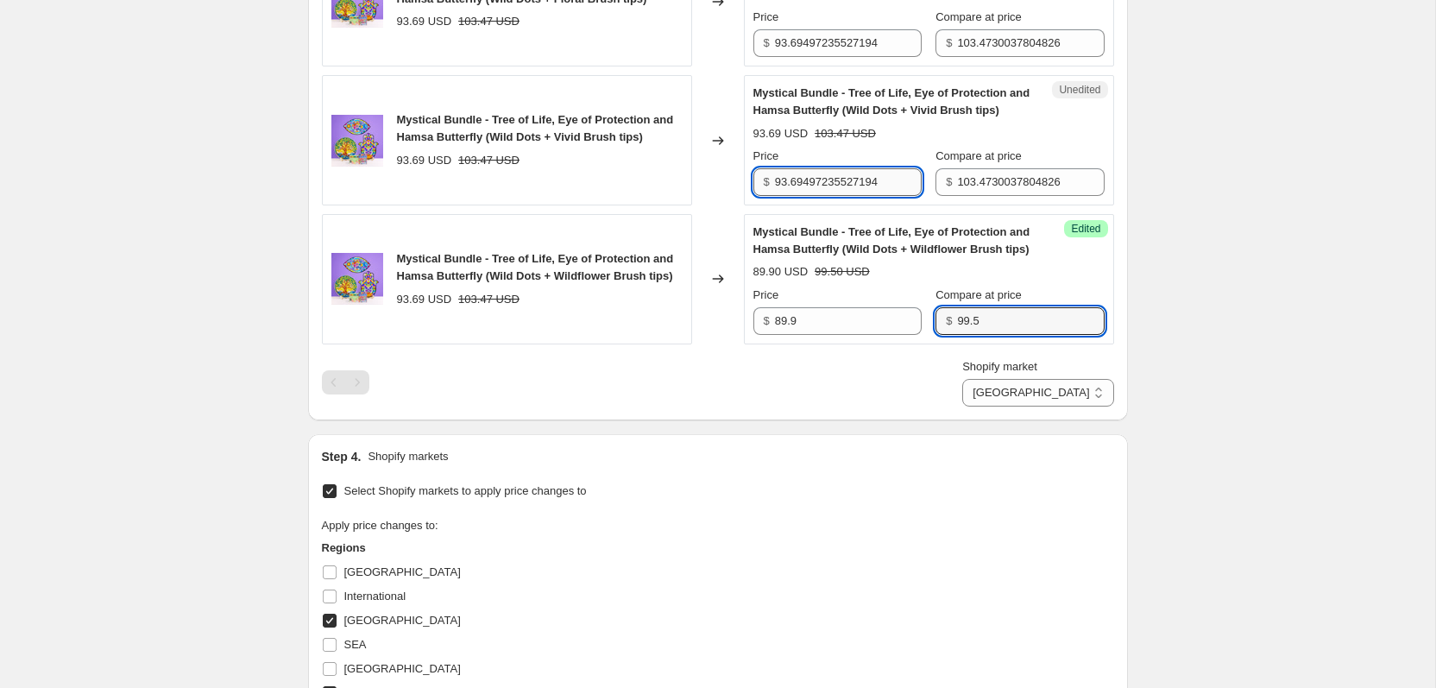
click at [837, 196] on input "93.69497235527194" at bounding box center [848, 182] width 147 height 28
type input "89.9"
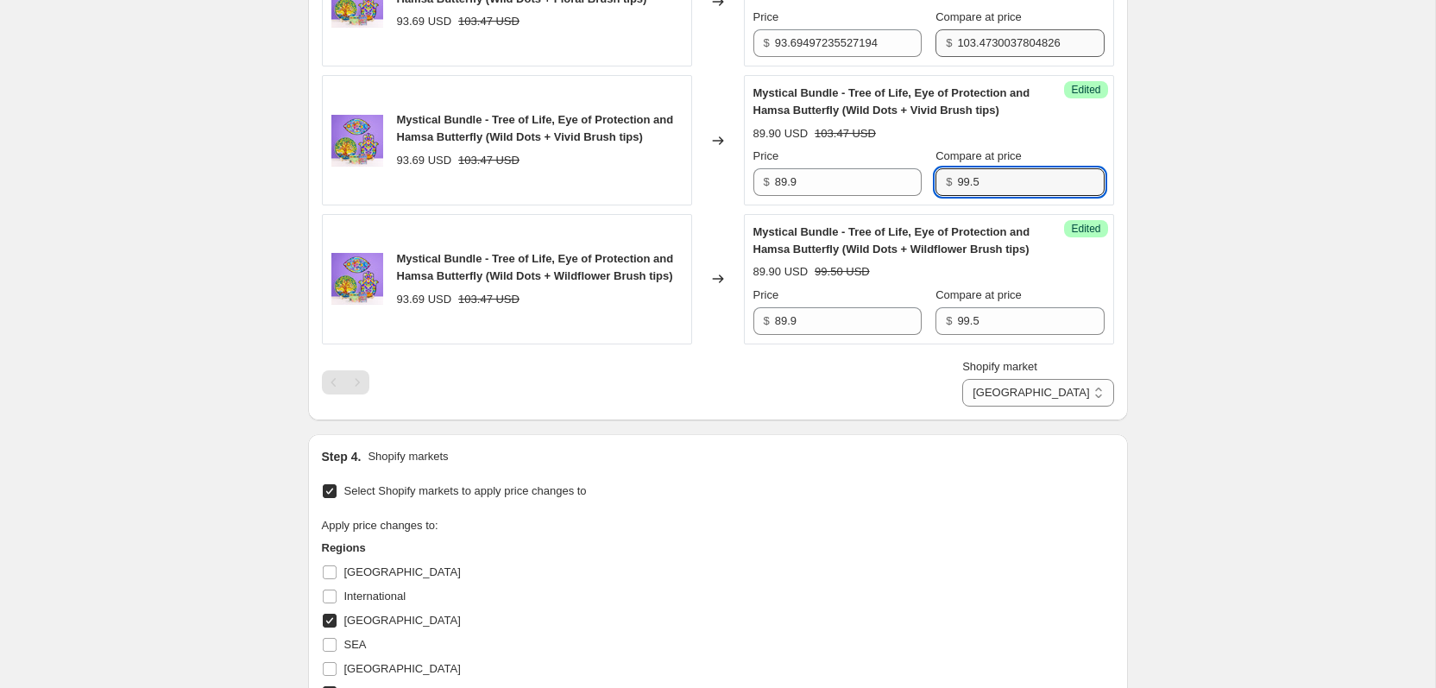
type input "99.5"
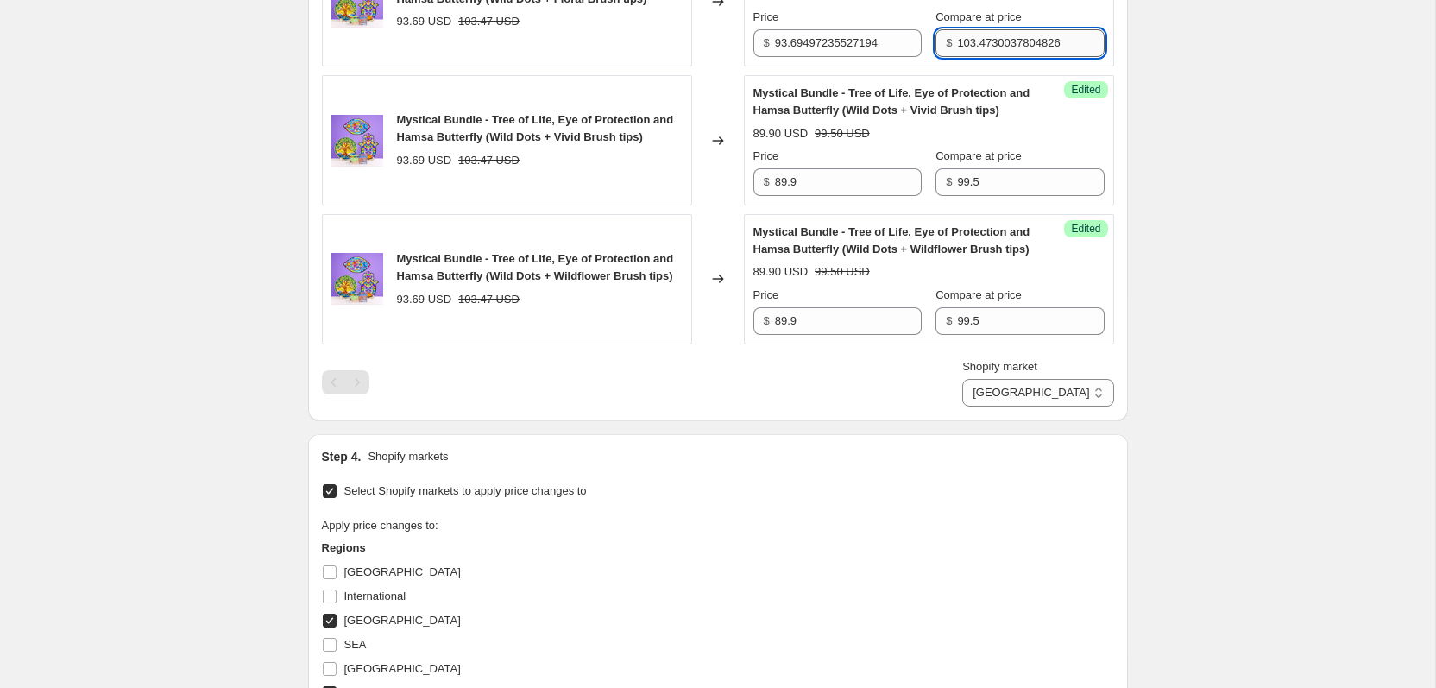
click at [990, 57] on input "103.4730037804826" at bounding box center [1030, 43] width 147 height 28
type input "0"
type input "99.5"
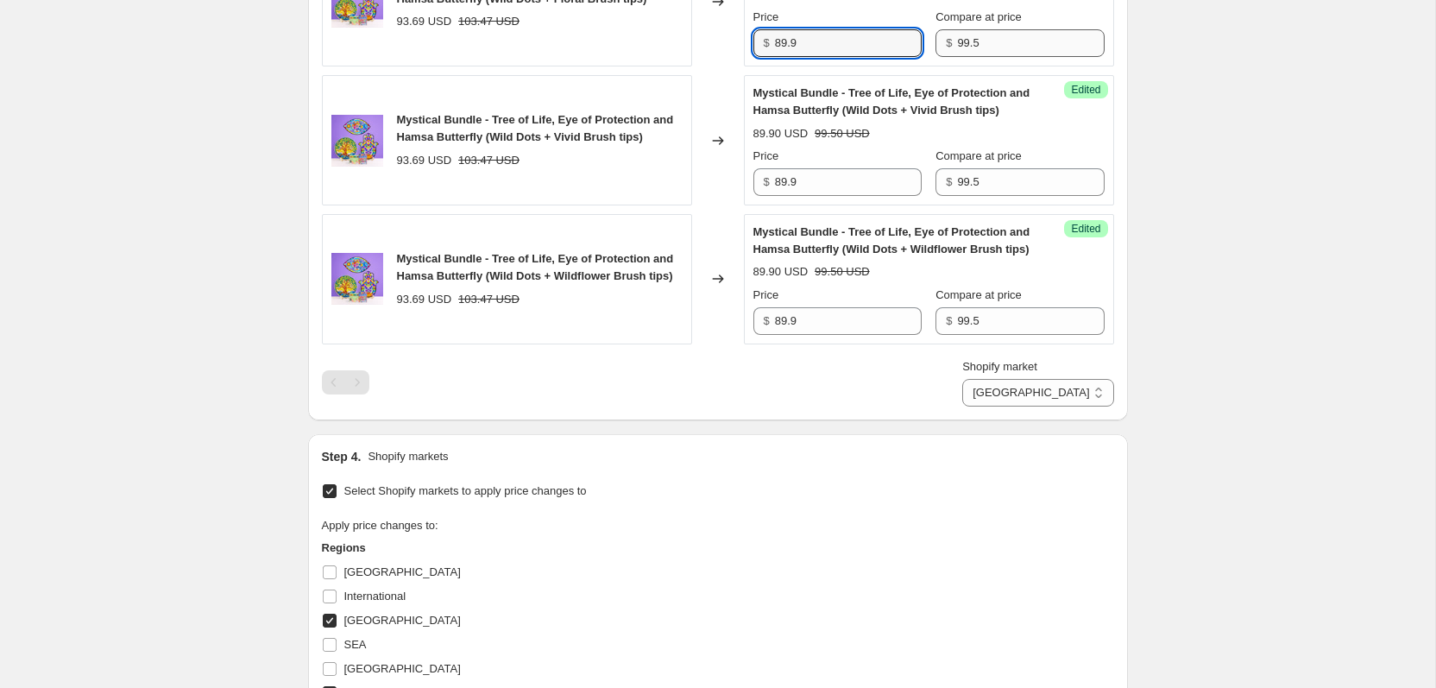
type input "89.9"
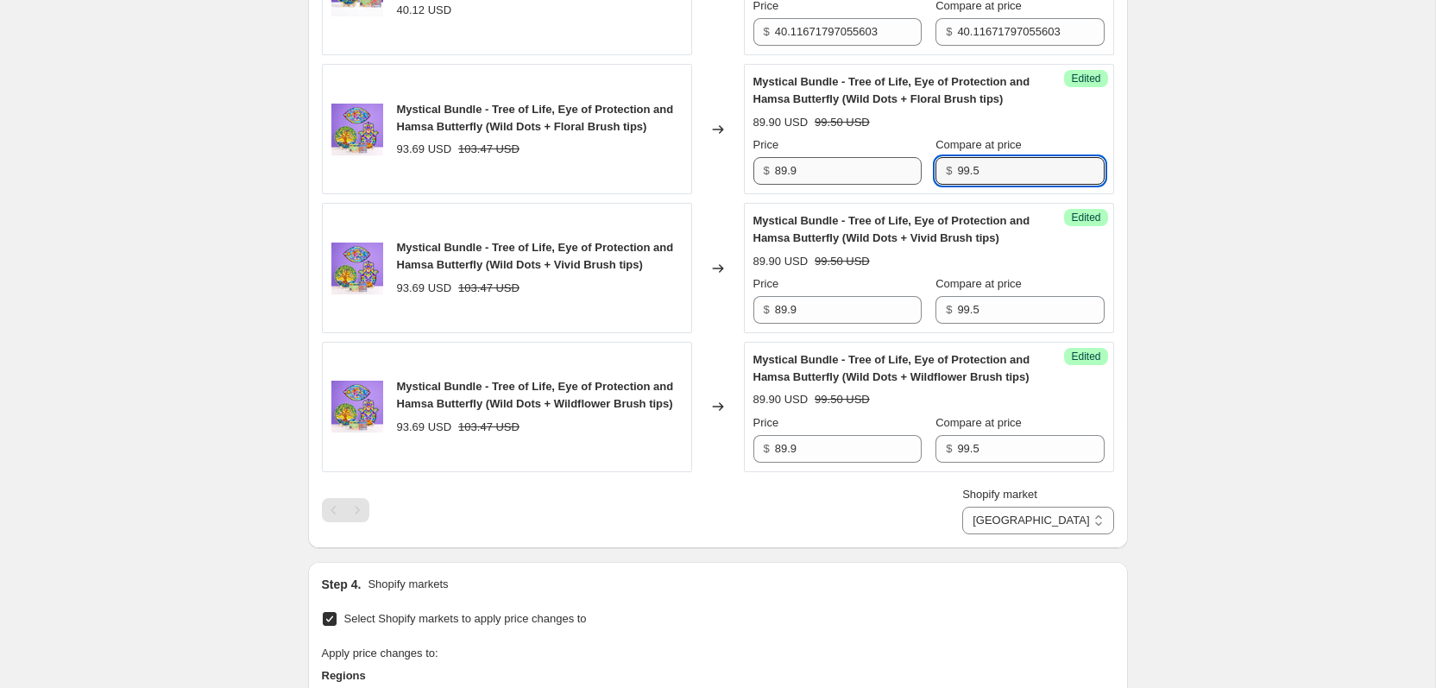
scroll to position [1609, 0]
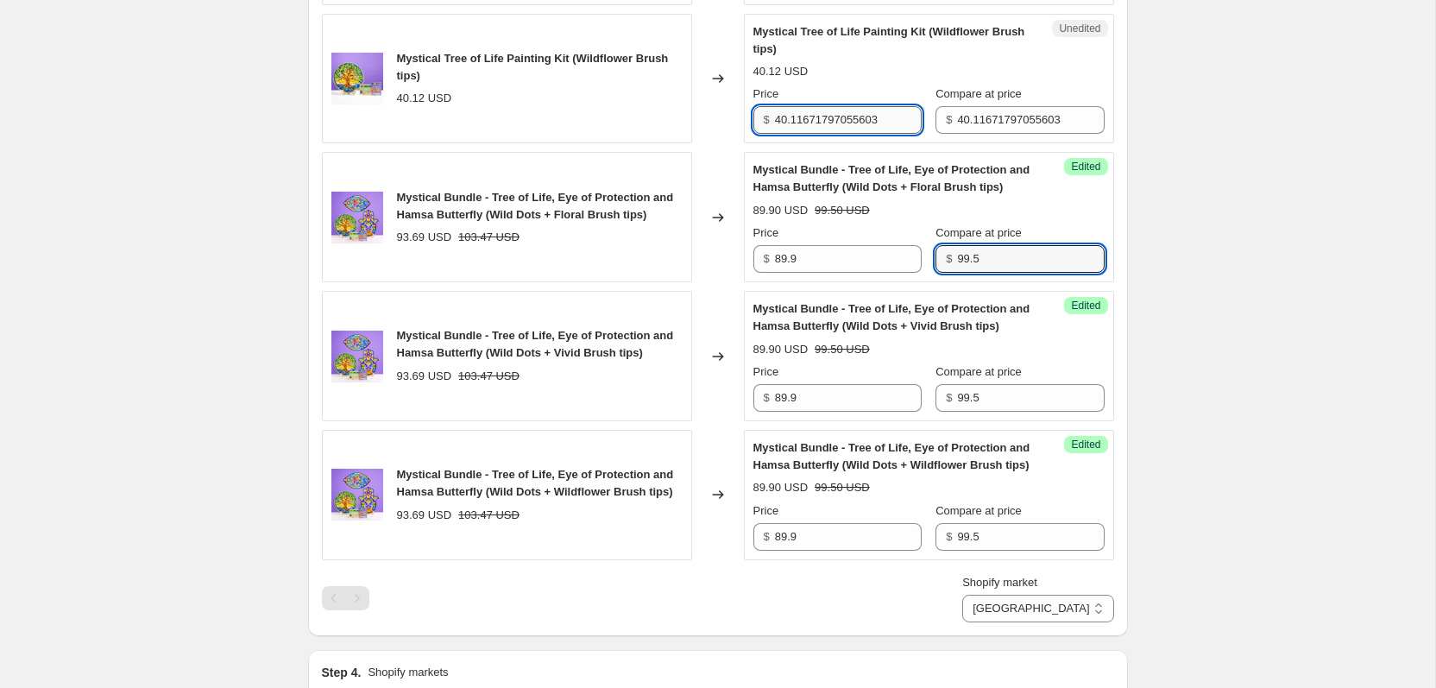
click at [842, 134] on input "40.11671797055603" at bounding box center [848, 120] width 147 height 28
type input "34.9"
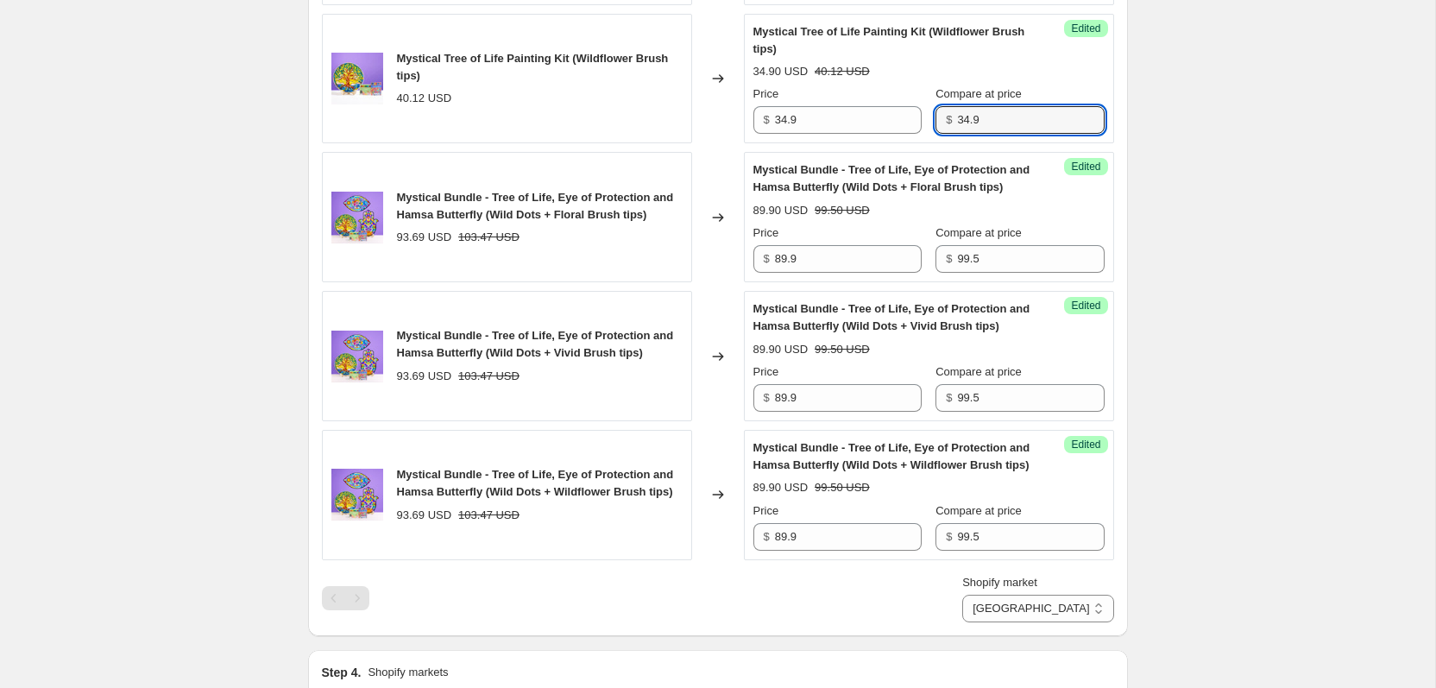
type input "34.9"
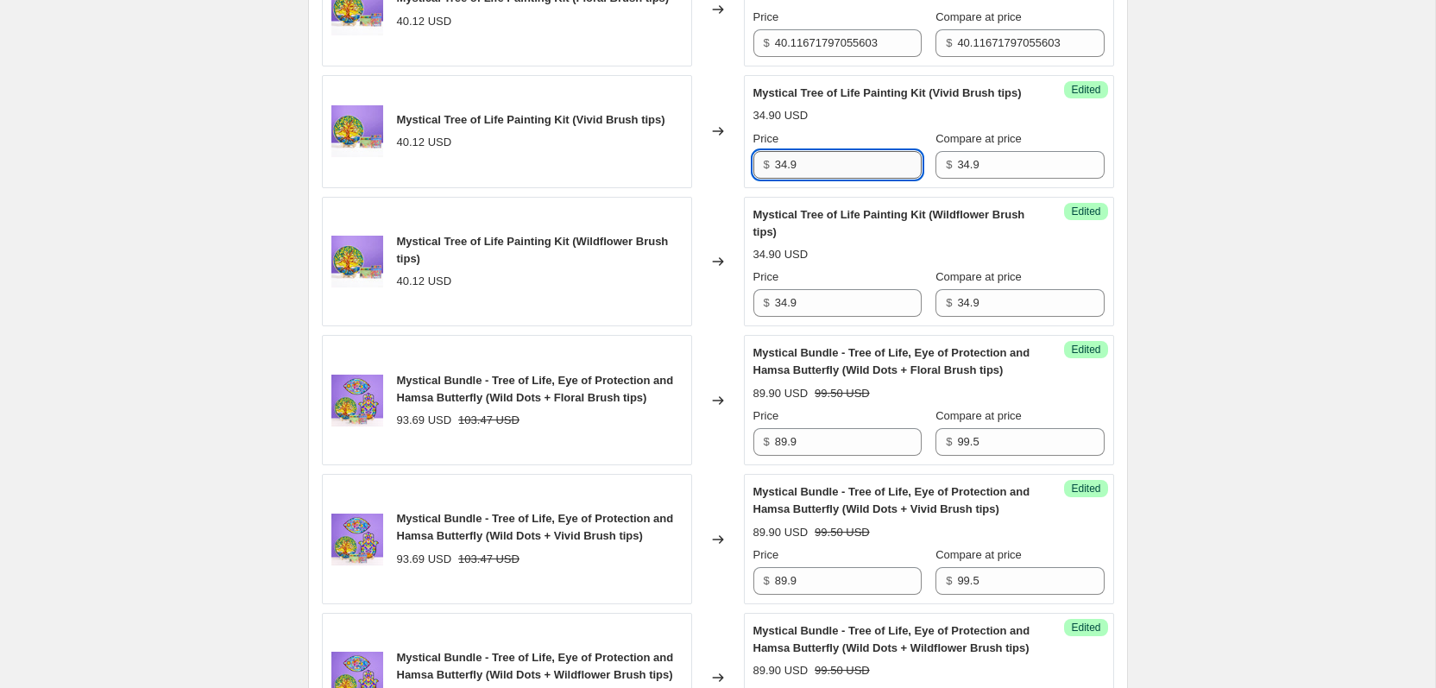
scroll to position [1399, 0]
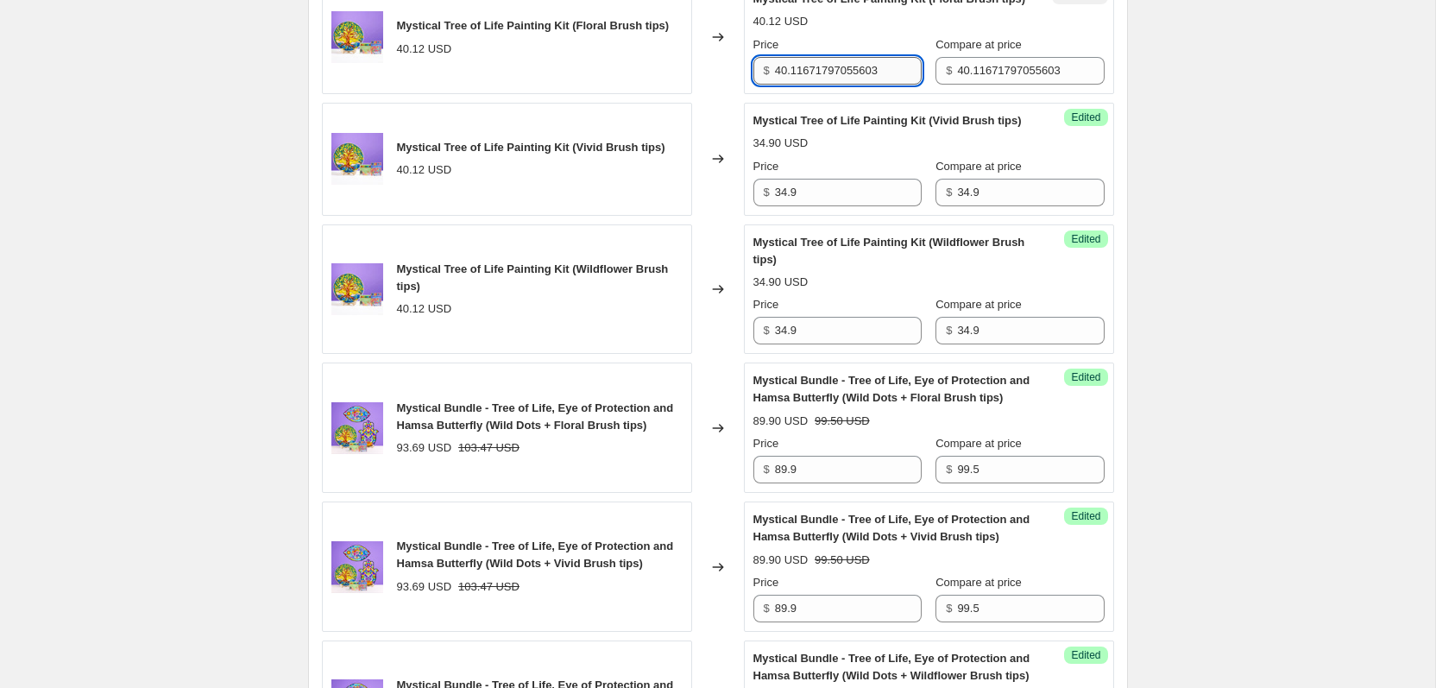
click at [830, 85] on input "40.11671797055603" at bounding box center [848, 71] width 147 height 28
paste input "34.9"
type input "34.9"
click at [946, 77] on span "$" at bounding box center [949, 70] width 6 height 13
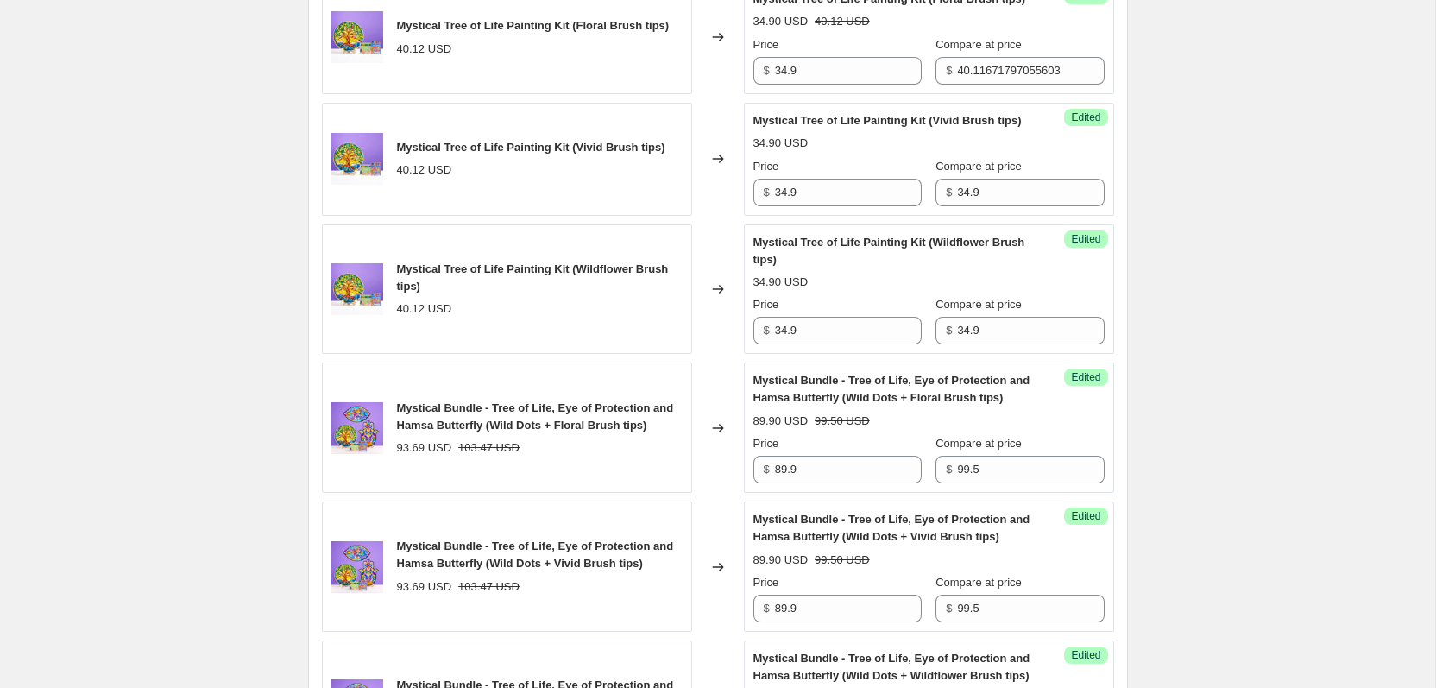
click at [946, 77] on span "$" at bounding box center [949, 70] width 6 height 13
click at [973, 85] on input "40.11671797055603" at bounding box center [1030, 71] width 147 height 28
paste input "34.9"
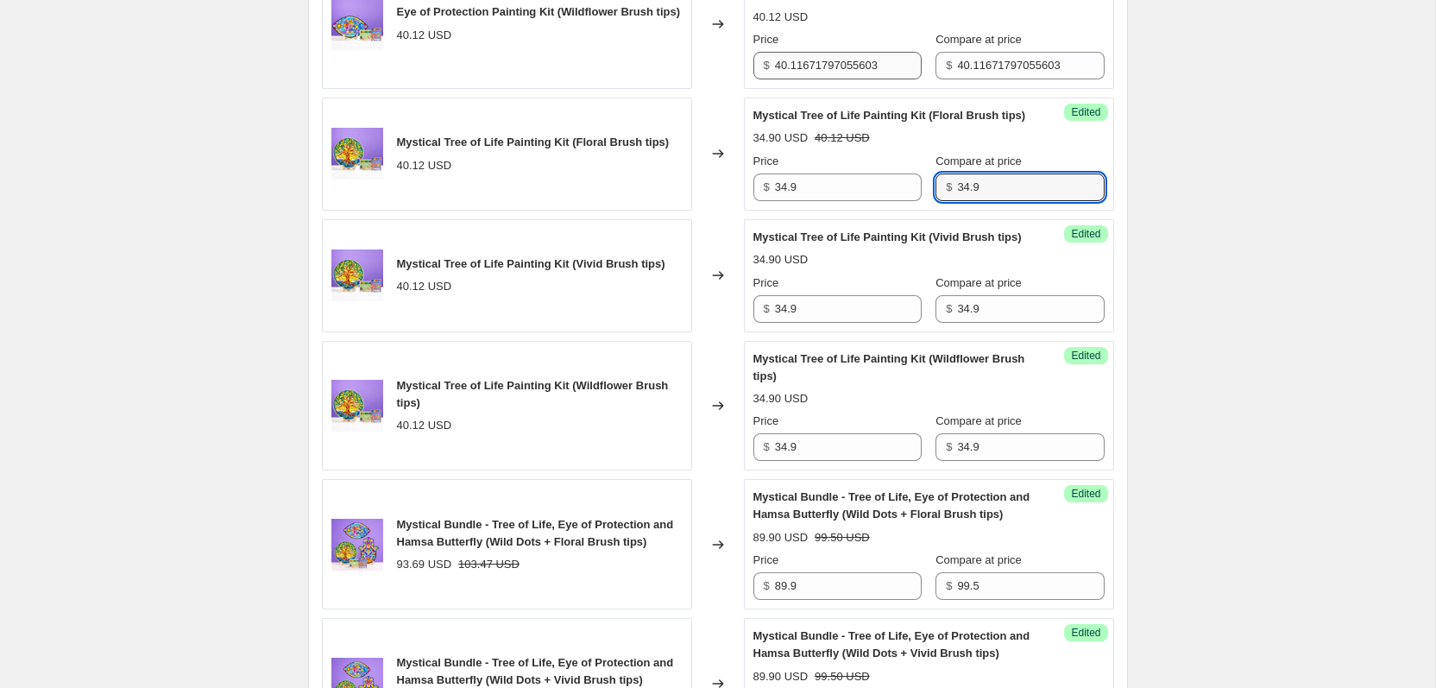
scroll to position [1238, 0]
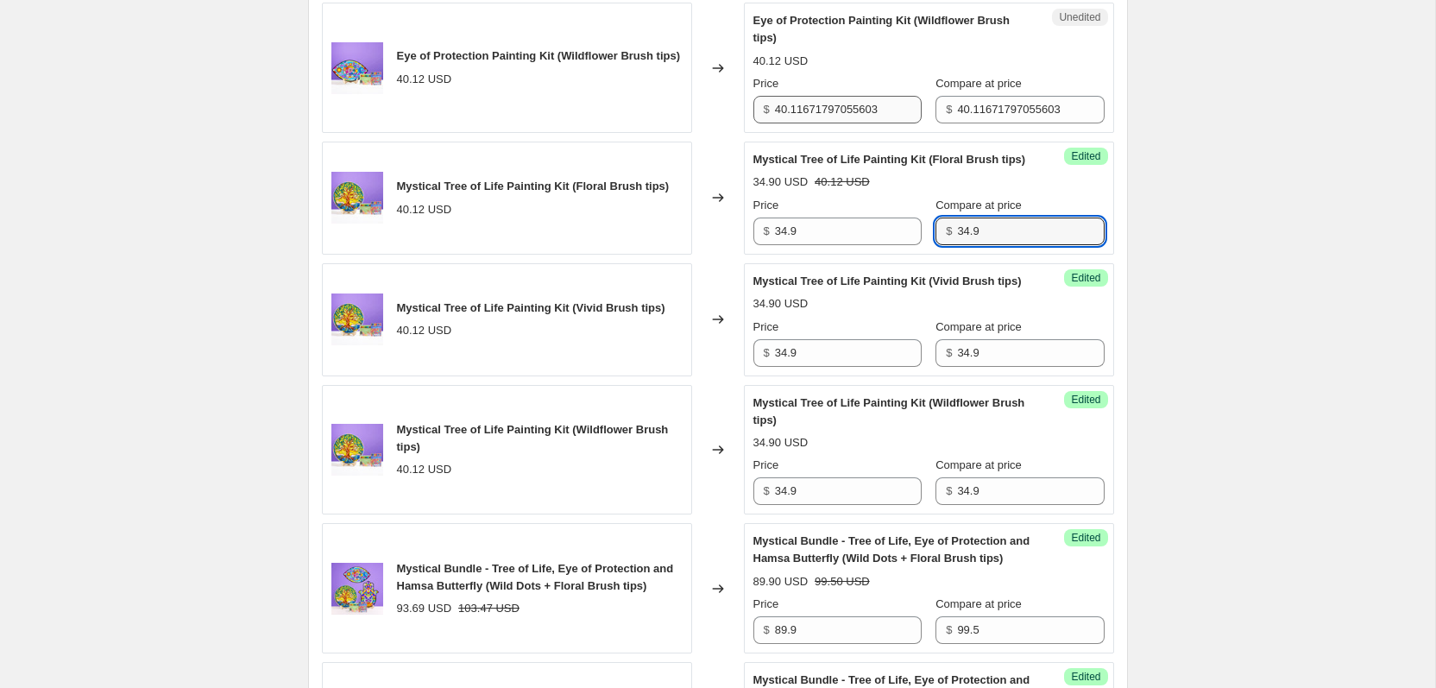
type input "34.9"
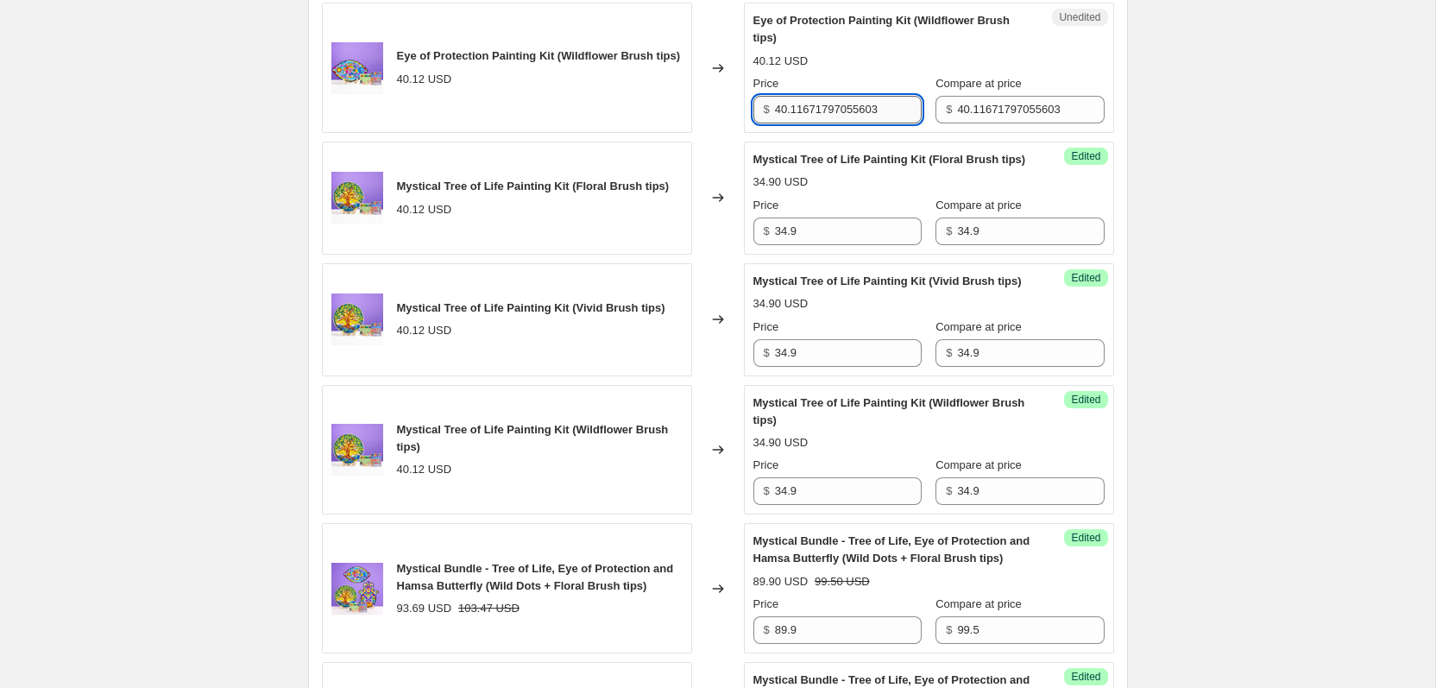
click at [869, 123] on input "40.11671797055603" at bounding box center [848, 110] width 147 height 28
paste input "34.9"
type input "34.9"
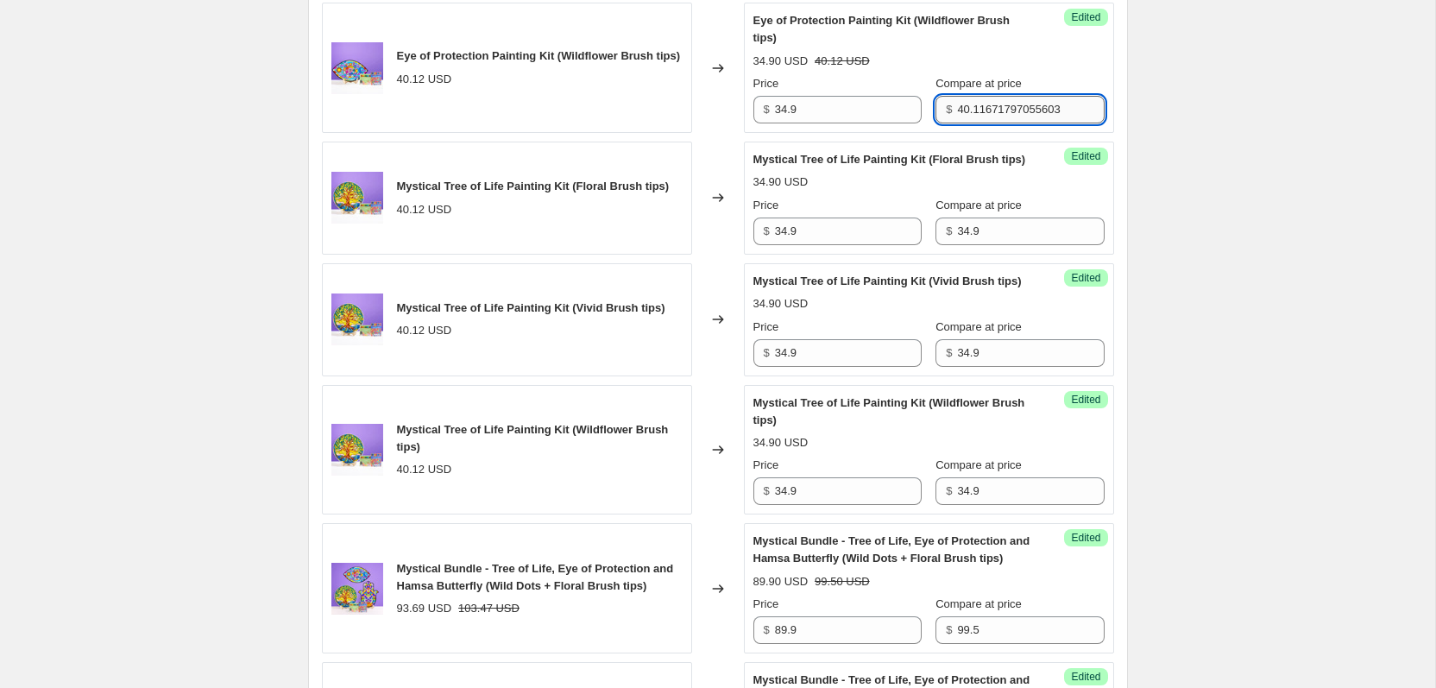
click at [1010, 123] on input "40.11671797055603" at bounding box center [1030, 110] width 147 height 28
paste input "34.9"
type input "34.9"
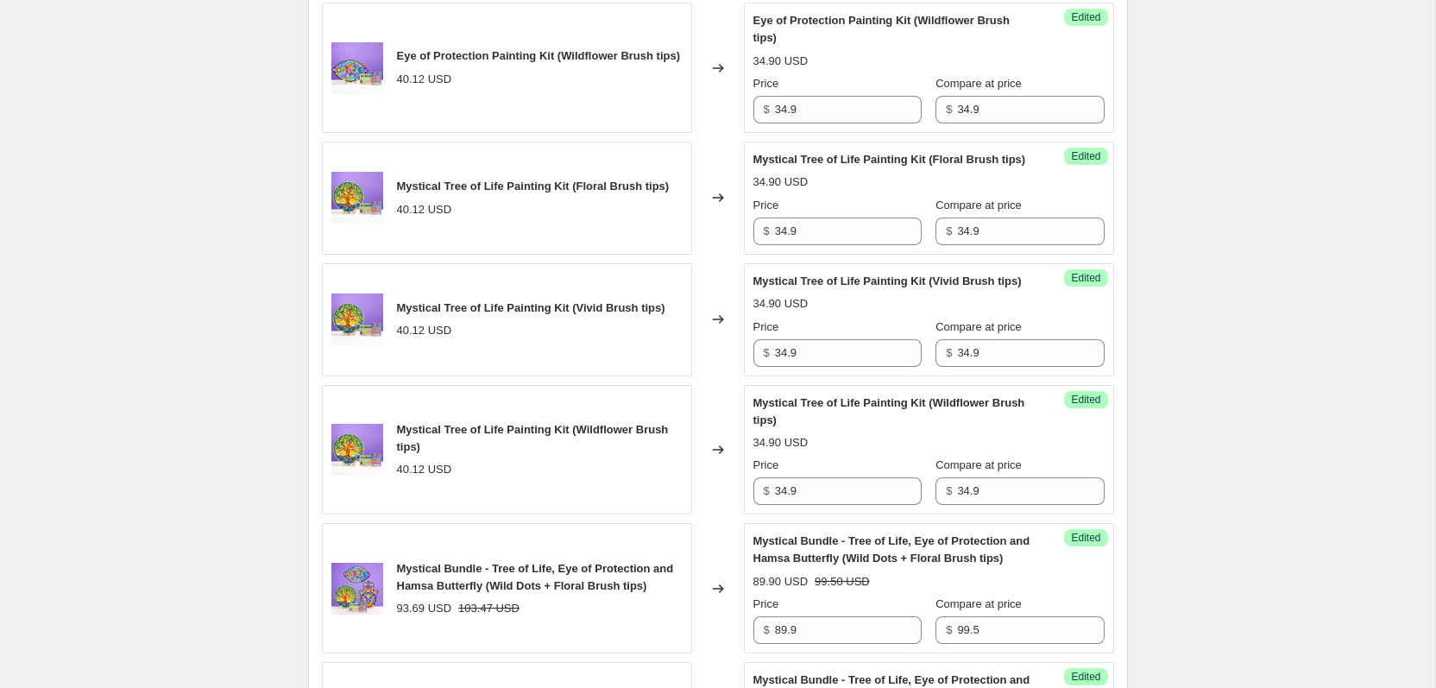
paste input "34.9"
type input "34.9"
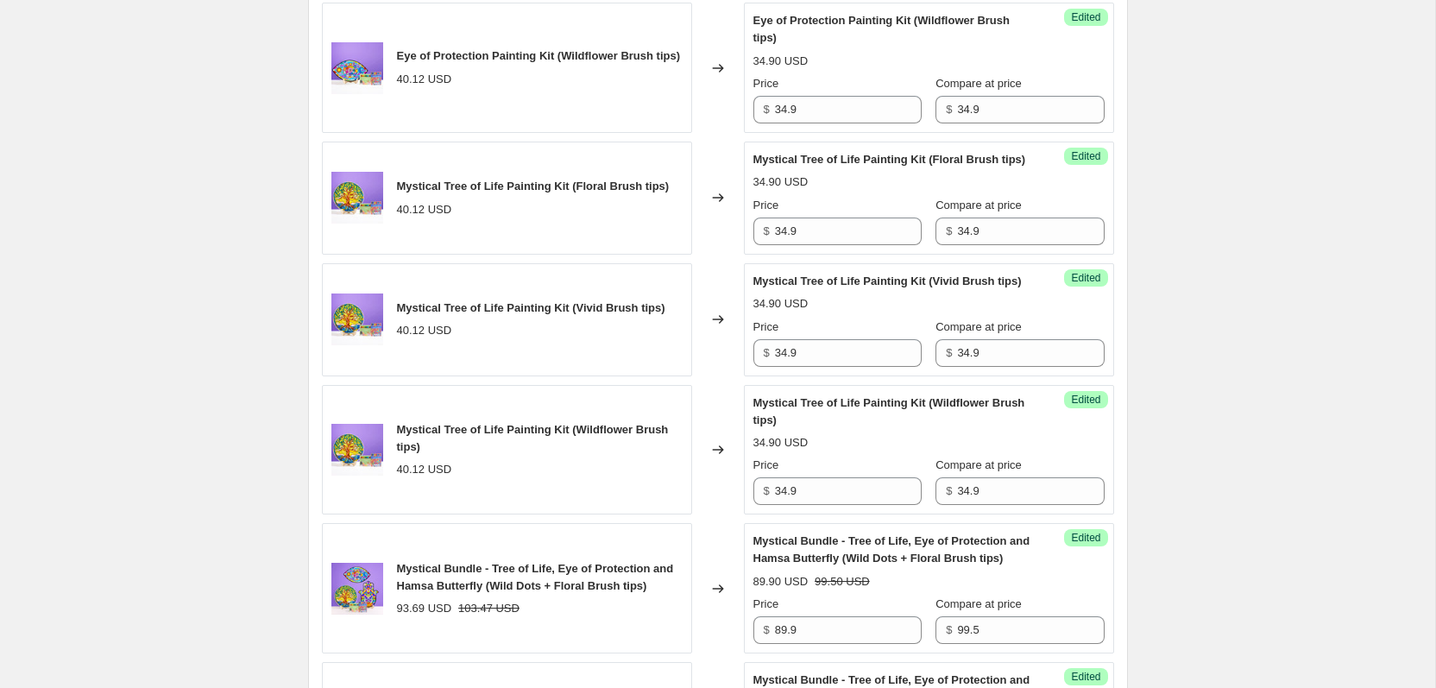
paste input "34.9"
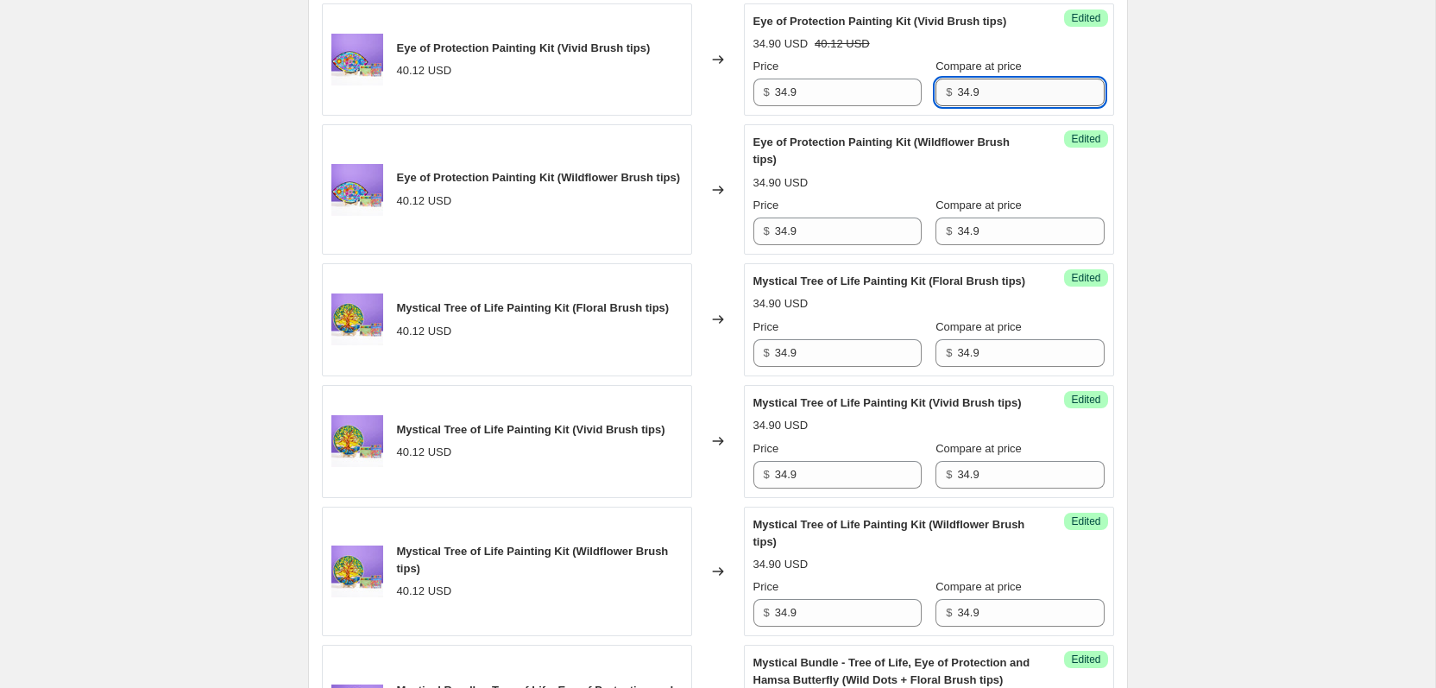
scroll to position [1038, 0]
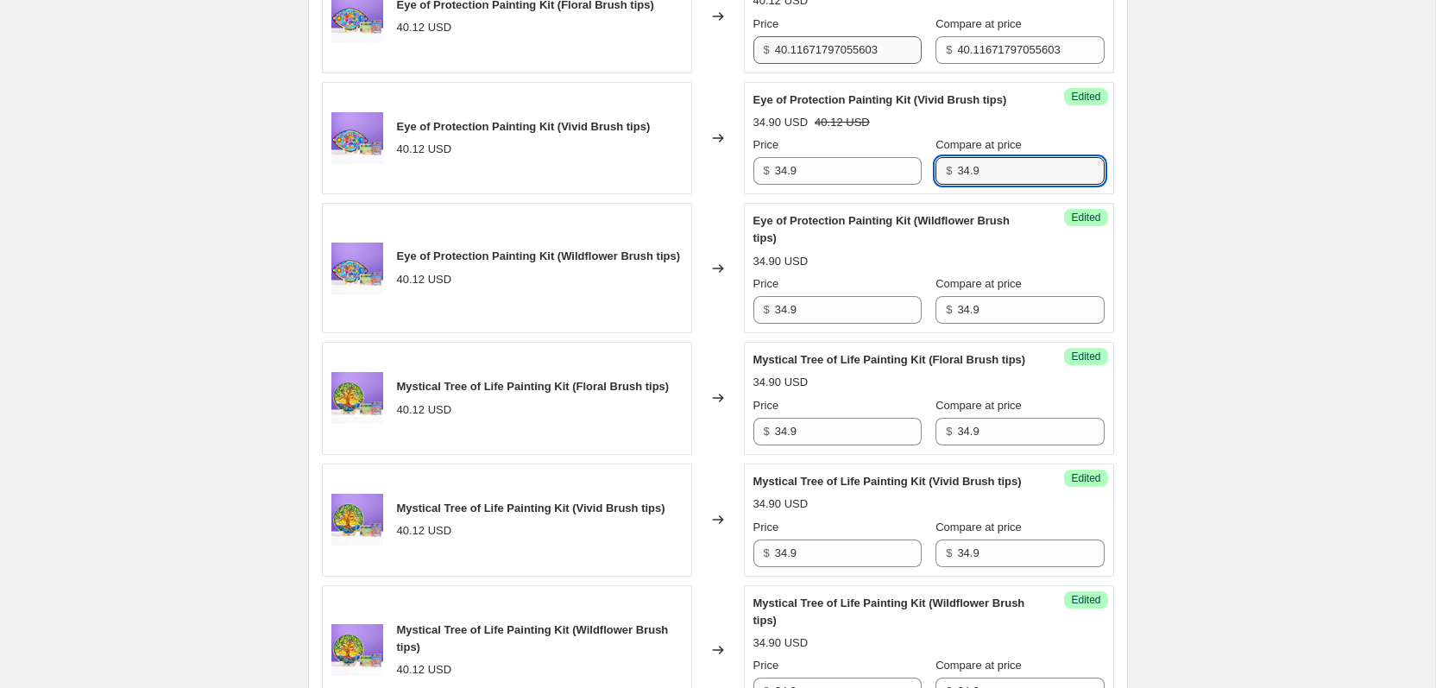
type input "34.9"
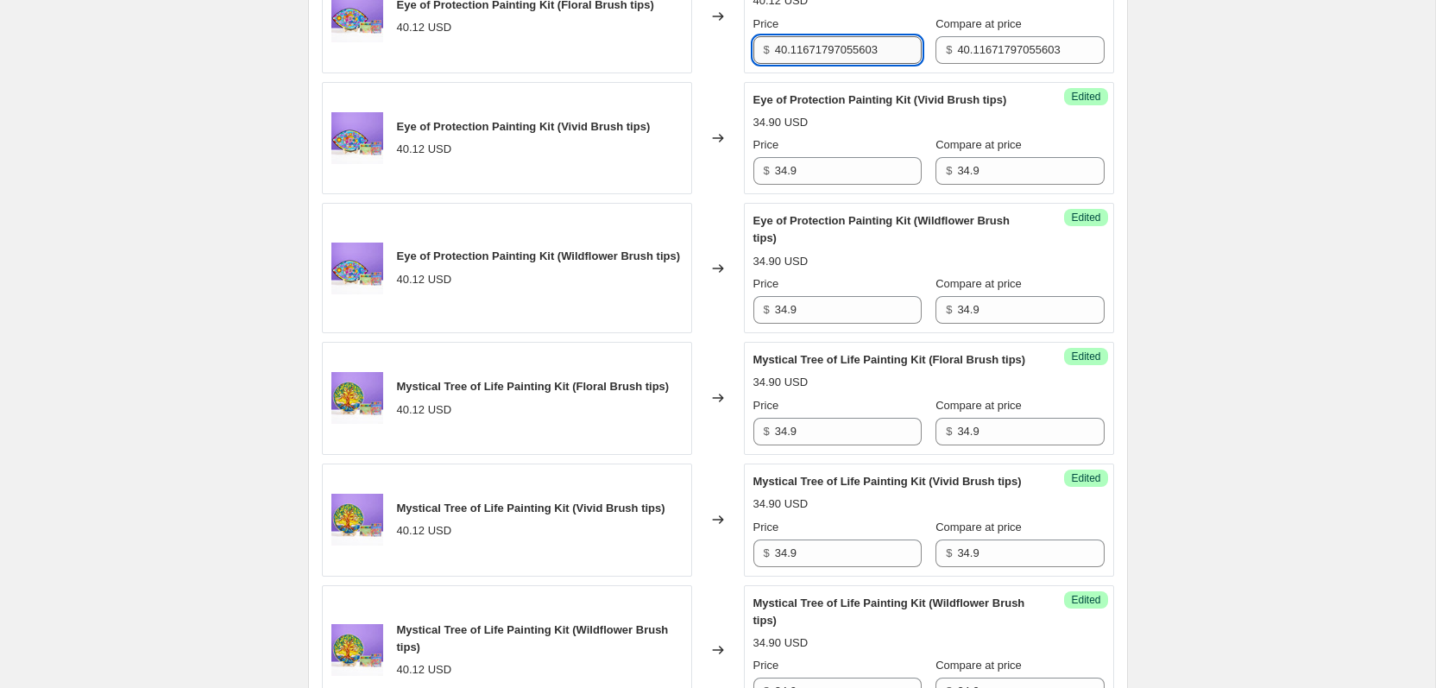
click at [843, 64] on input "40.11671797055603" at bounding box center [848, 50] width 147 height 28
paste input "34.9"
type input "34.9"
click at [989, 64] on input "40.11671797055603" at bounding box center [1030, 50] width 147 height 28
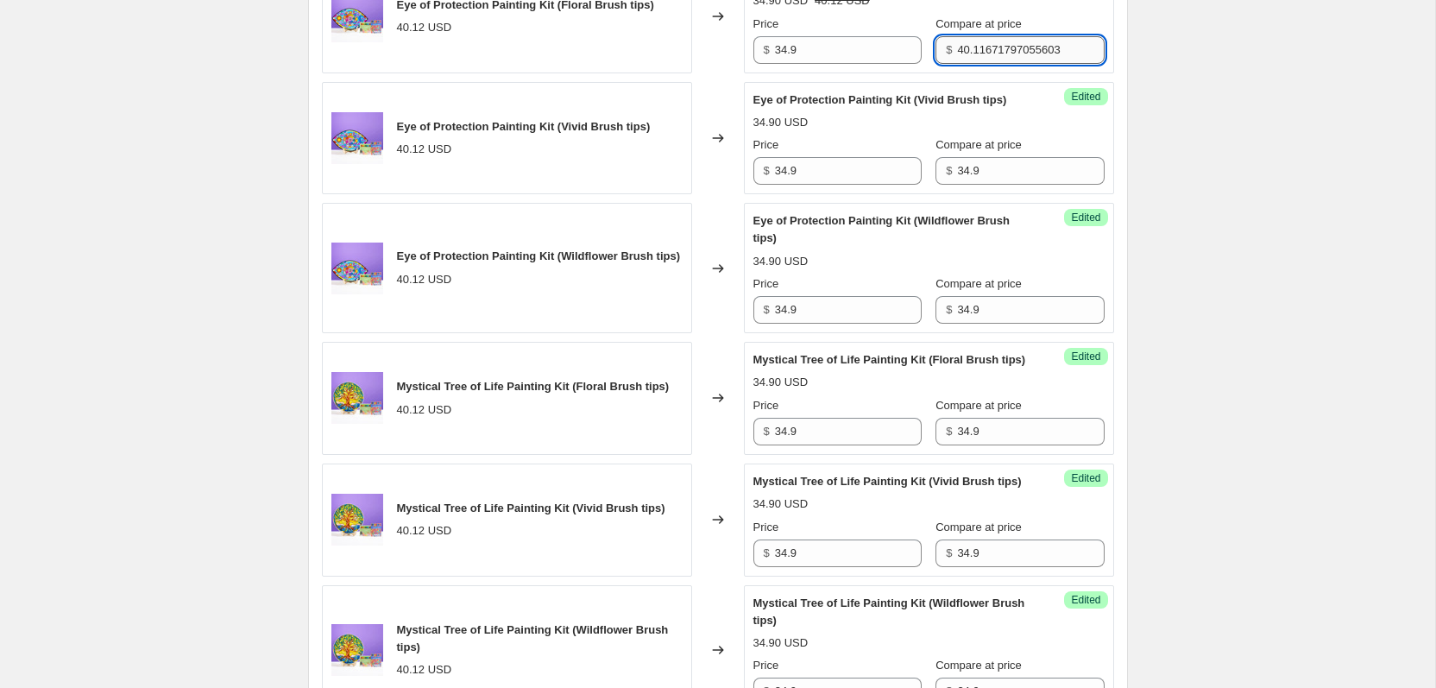
click at [989, 64] on input "40.11671797055603" at bounding box center [1030, 50] width 147 height 28
paste input "34.9"
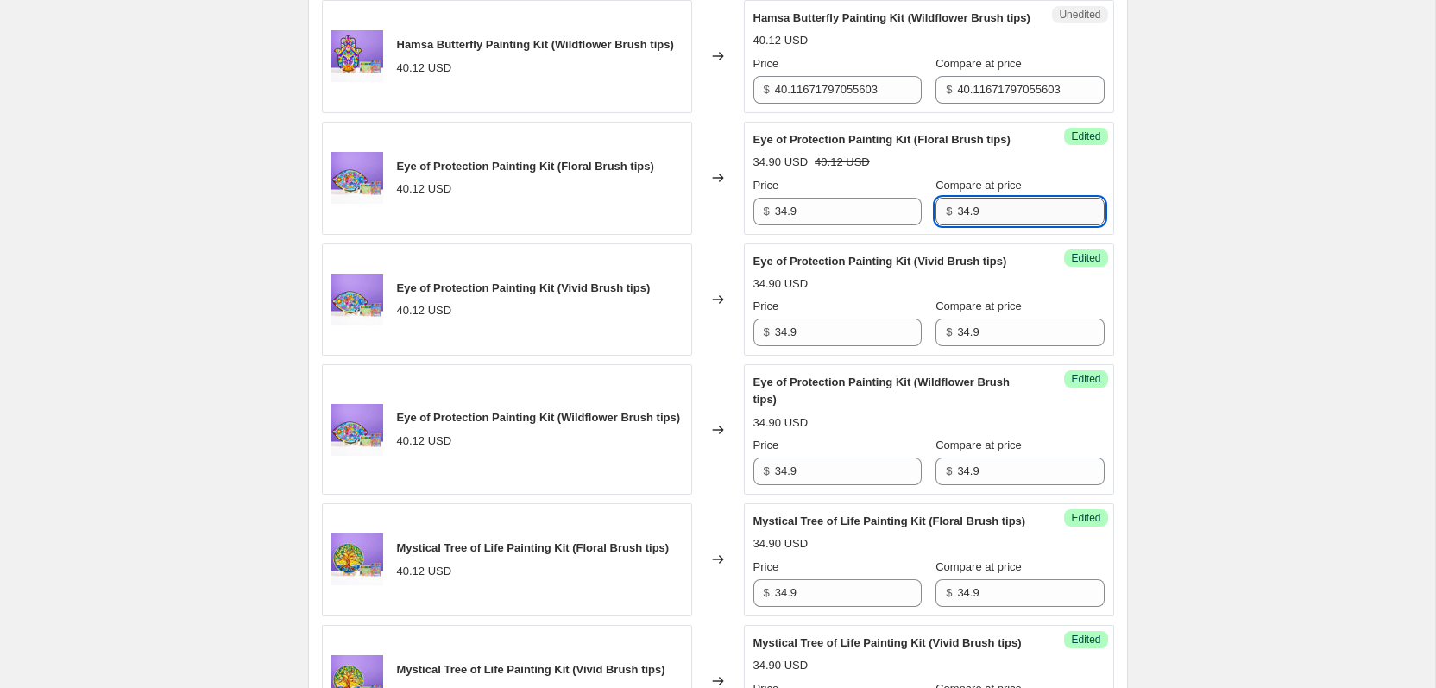
scroll to position [866, 0]
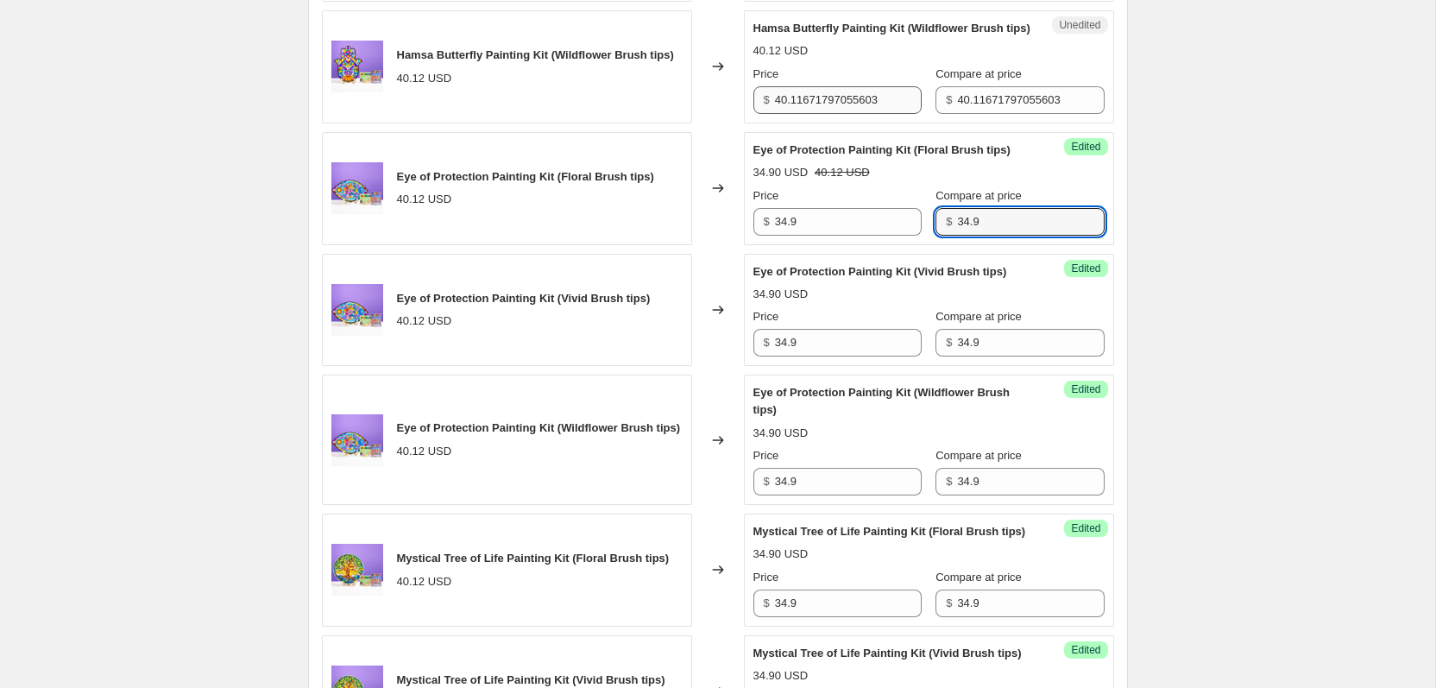
type input "34.9"
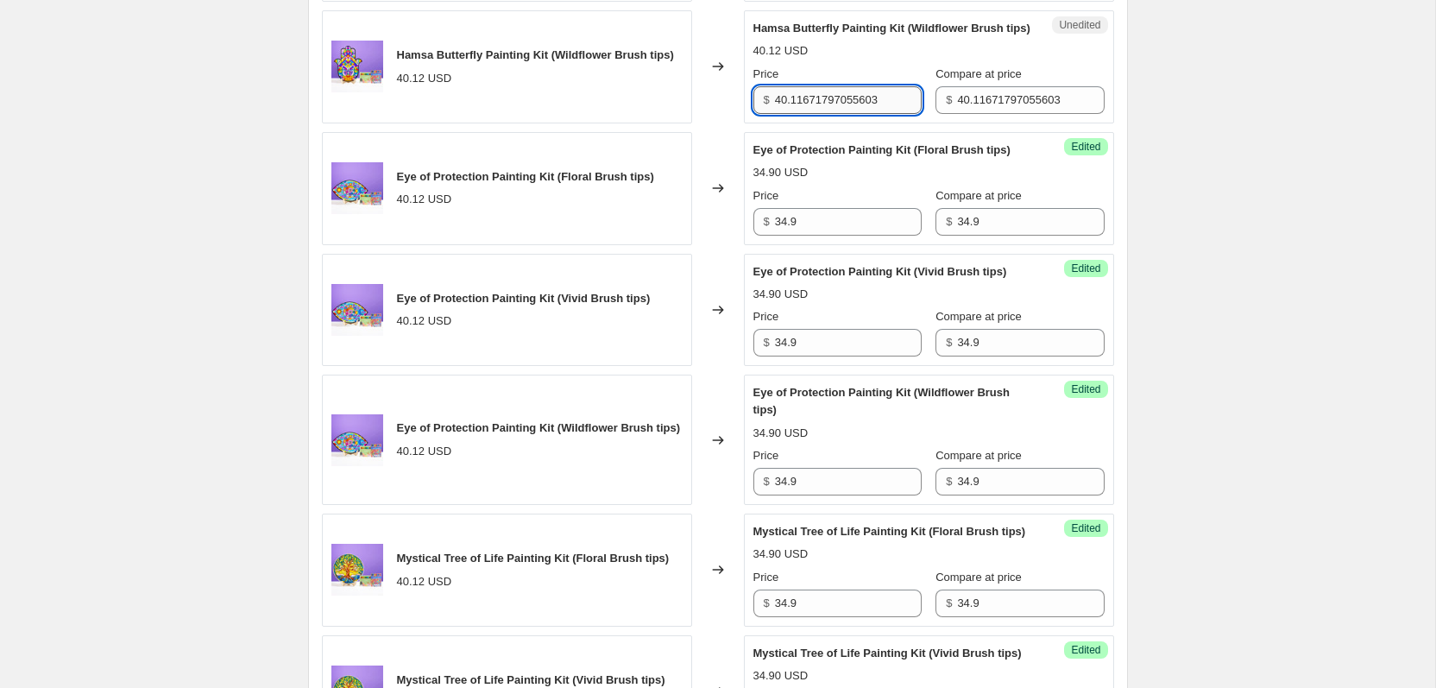
click at [845, 114] on input "40.11671797055603" at bounding box center [848, 100] width 147 height 28
paste input "34.9"
type input "34.9"
click at [993, 114] on input "40.11671797055603" at bounding box center [1030, 100] width 147 height 28
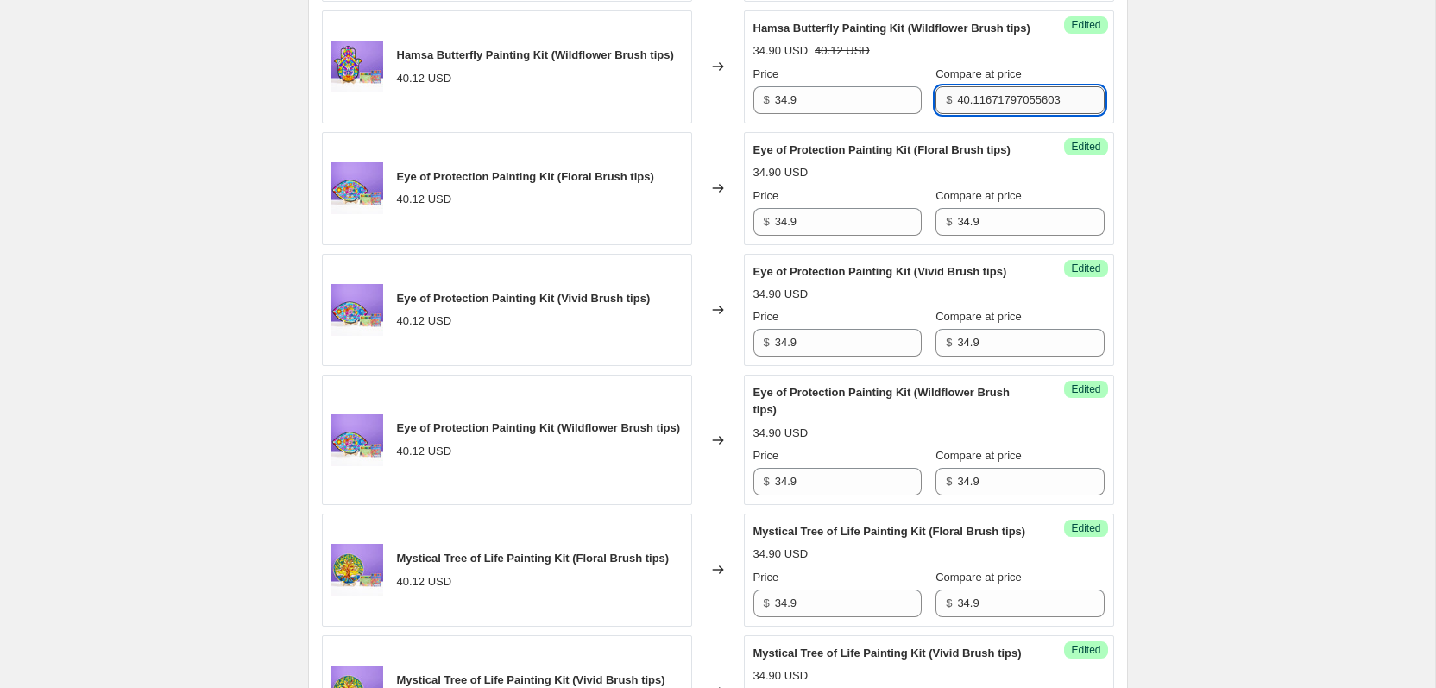
click at [993, 114] on input "40.11671797055603" at bounding box center [1030, 100] width 147 height 28
paste input "34.9"
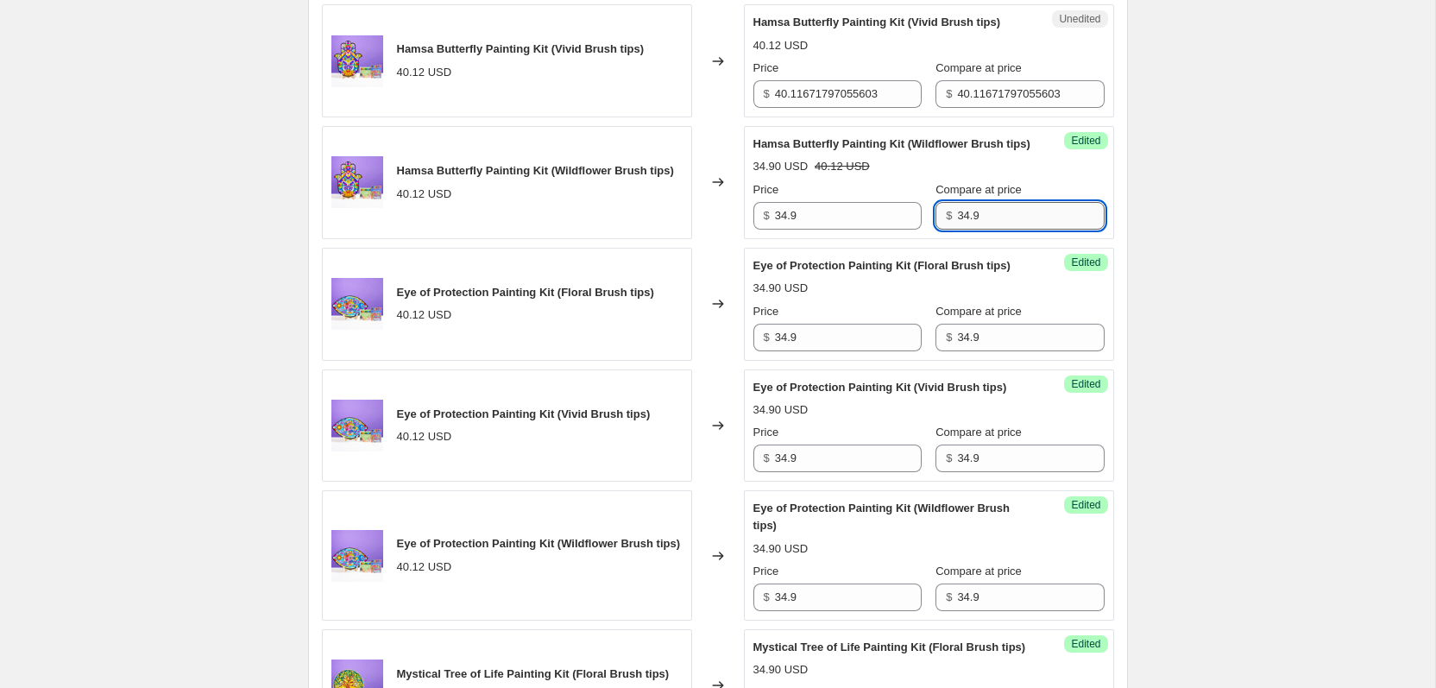
scroll to position [701, 0]
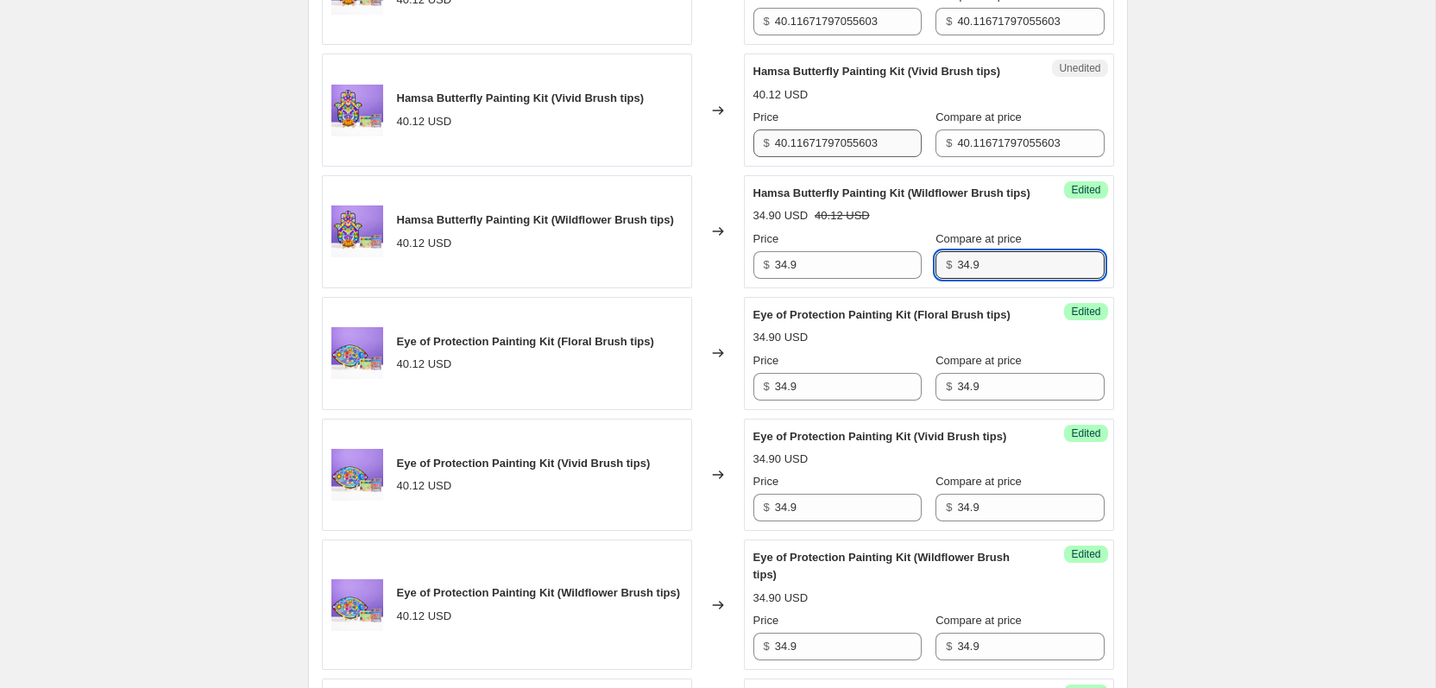
type input "34.9"
click at [858, 157] on input "40.11671797055603" at bounding box center [848, 143] width 147 height 28
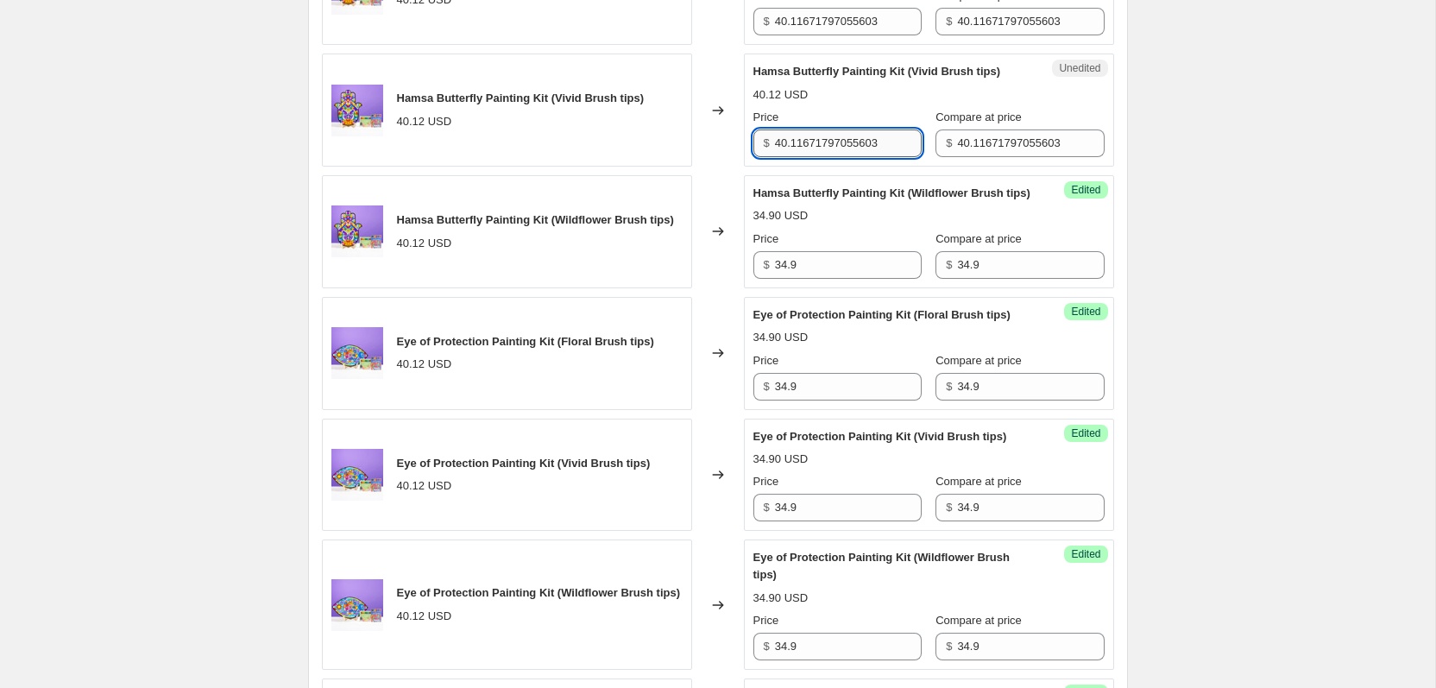
click at [858, 157] on input "40.11671797055603" at bounding box center [848, 143] width 147 height 28
paste input "34.9"
type input "34.9"
click at [1034, 157] on input "40.11671797055603" at bounding box center [1030, 143] width 147 height 28
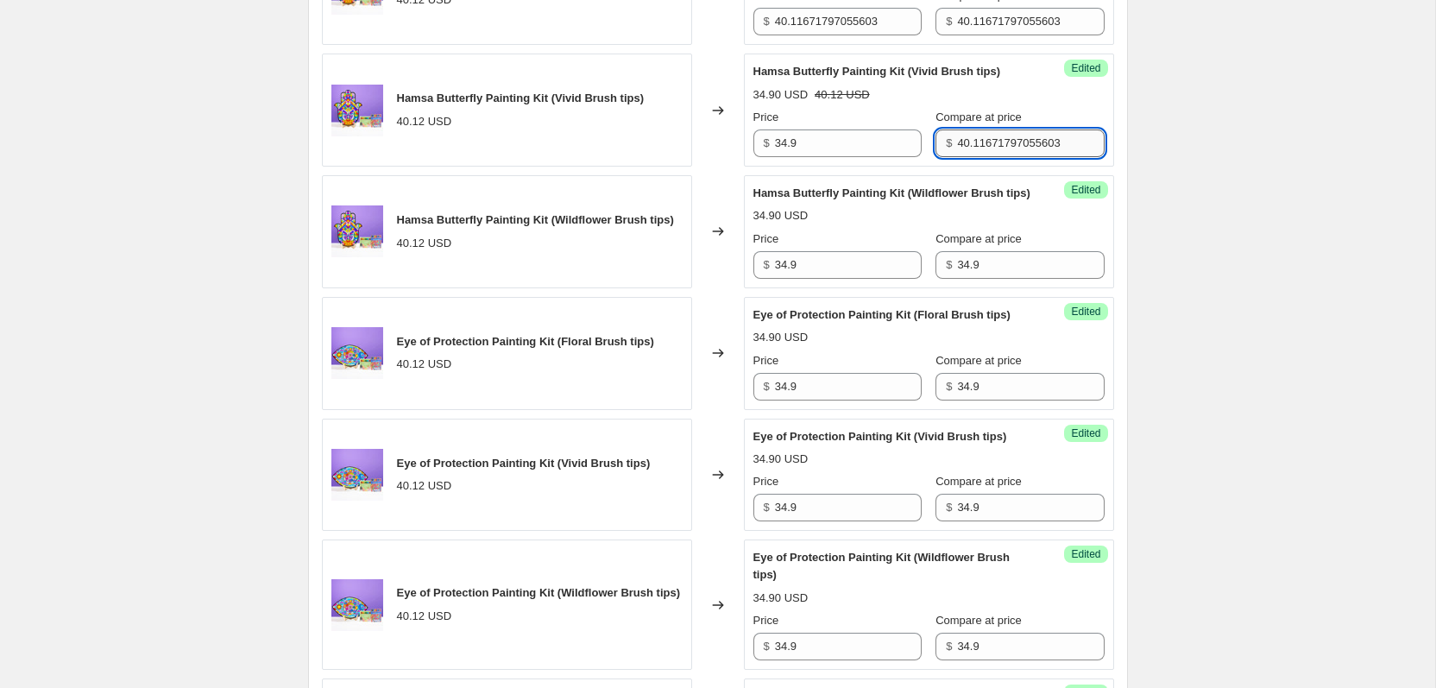
click at [1034, 157] on input "40.11671797055603" at bounding box center [1030, 143] width 147 height 28
paste input "34.9"
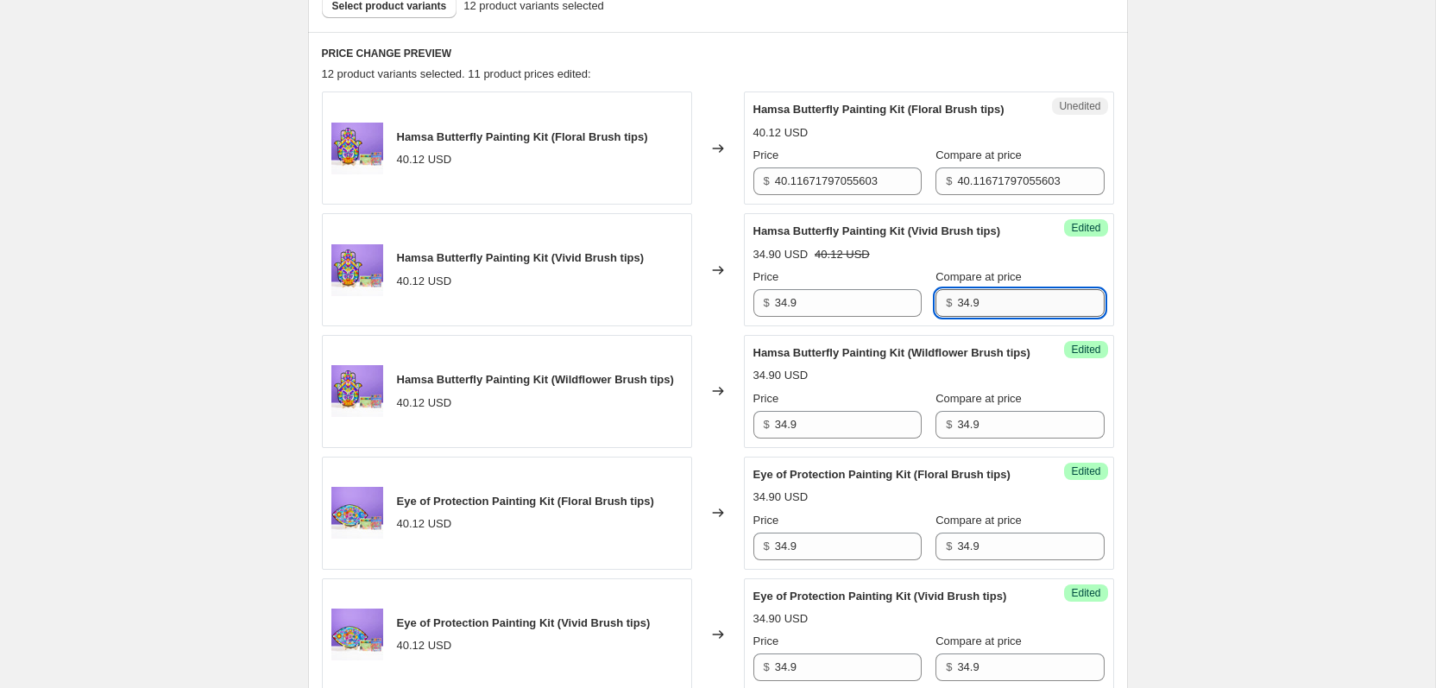
scroll to position [449, 0]
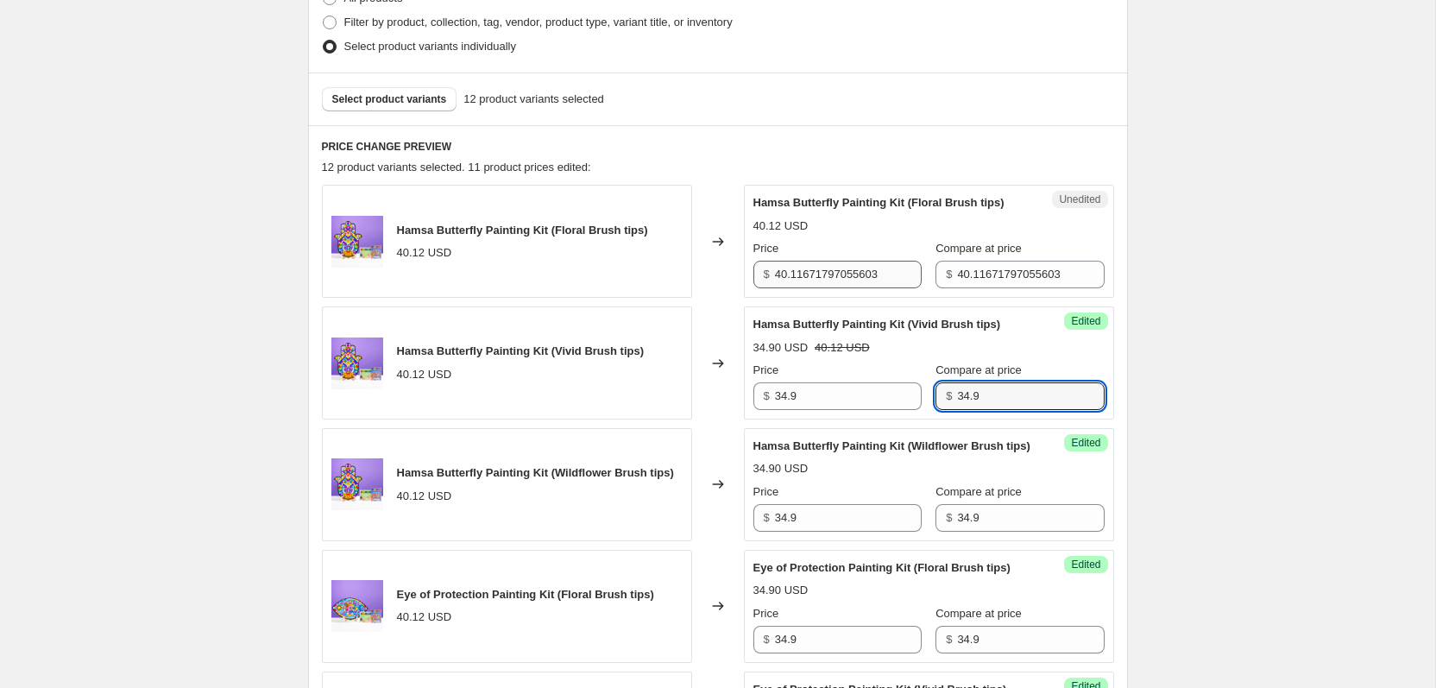
type input "34.9"
click at [864, 288] on input "40.11671797055603" at bounding box center [848, 275] width 147 height 28
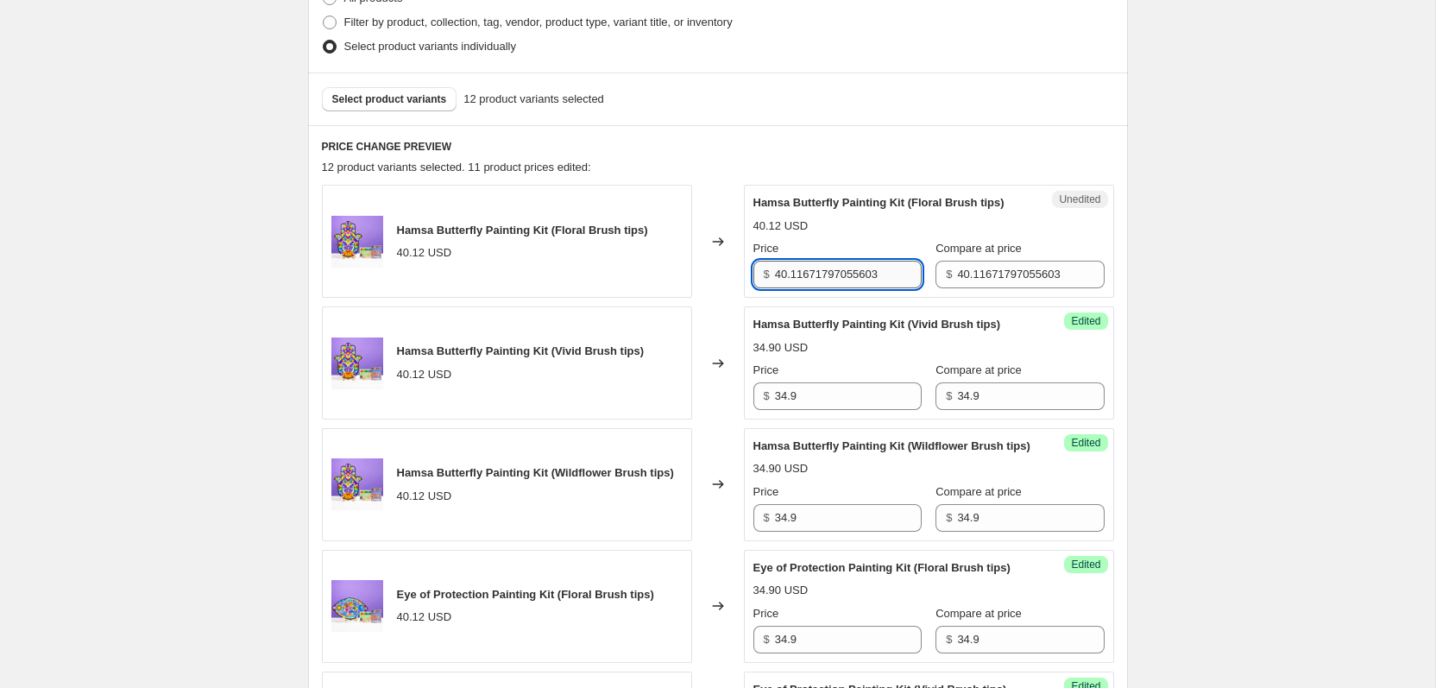
click at [864, 288] on input "40.11671797055603" at bounding box center [848, 275] width 147 height 28
paste input "34.9"
type input "34.9"
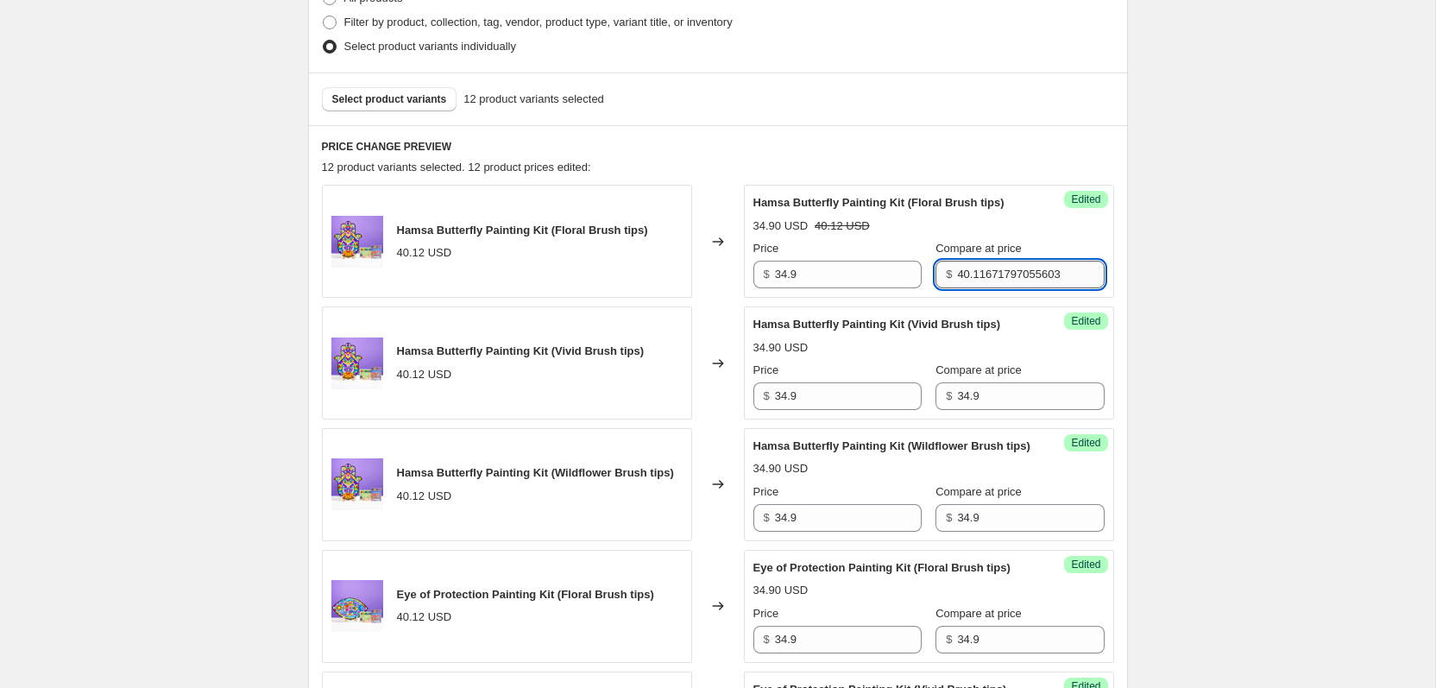
click at [993, 288] on input "40.11671797055603" at bounding box center [1030, 275] width 147 height 28
paste input "34.9"
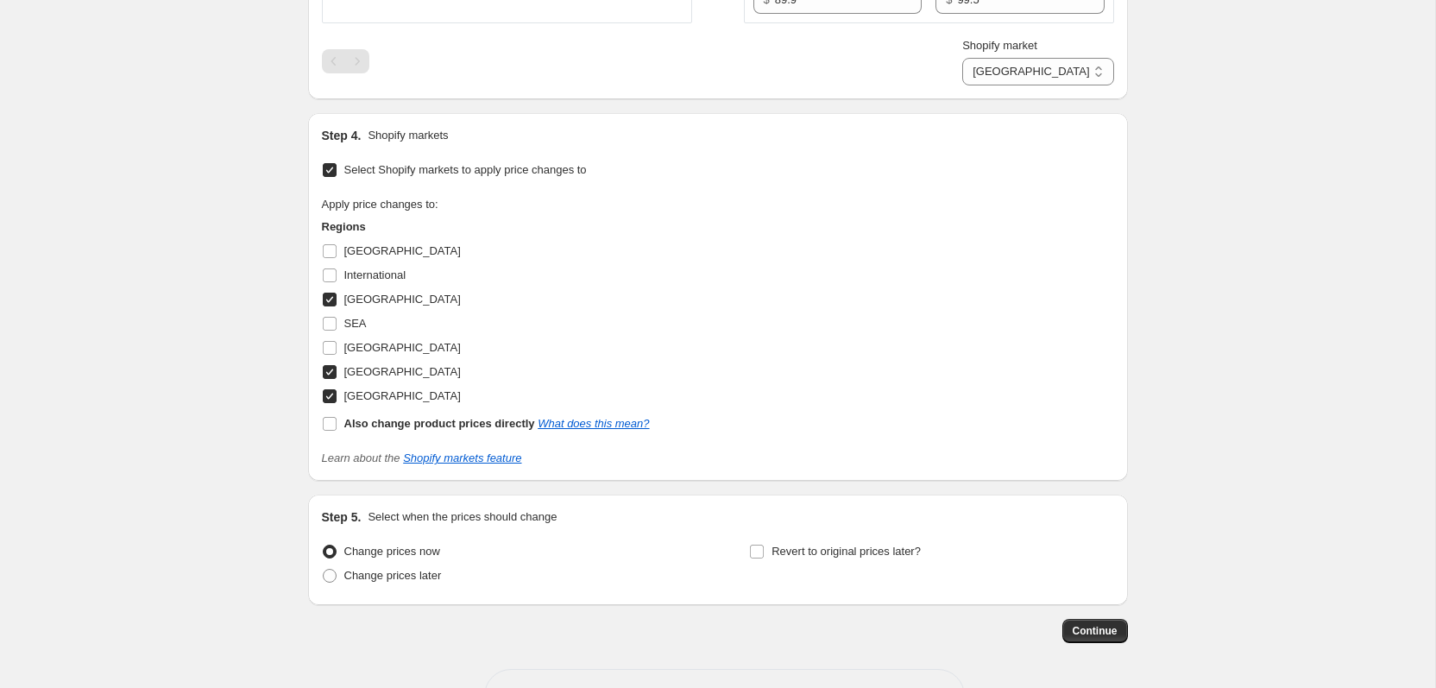
scroll to position [2292, 0]
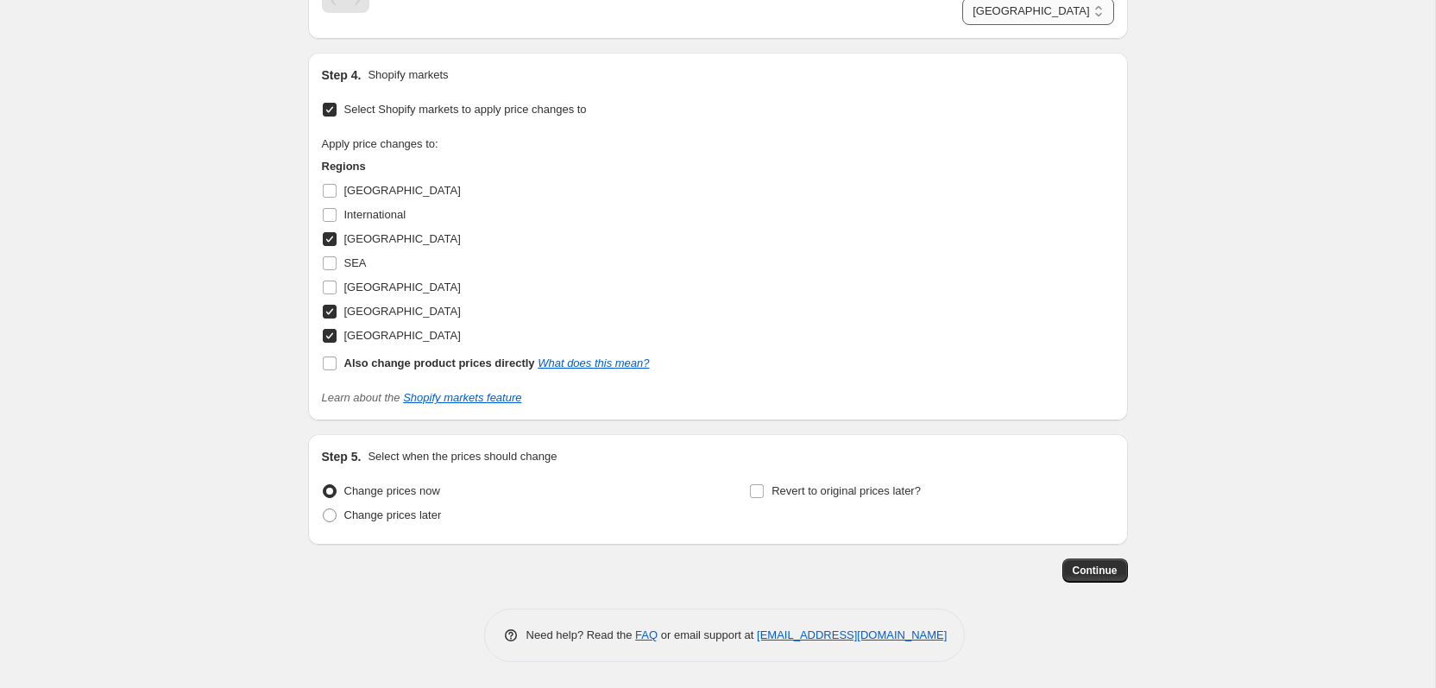
type input "34.9"
click at [1079, 25] on select "New Zealand USA United Kingdom" at bounding box center [1037, 11] width 151 height 28
select select "28938535130"
click at [994, 25] on select "New Zealand USA United Kingdom" at bounding box center [1037, 11] width 151 height 28
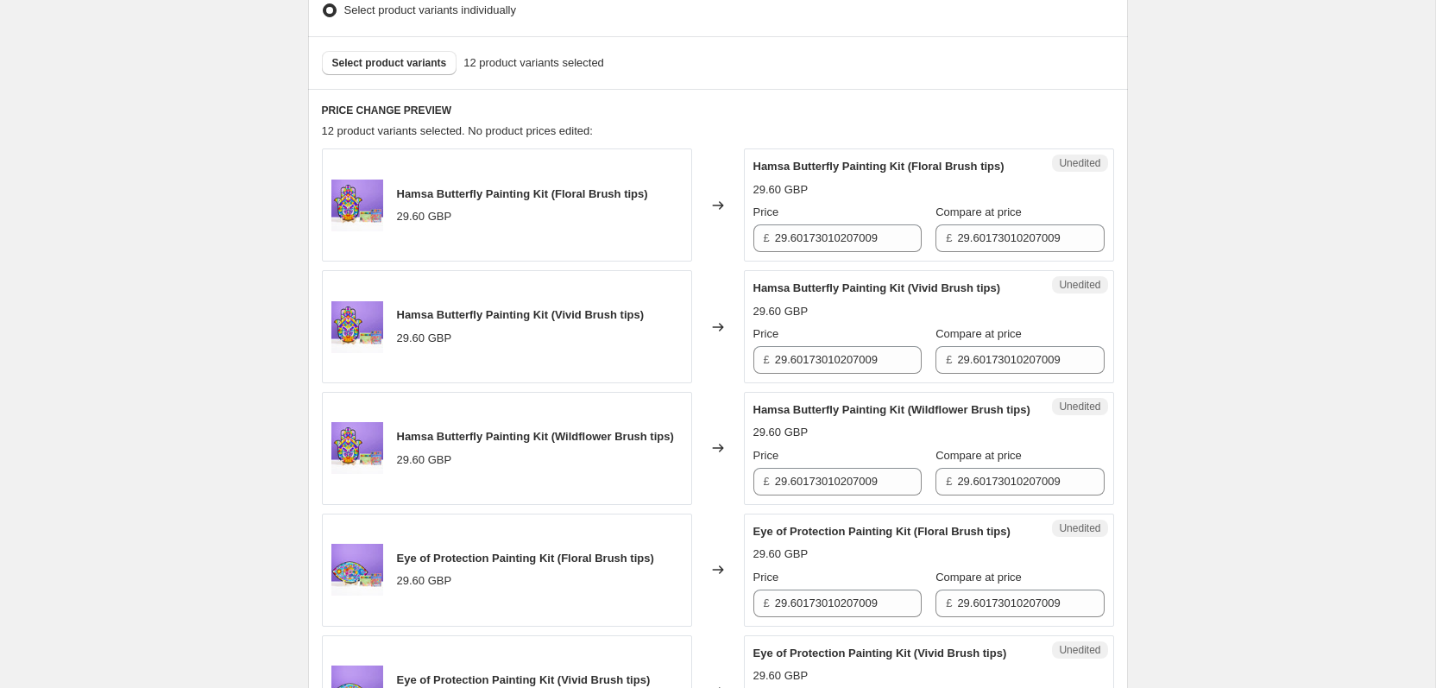
scroll to position [411, 0]
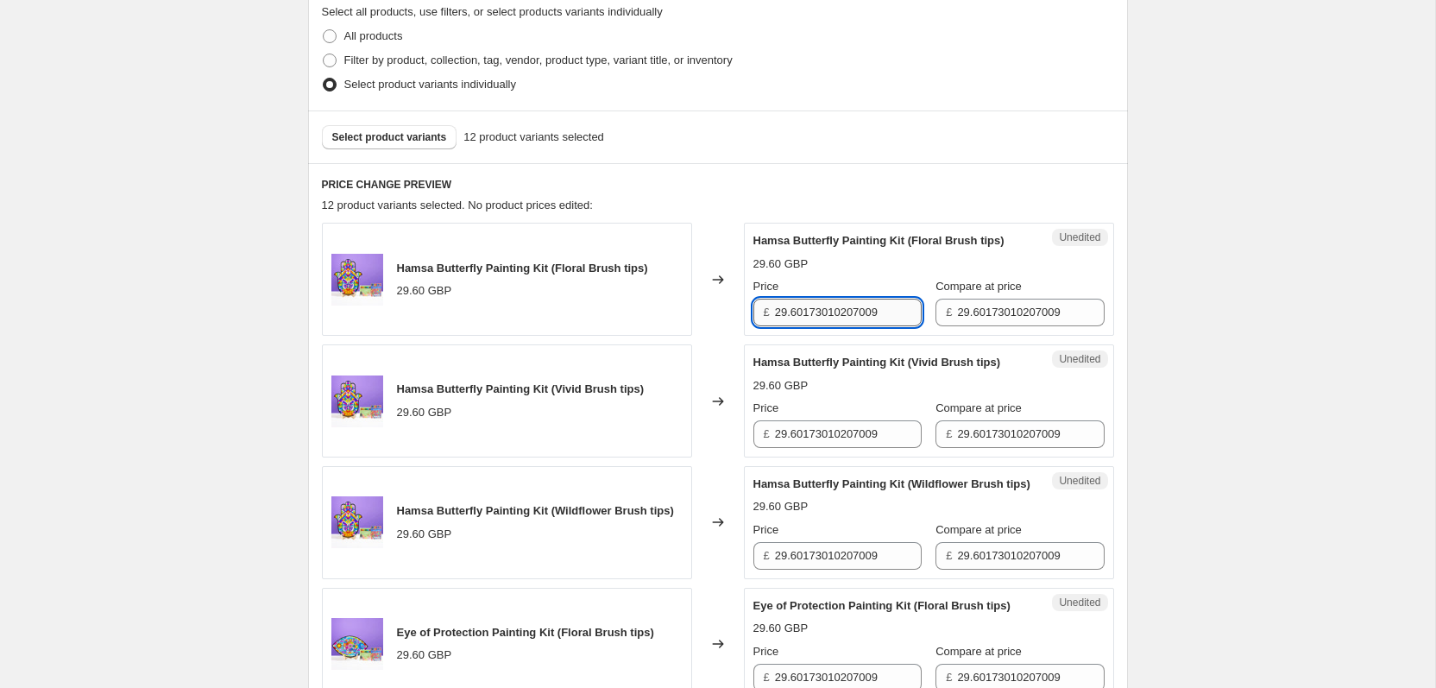
click at [860, 323] on input "29.60173010207009" at bounding box center [848, 313] width 147 height 28
type input "29.9"
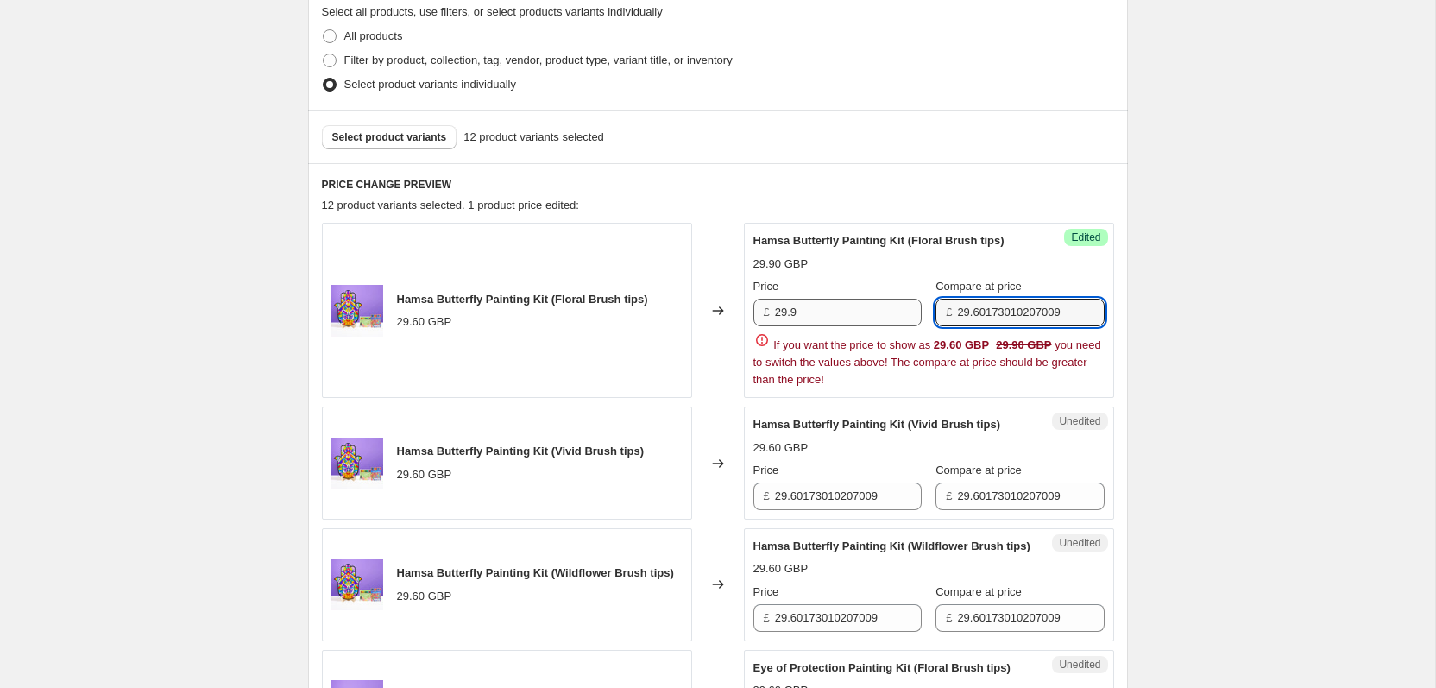
paste input "text"
type input "29.9"
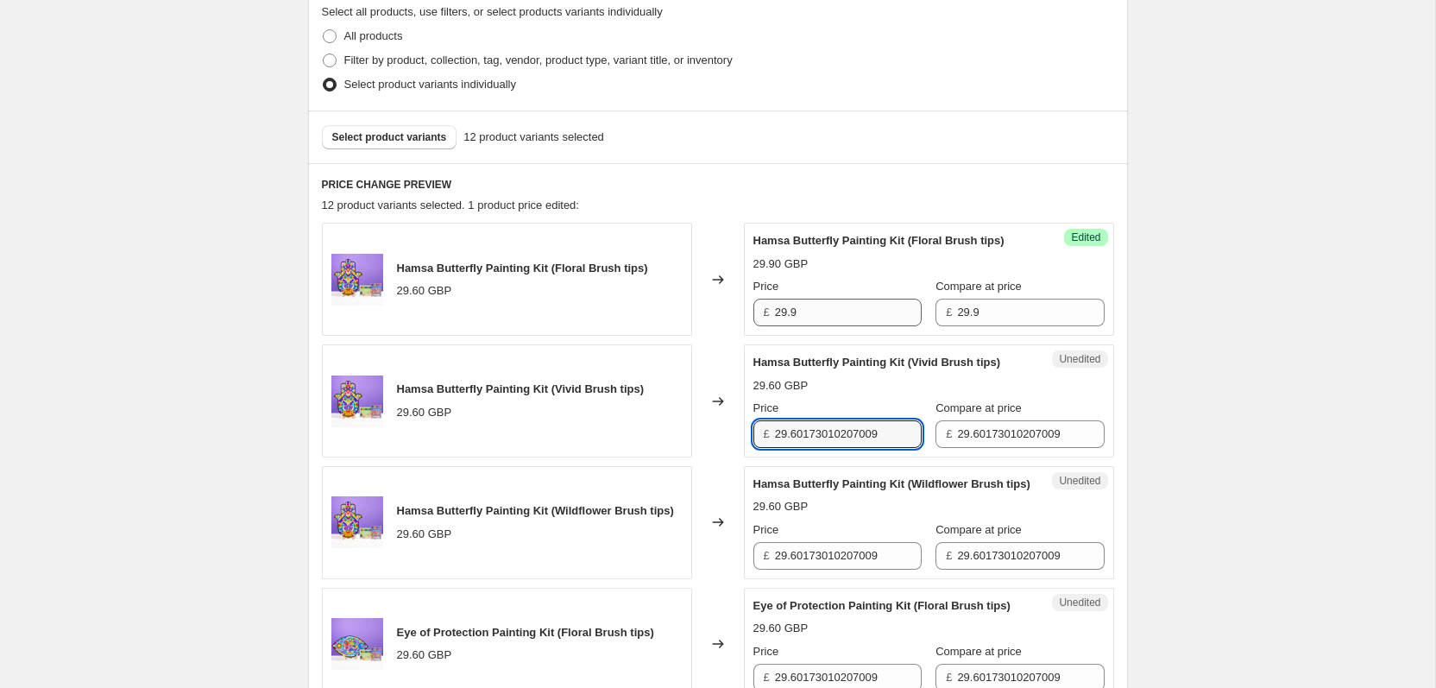
paste input "text"
type input "29.9"
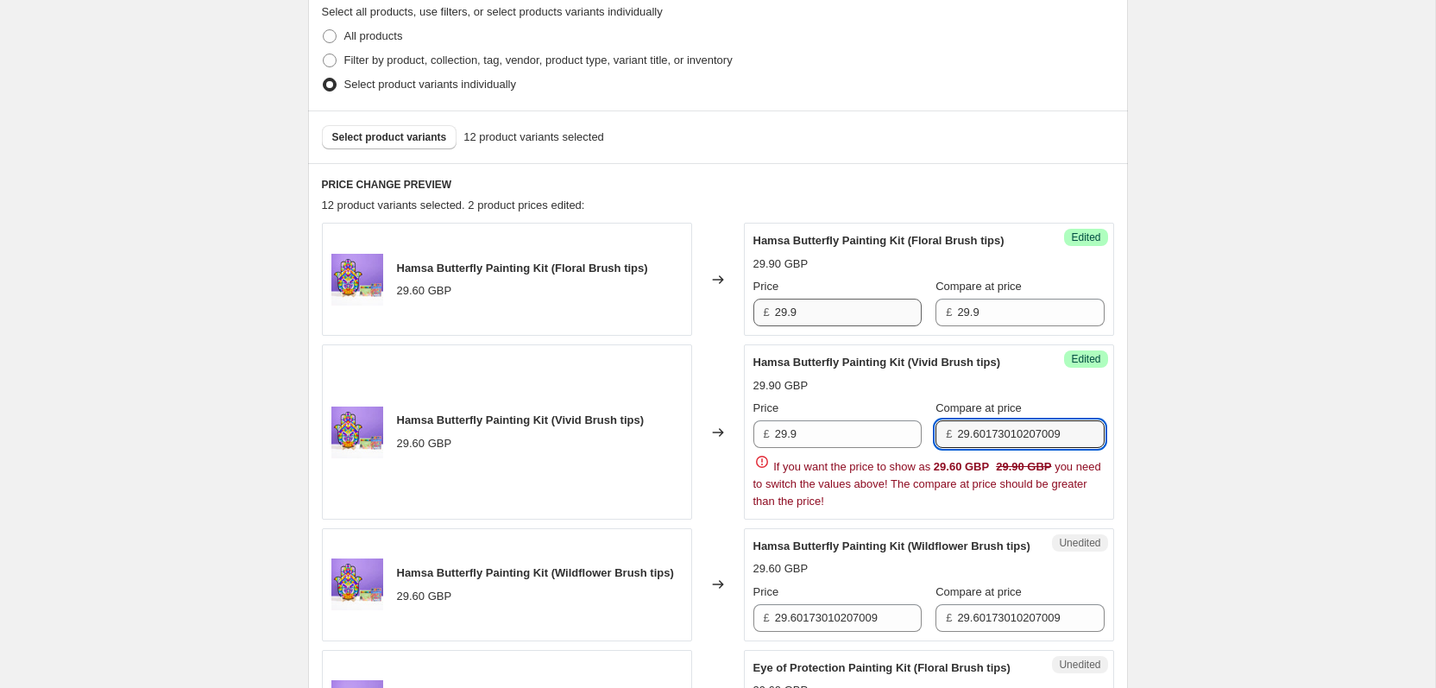
paste input "text"
type input "29.9"
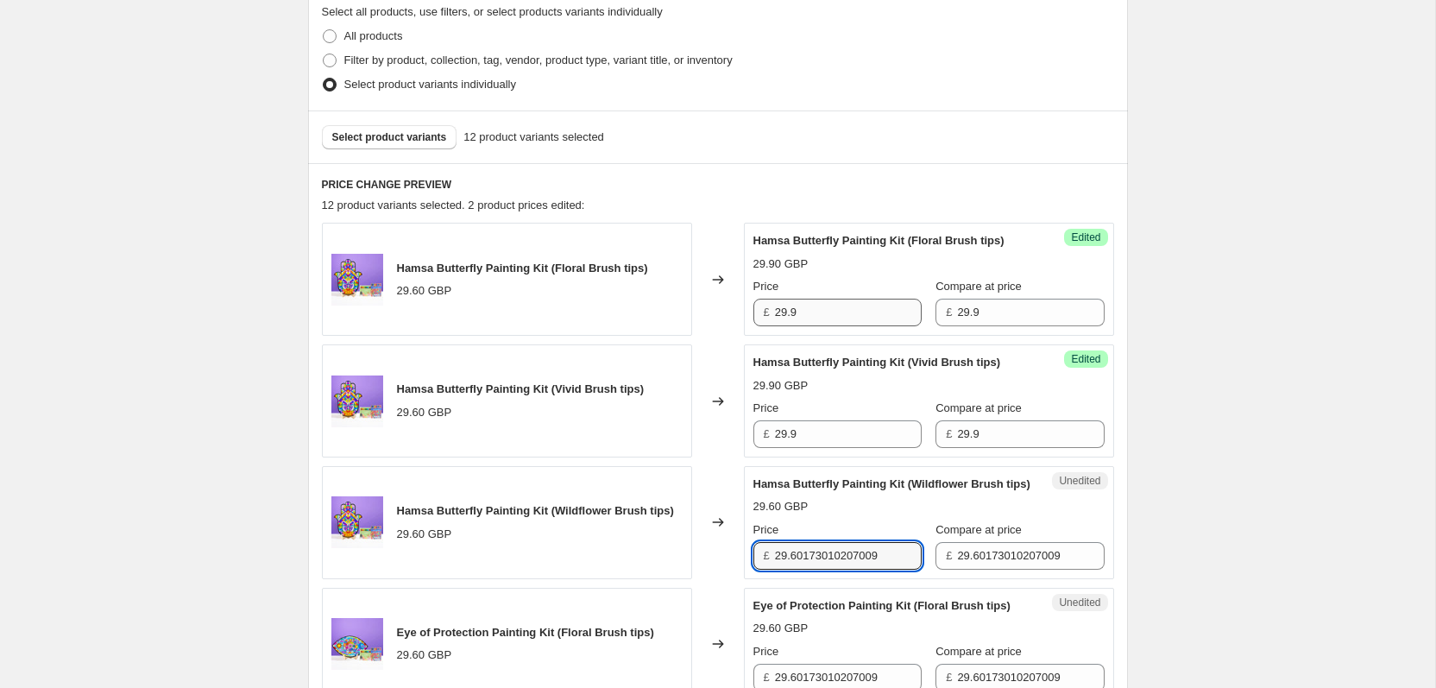
paste input "text"
type input "29.9"
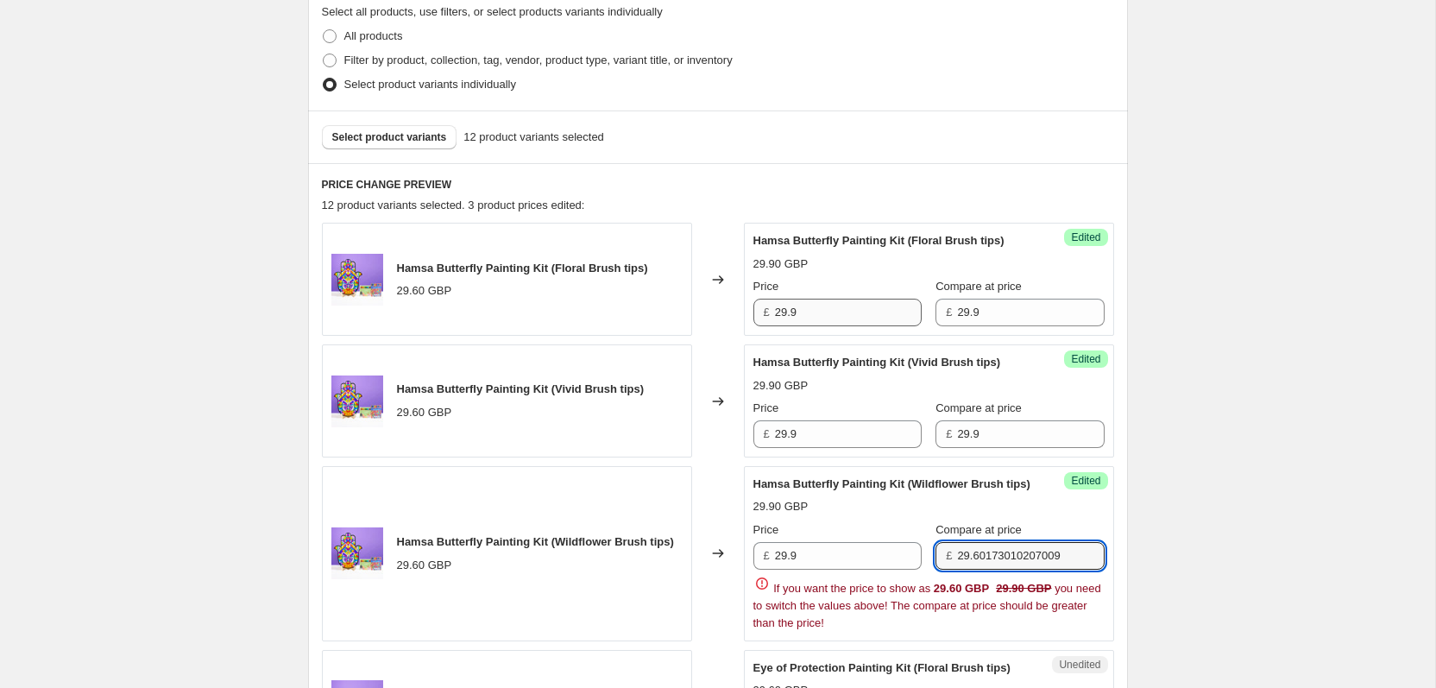
paste input "text"
type input "29.9"
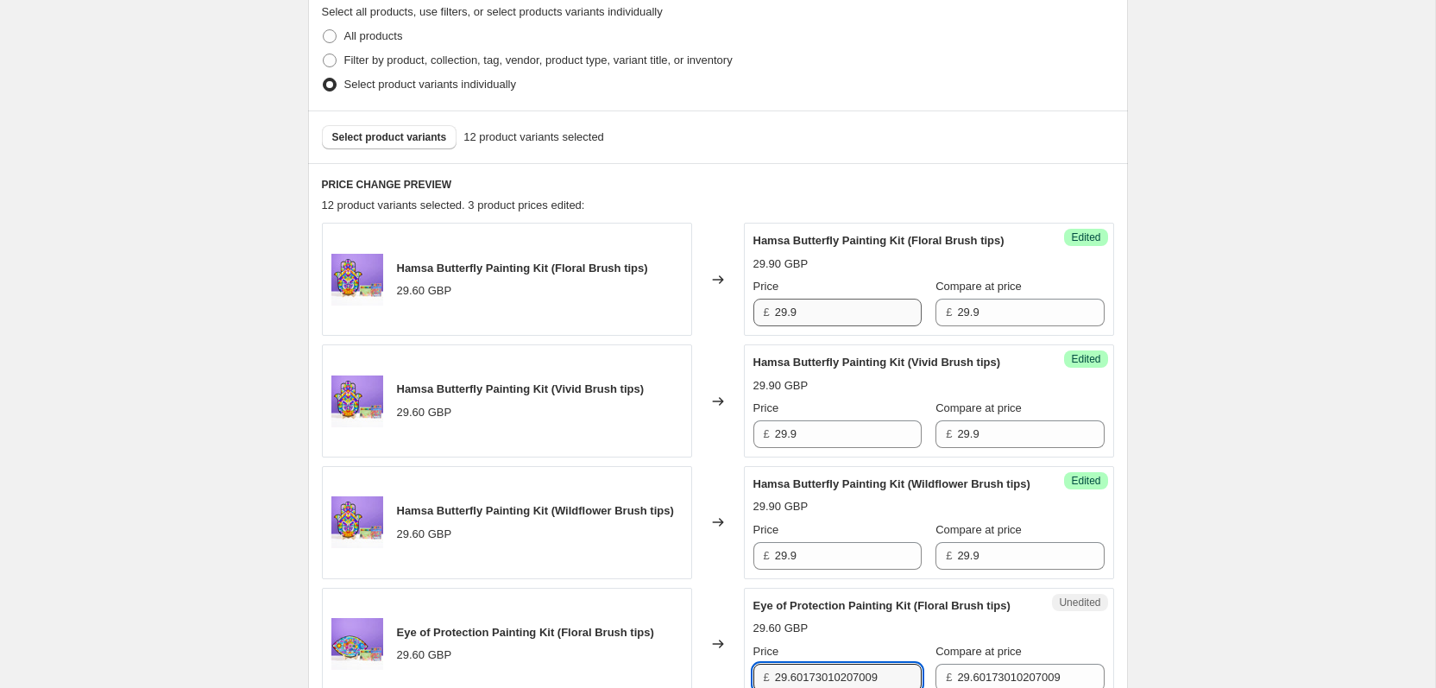
scroll to position [813, 0]
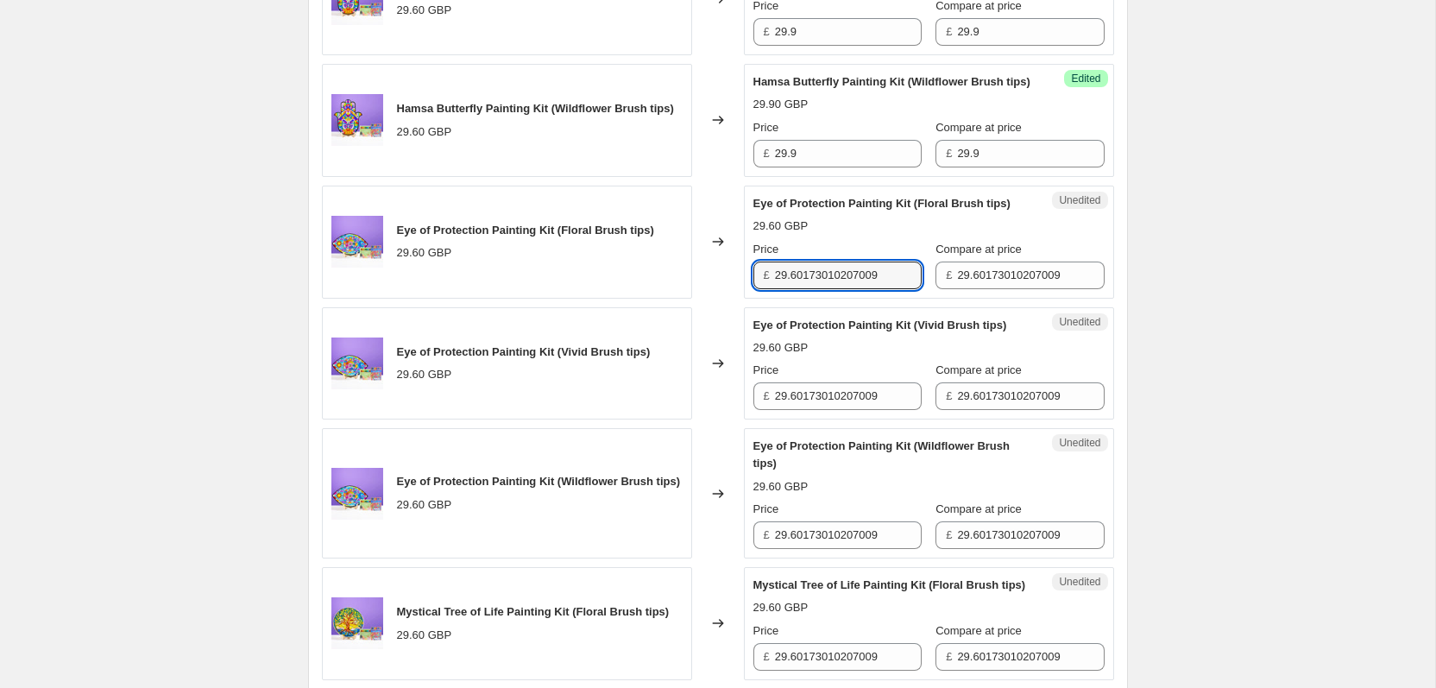
paste input "text"
type input "29.9"
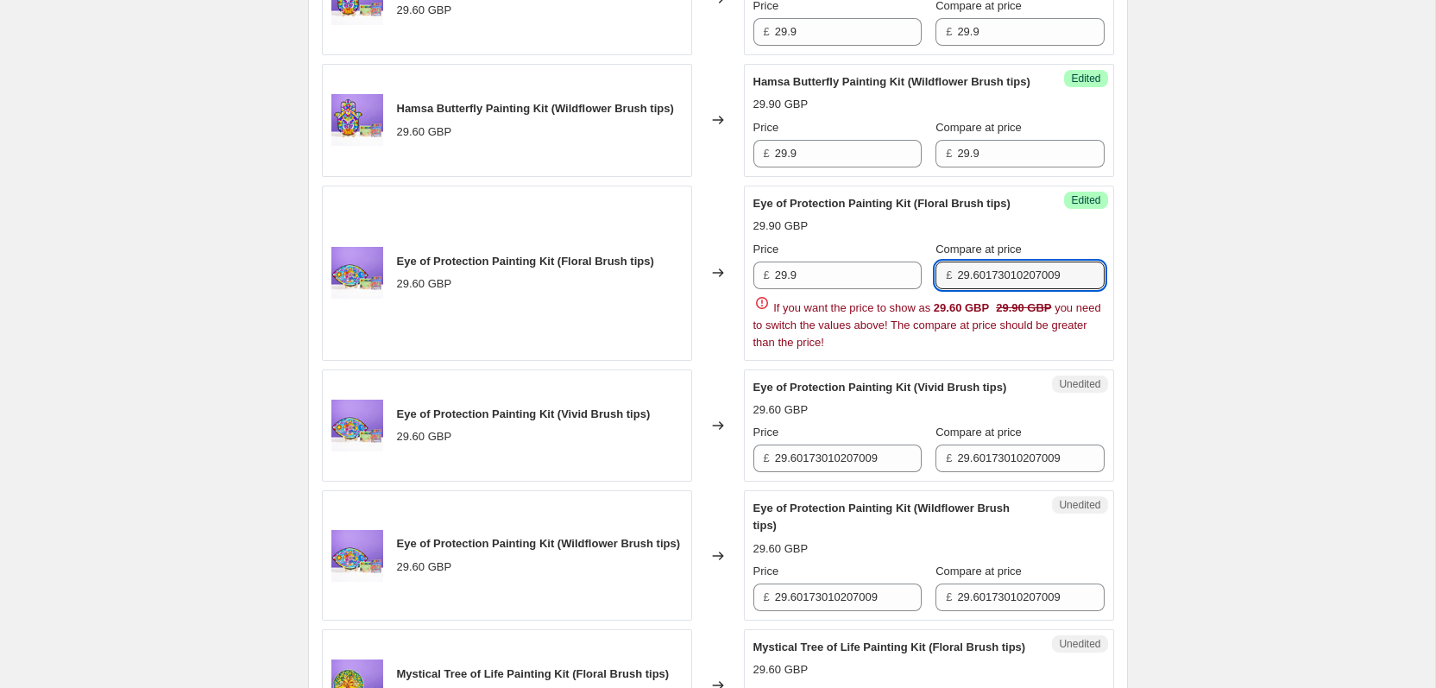
paste input "text"
type input "29.9"
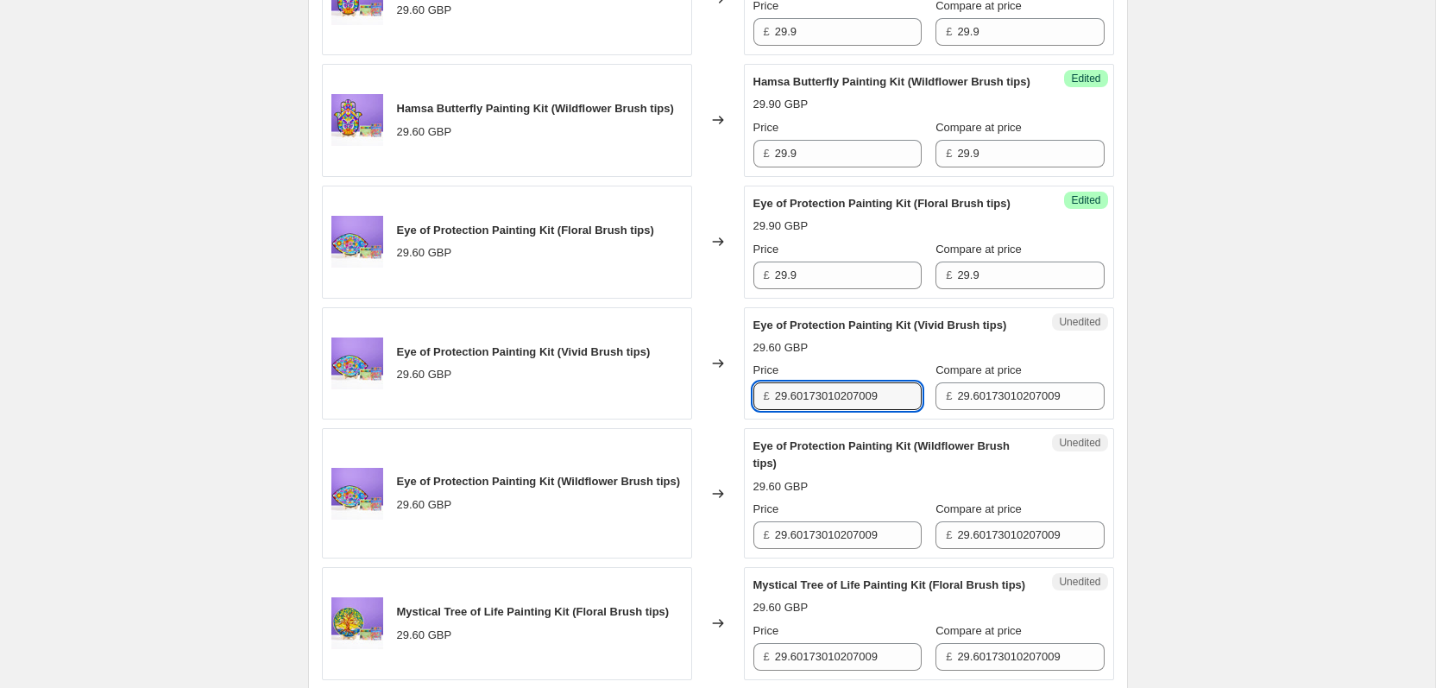
paste input "text"
type input "29.9"
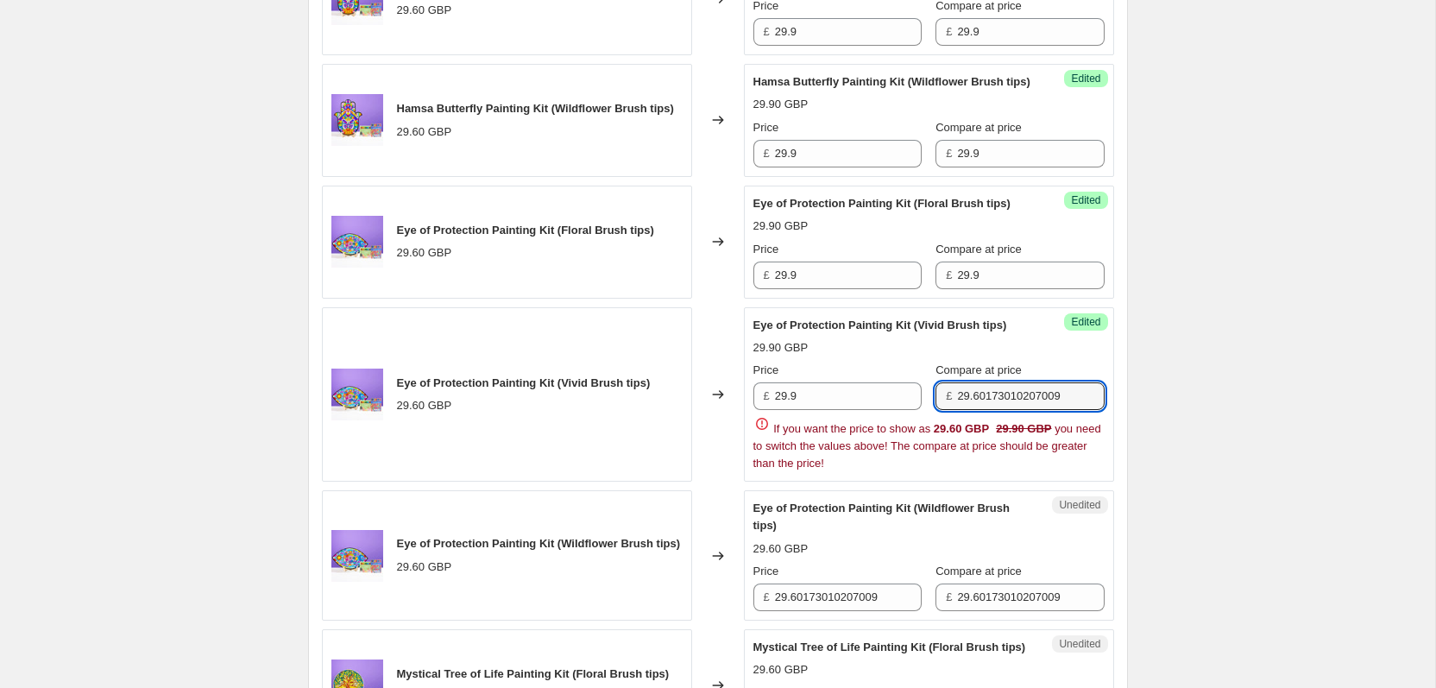
paste input "text"
type input "29.9"
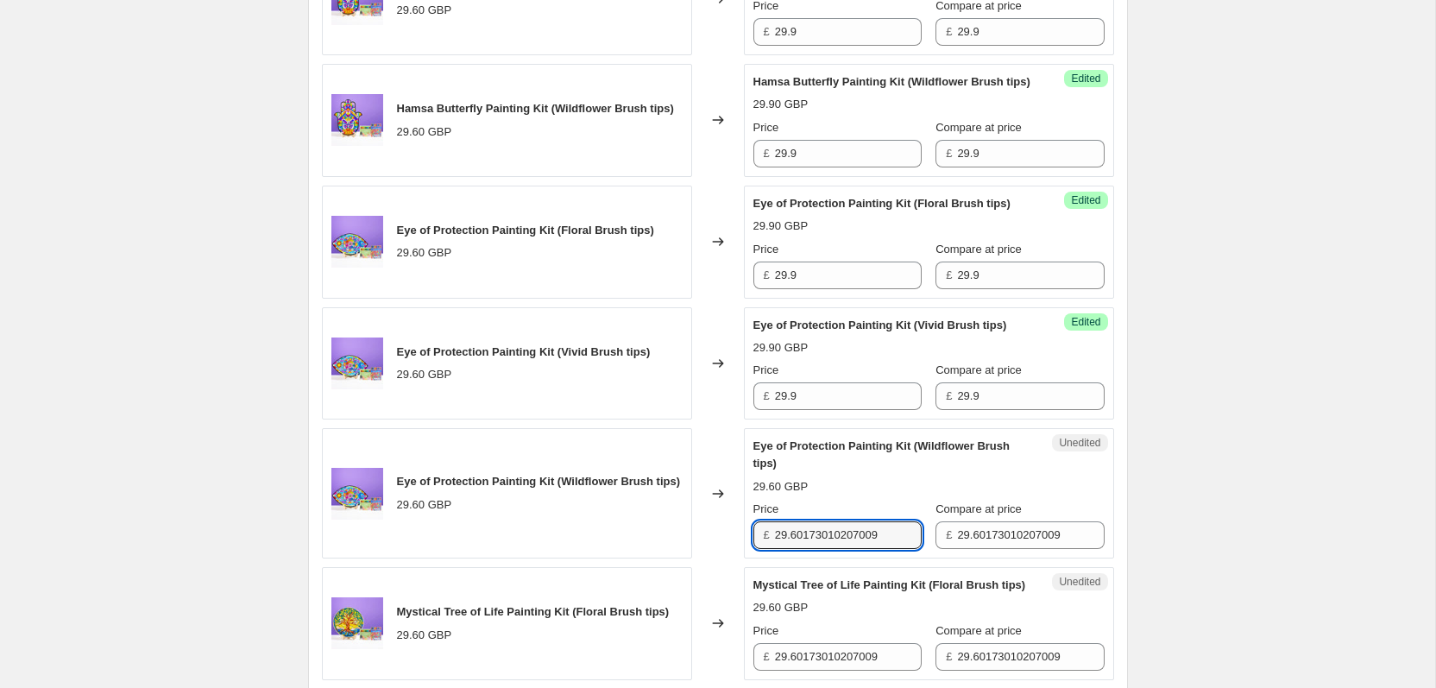
paste input "text"
type input "29.9"
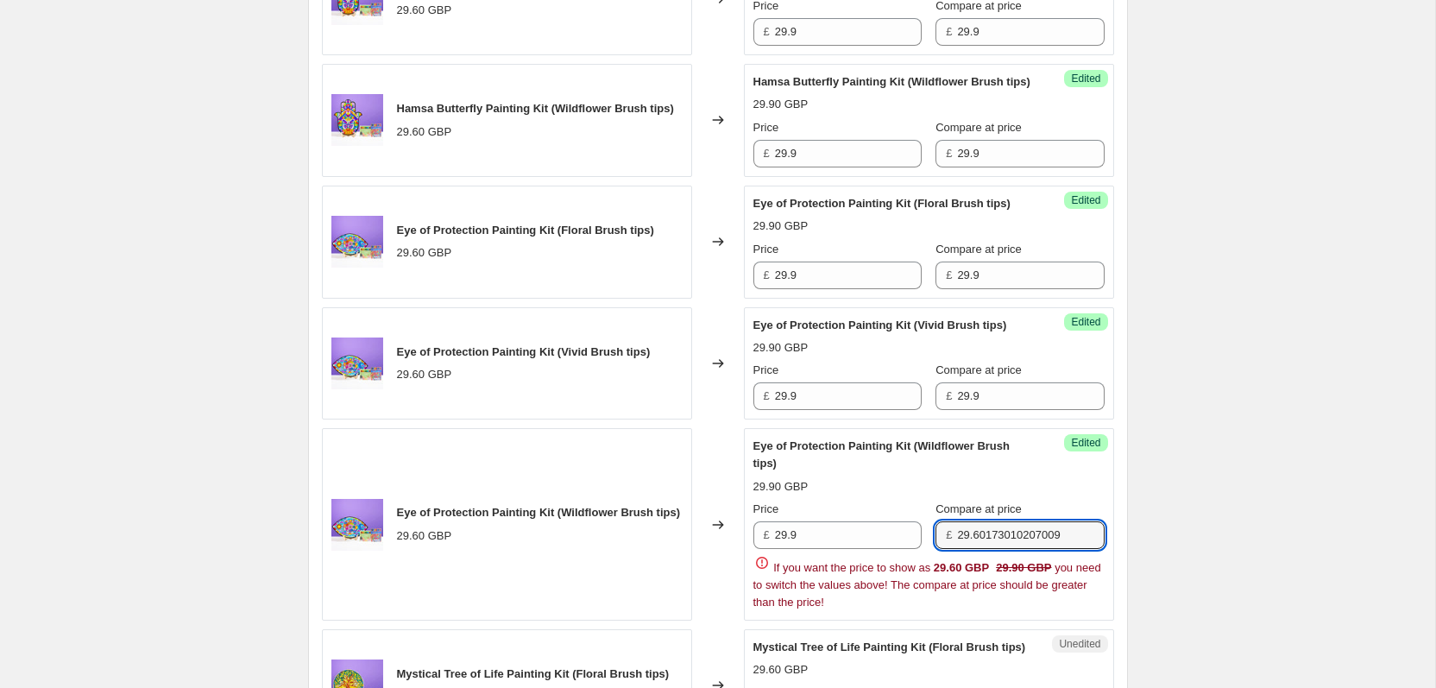
paste input "text"
type input "29.9"
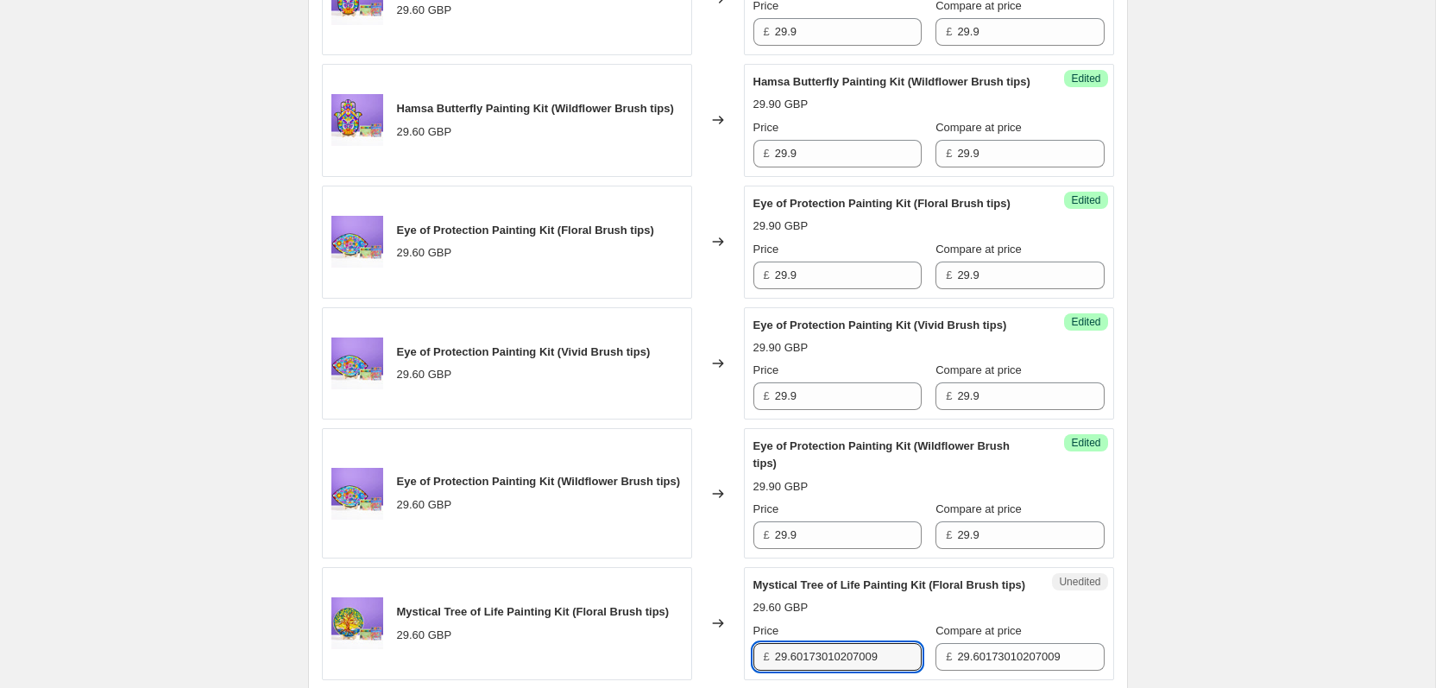
scroll to position [1229, 0]
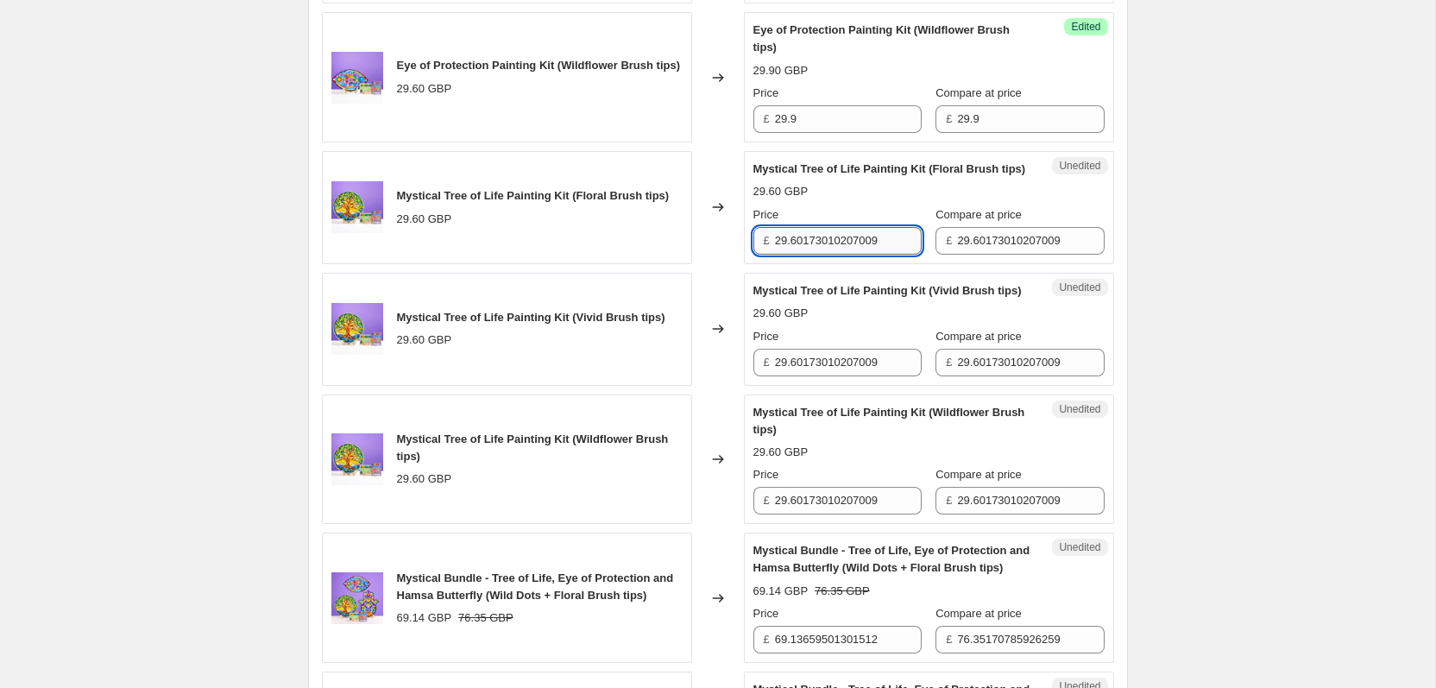
click at [851, 255] on input "29.60173010207009" at bounding box center [848, 241] width 147 height 28
paste input "text"
type input "29.9"
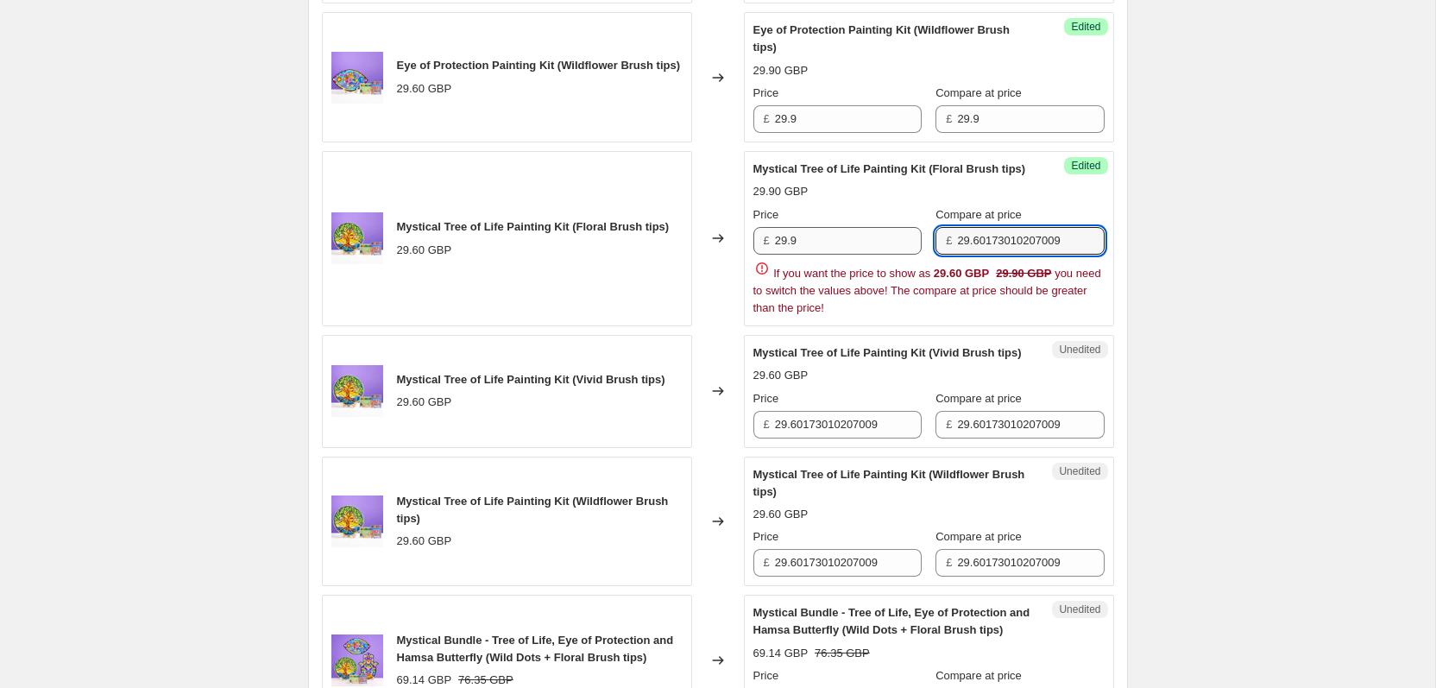
paste input "text"
type input "29.9"
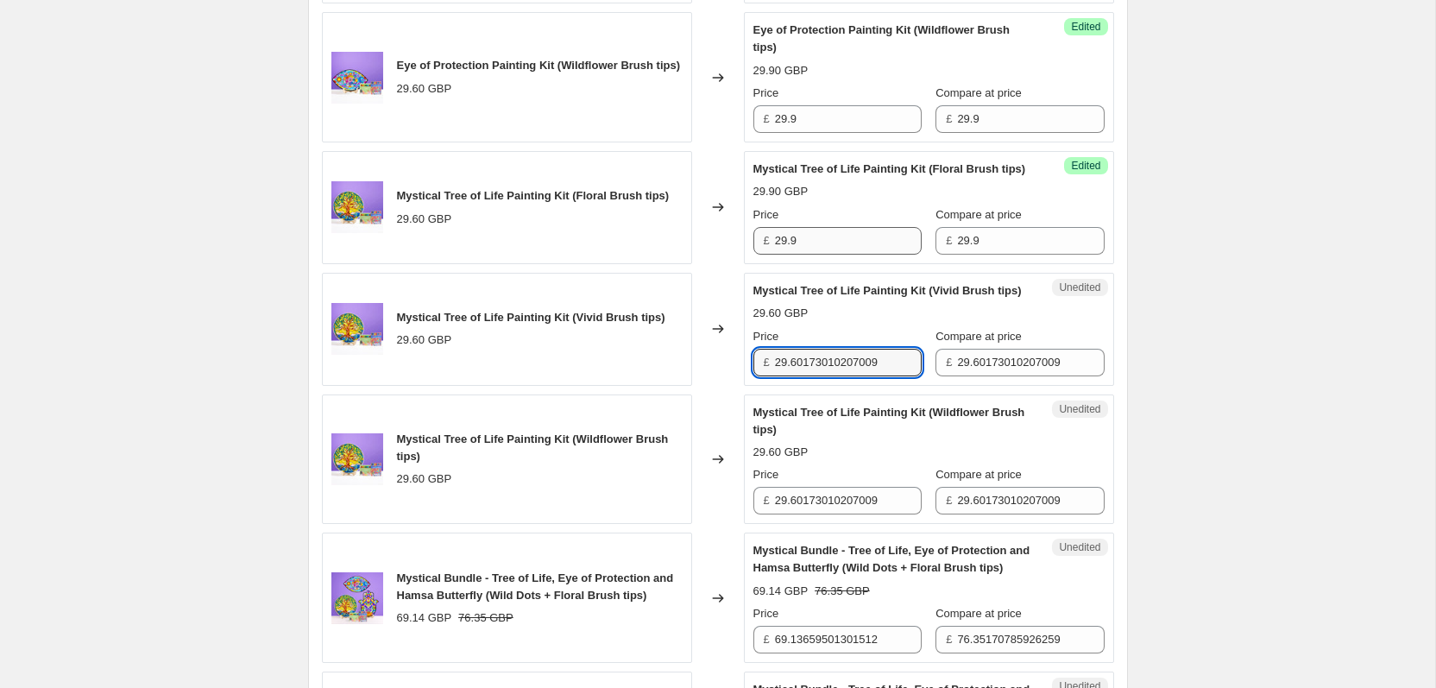
paste input "text"
type input "29.9"
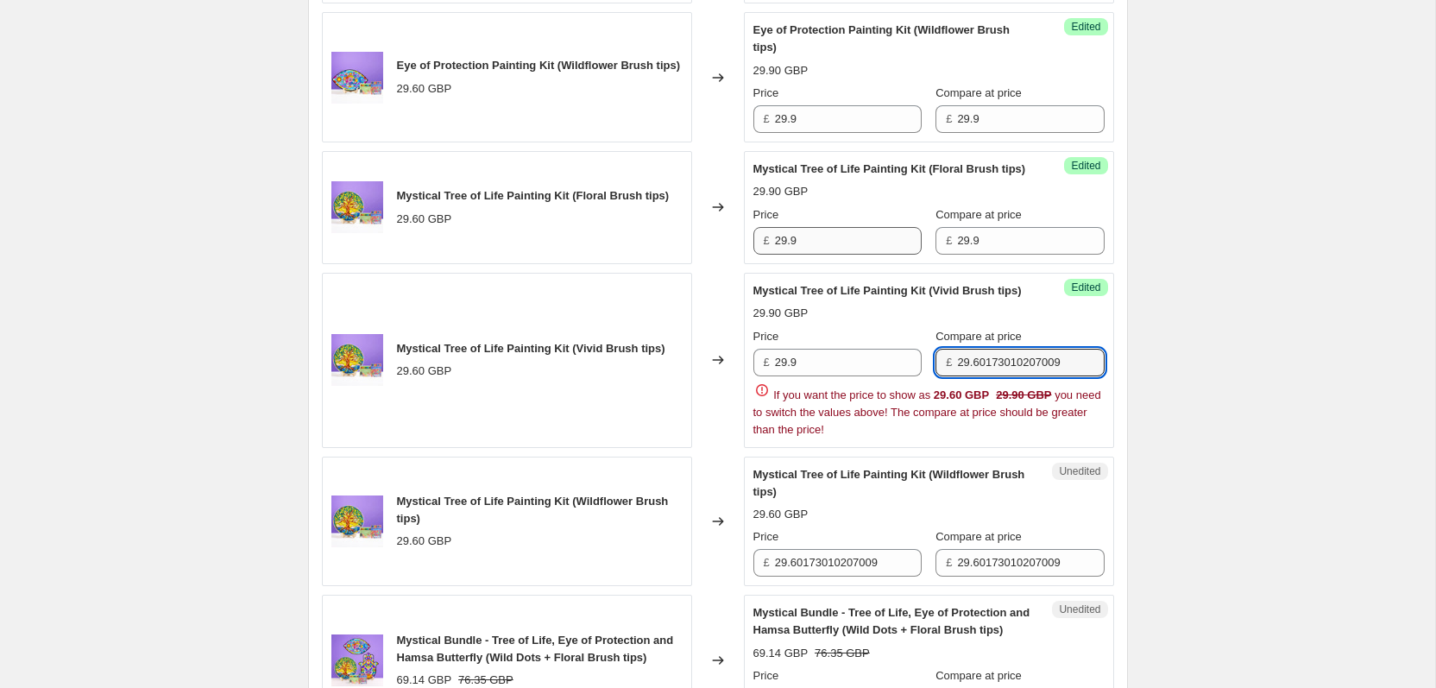
paste input "text"
type input "29.9"
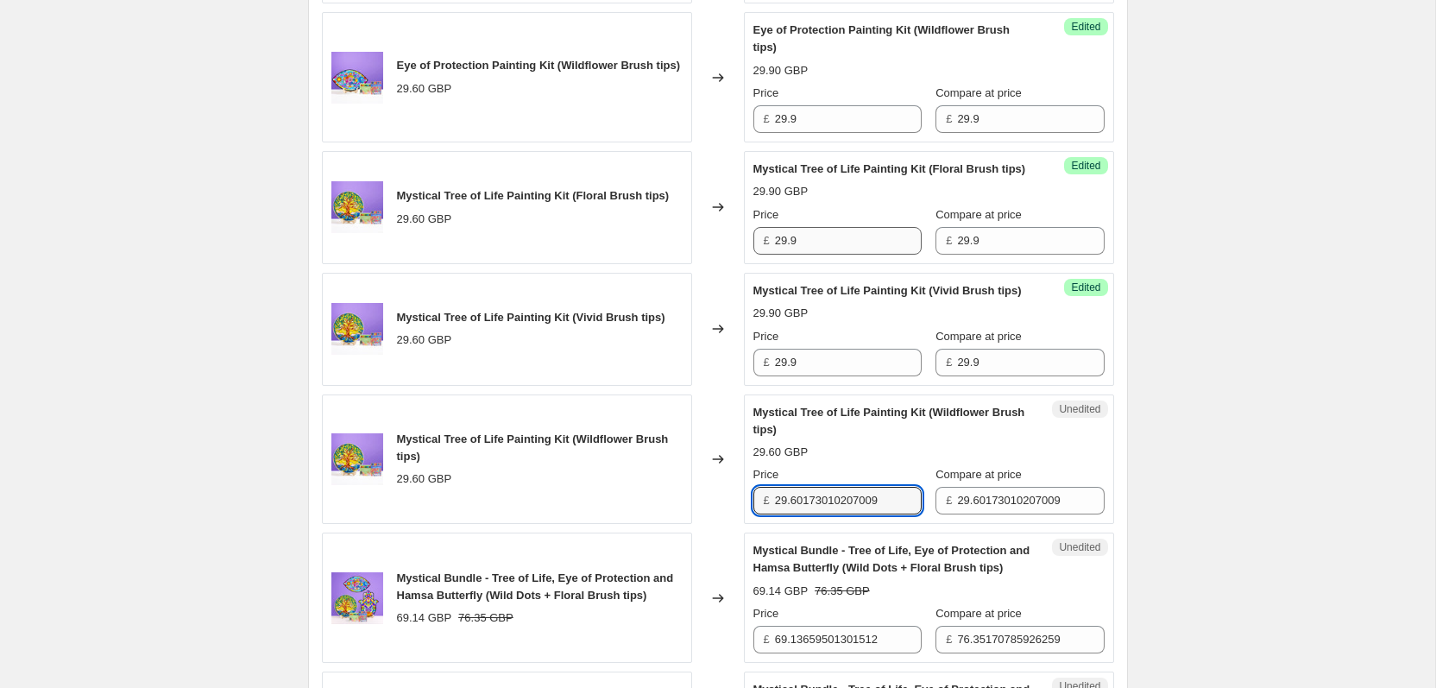
paste input "text"
type input "29.9"
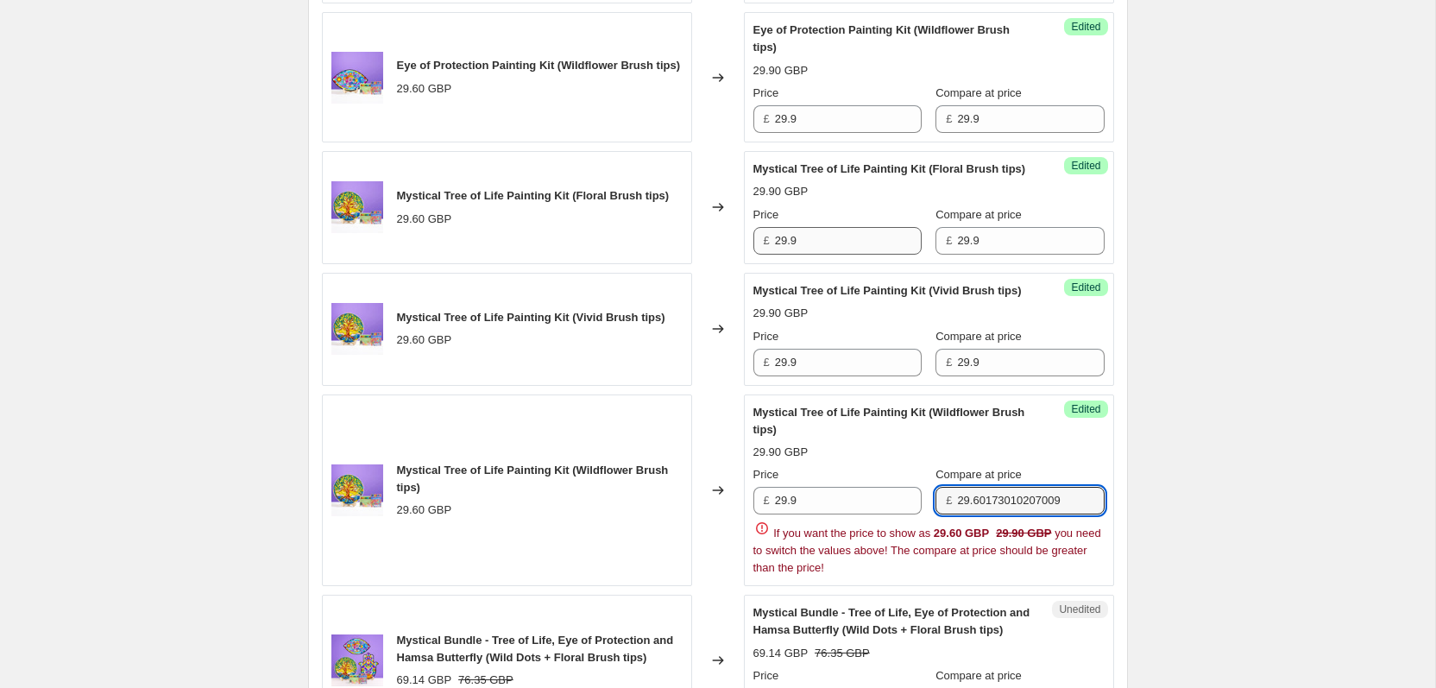
paste
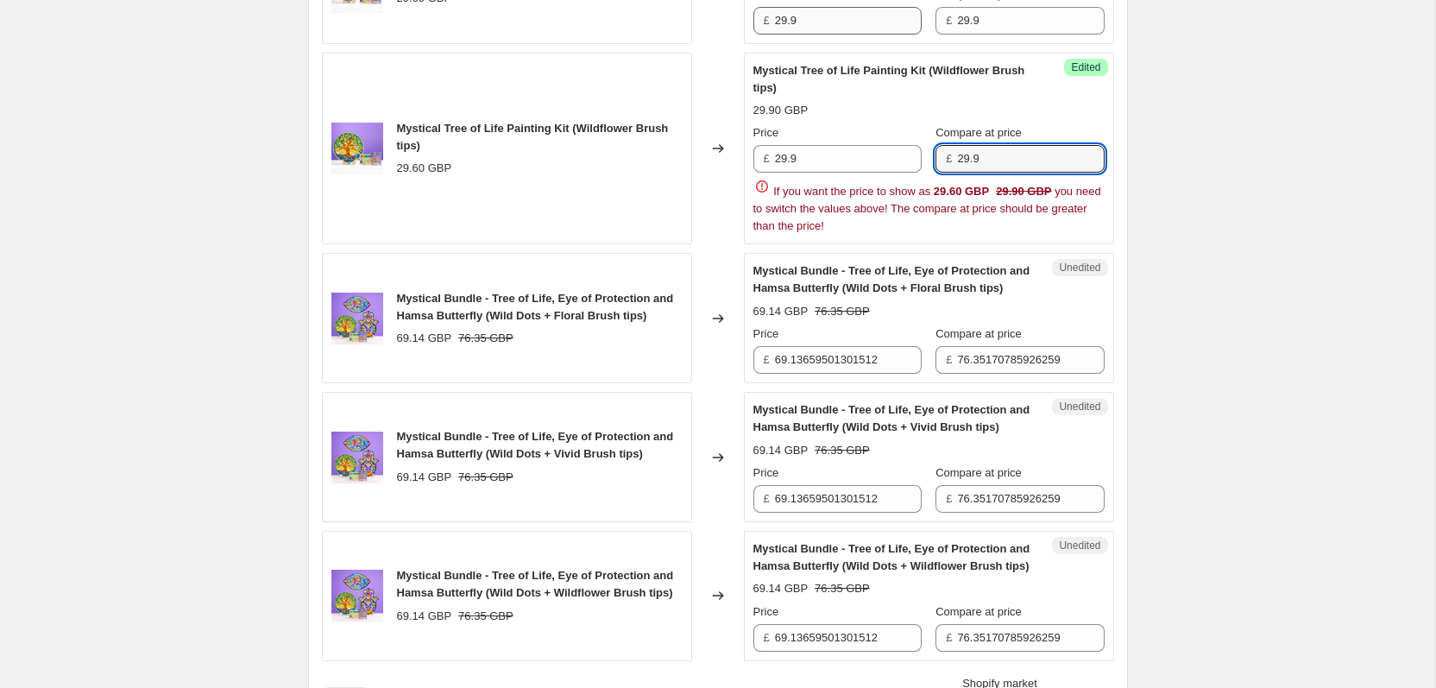
type input "29.9"
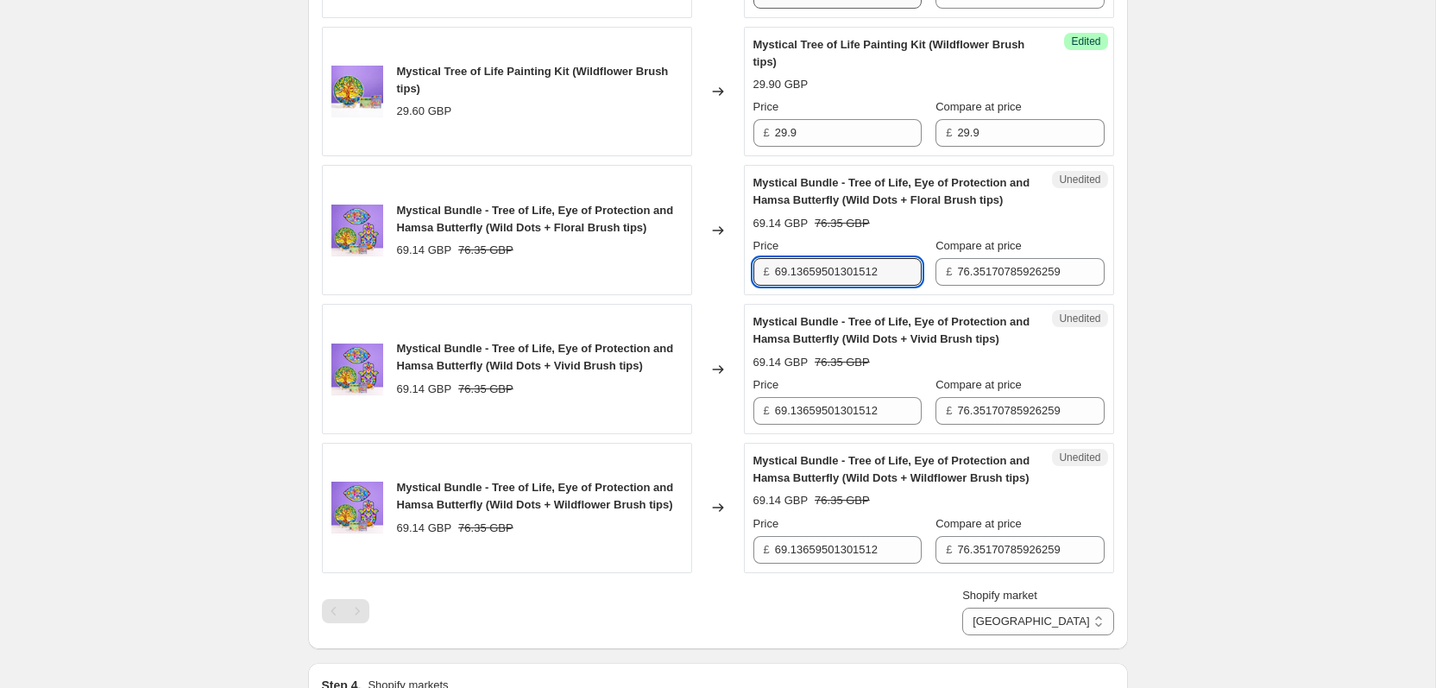
scroll to position [1600, 0]
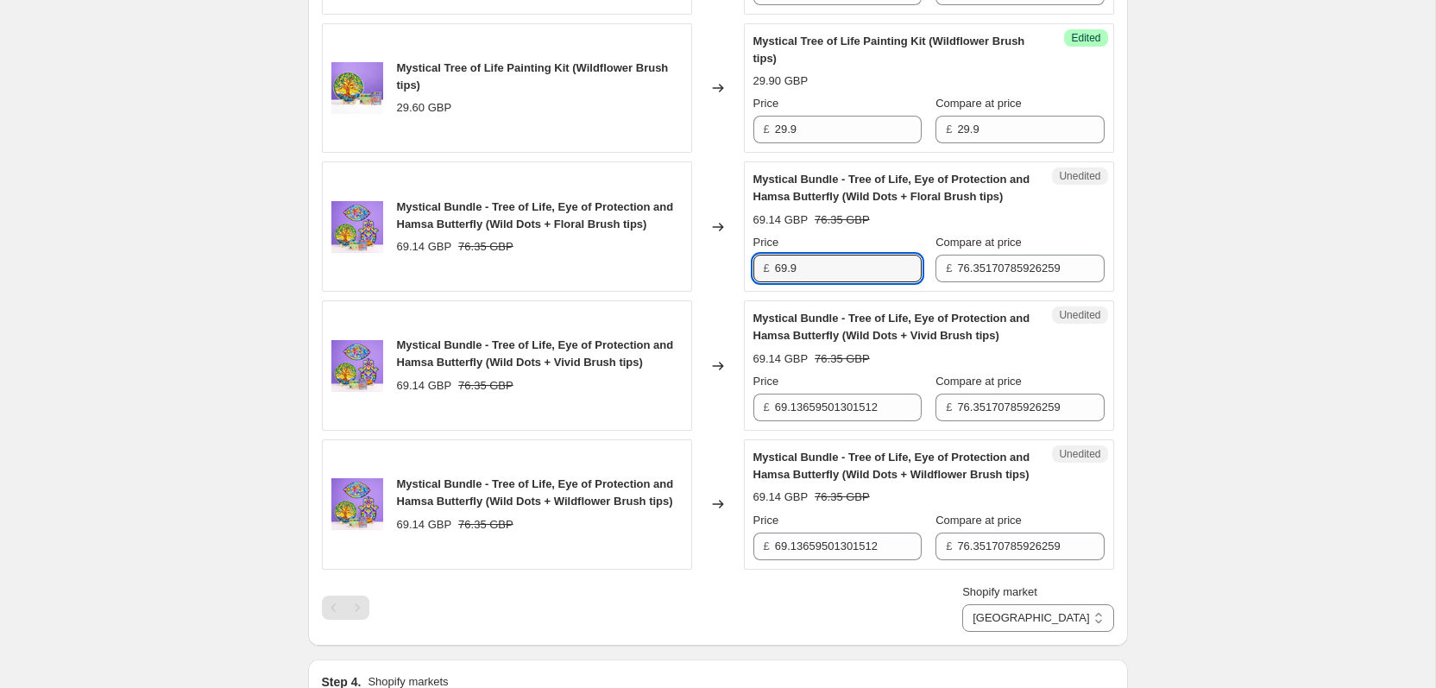
type input "69.9"
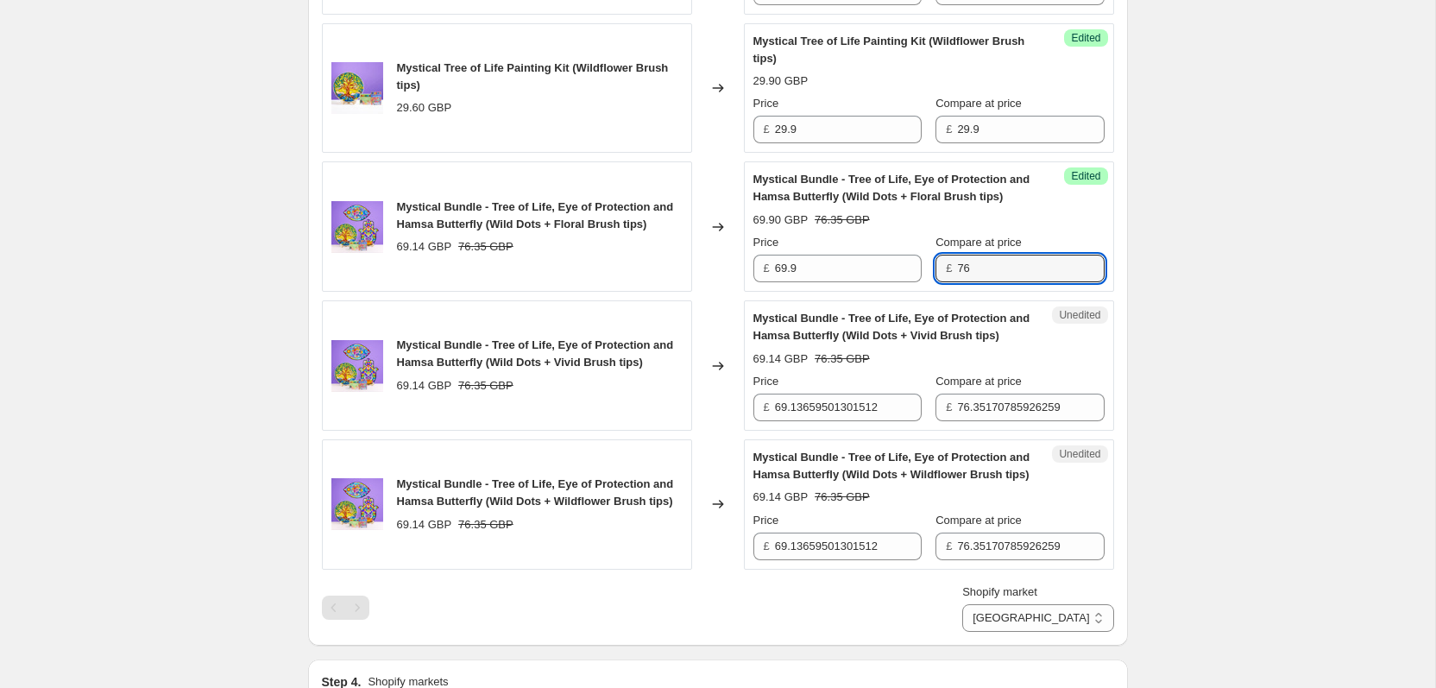
type input "7"
type input "80.5"
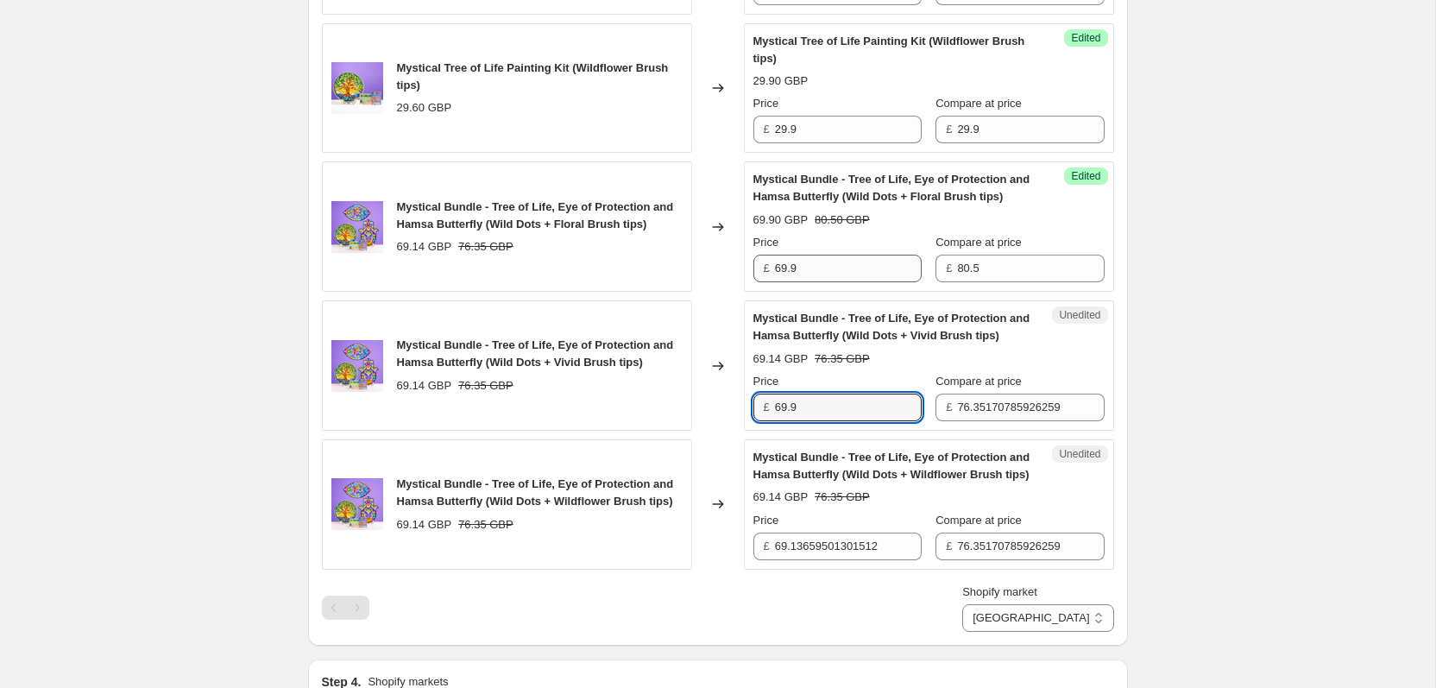
type input "69.9"
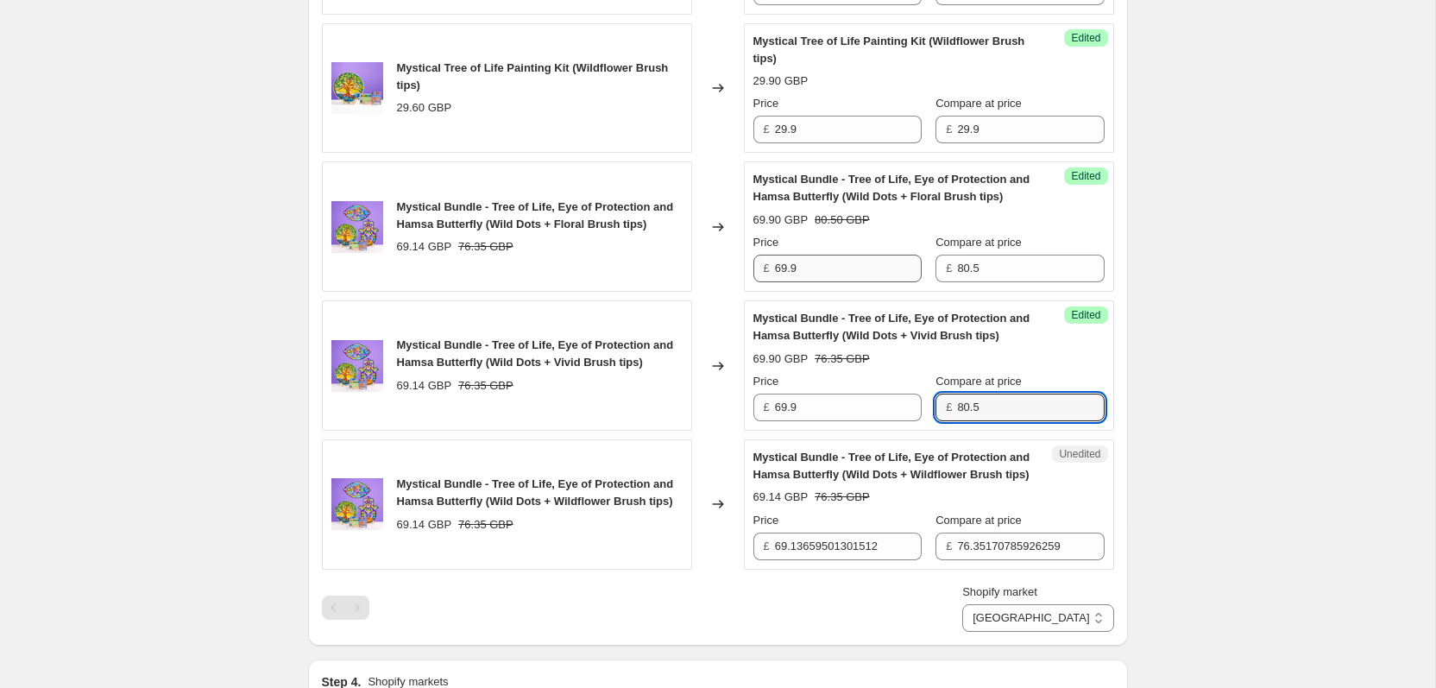
type input "80.5"
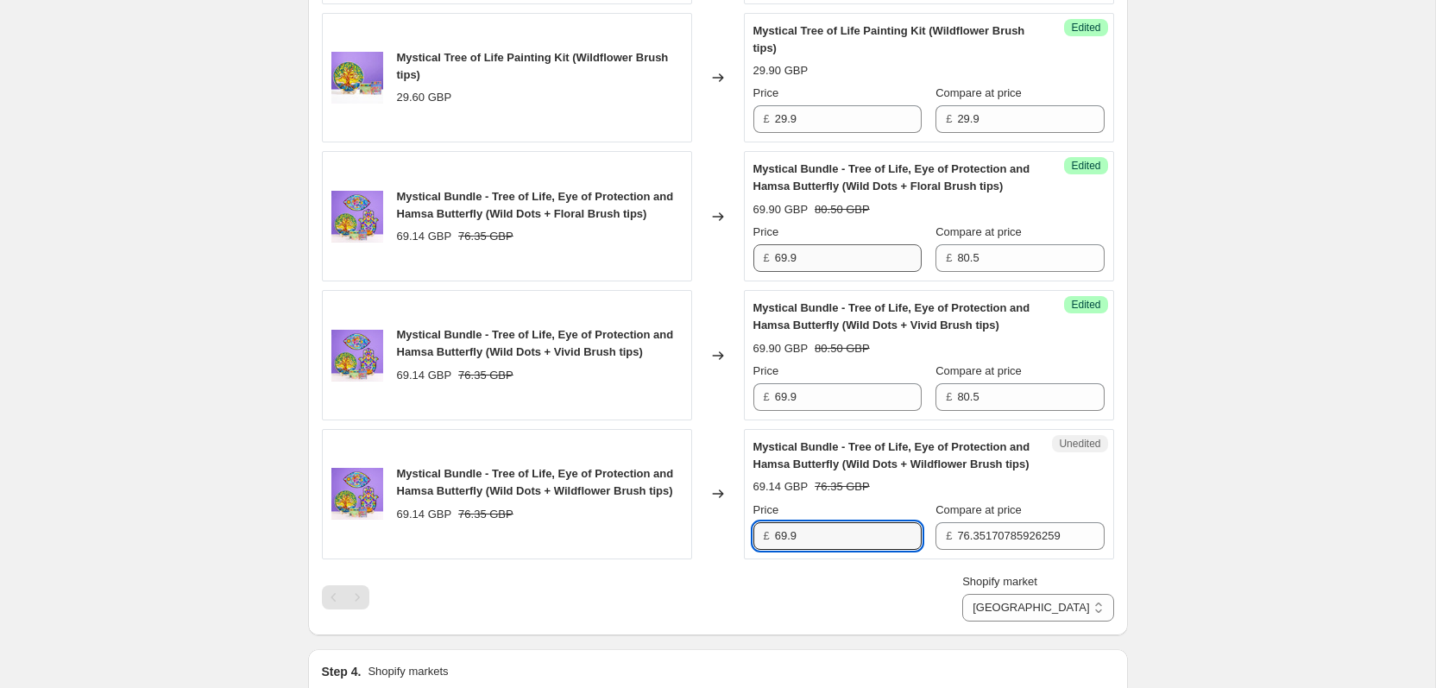
type input "69.9"
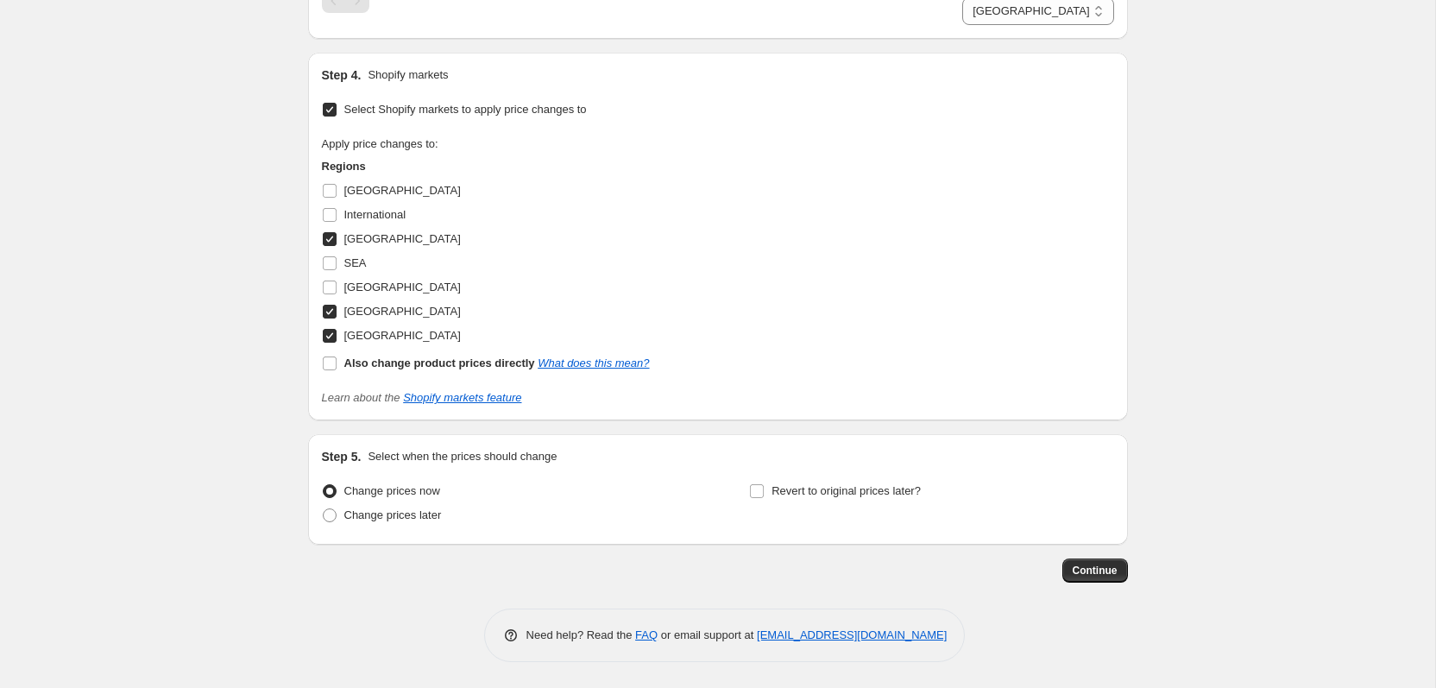
scroll to position [2344, 0]
type input "80.5"
click at [1092, 568] on span "Continue" at bounding box center [1094, 570] width 45 height 14
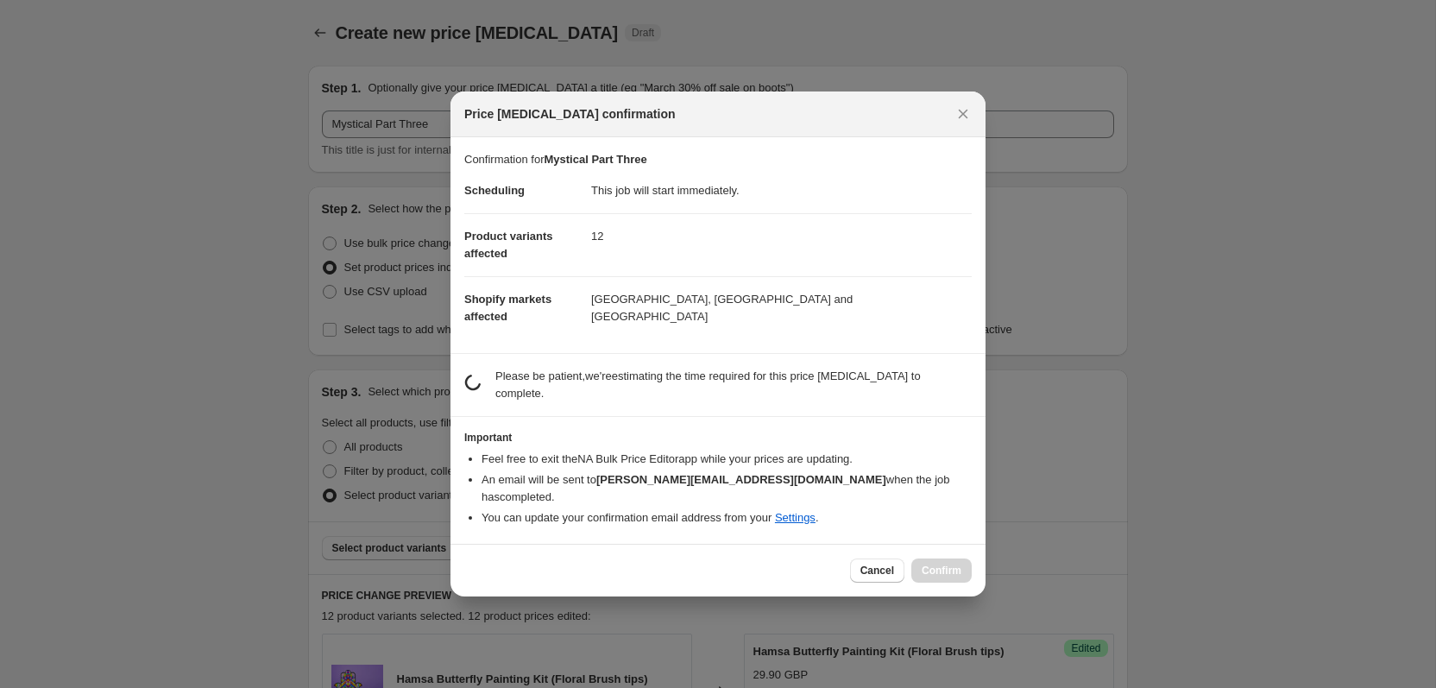
scroll to position [0, 0]
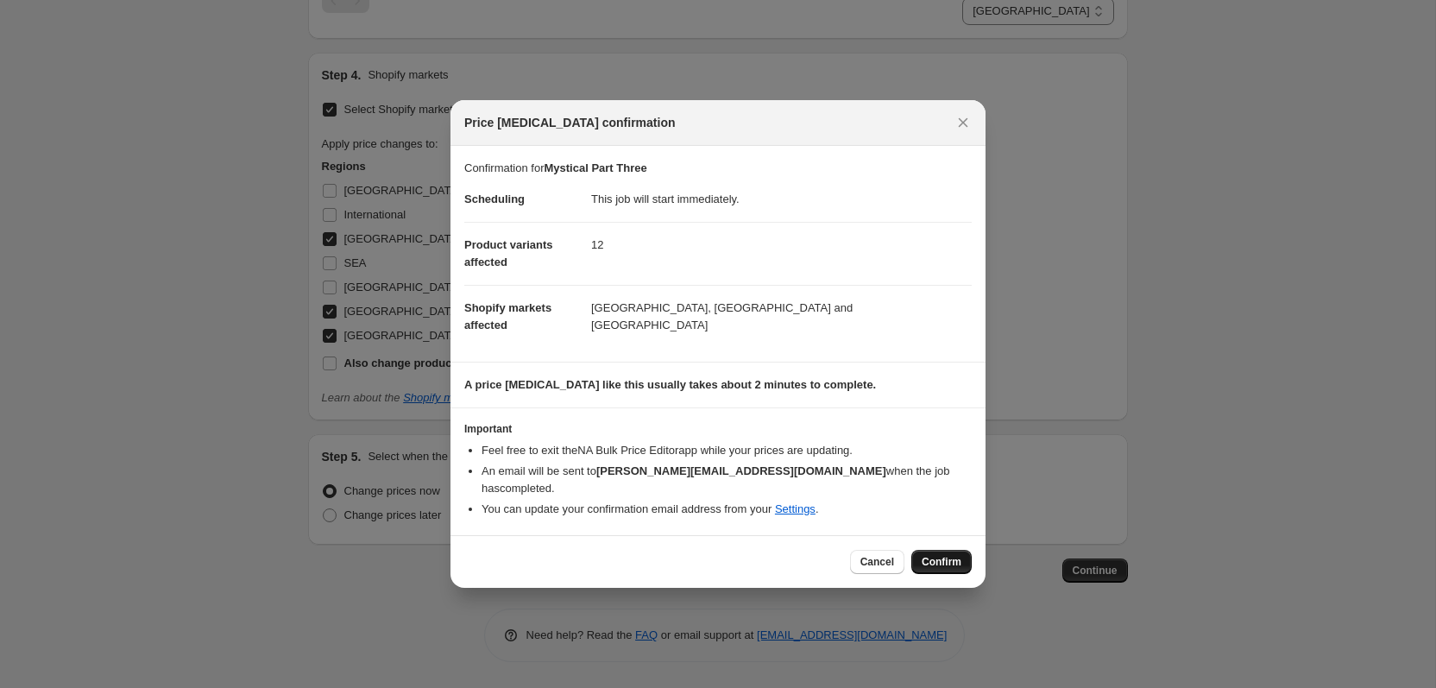
click at [952, 556] on span "Confirm" at bounding box center [941, 562] width 40 height 14
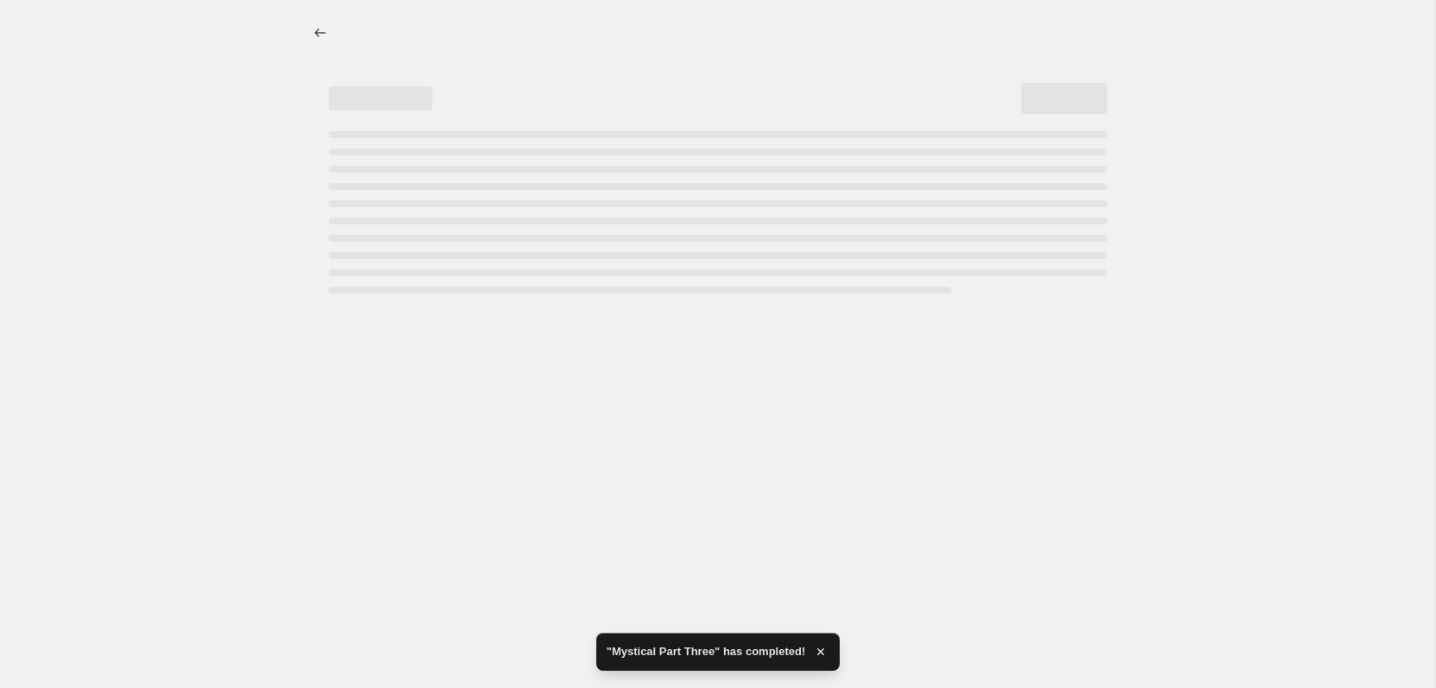
select select "28938535130"
